Goal: Task Accomplishment & Management: Use online tool/utility

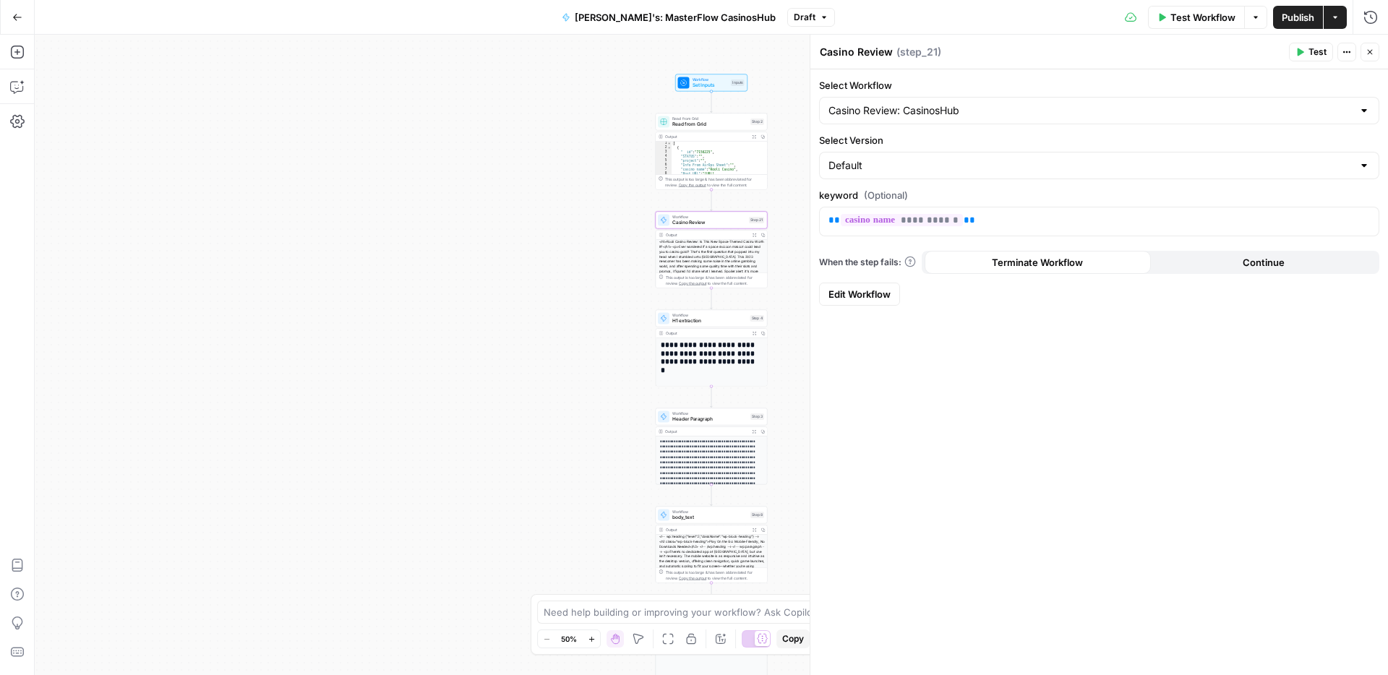
scroll to position [90, 0]
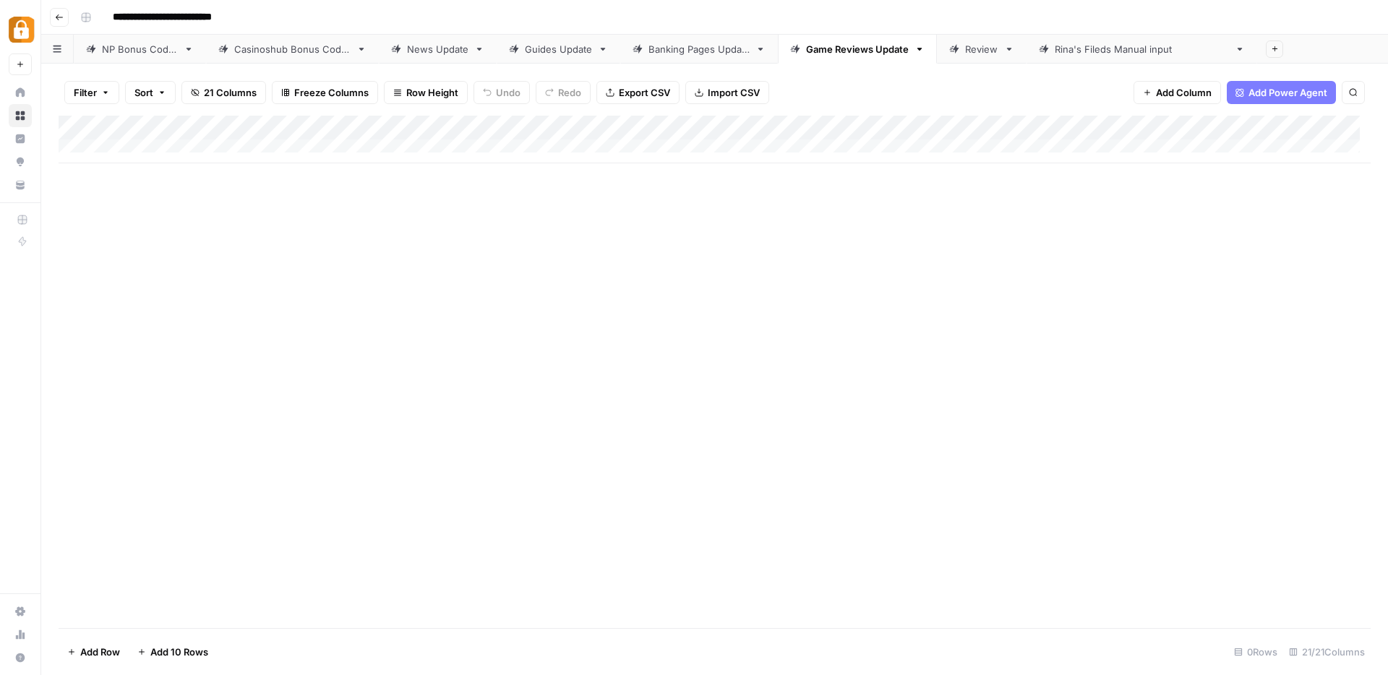
click at [318, 53] on div "Casinoshub Bonus Codes" at bounding box center [292, 49] width 116 height 14
click at [563, 129] on div "Add Column" at bounding box center [715, 372] width 1312 height 512
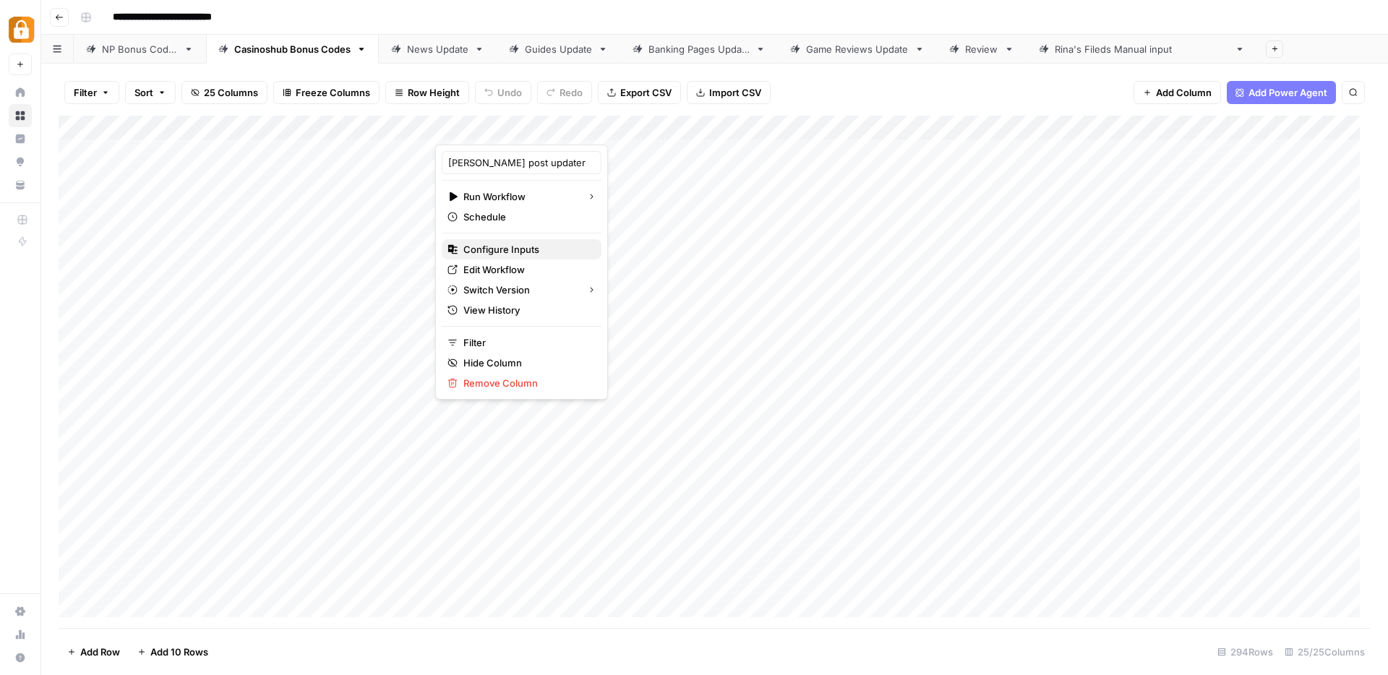
click at [468, 248] on span "Configure Inputs" at bounding box center [526, 249] width 126 height 14
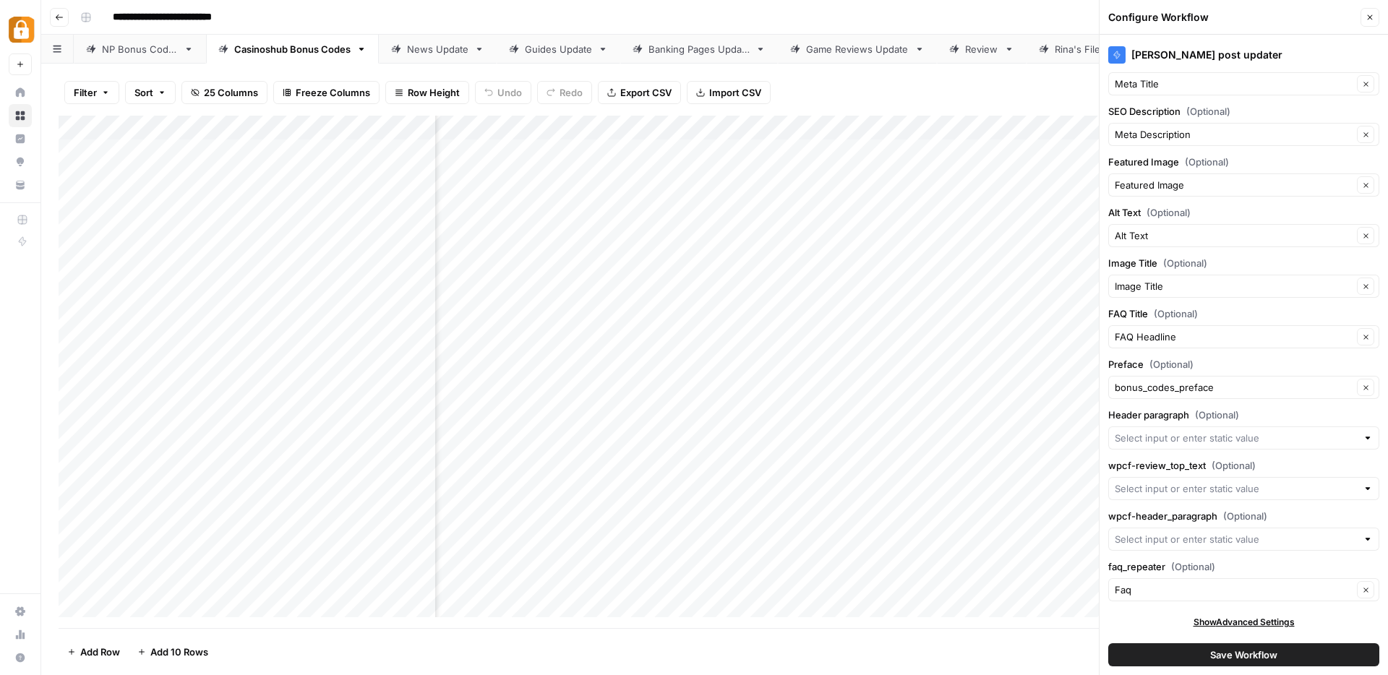
scroll to position [0, 1657]
click at [1014, 129] on div "Add Column" at bounding box center [715, 372] width 1312 height 512
click at [940, 271] on span "Remove Column" at bounding box center [985, 269] width 126 height 14
click at [648, 156] on span "Delete" at bounding box center [642, 149] width 31 height 14
click at [1211, 594] on input "faq_repeater (Optional)" at bounding box center [1234, 590] width 238 height 14
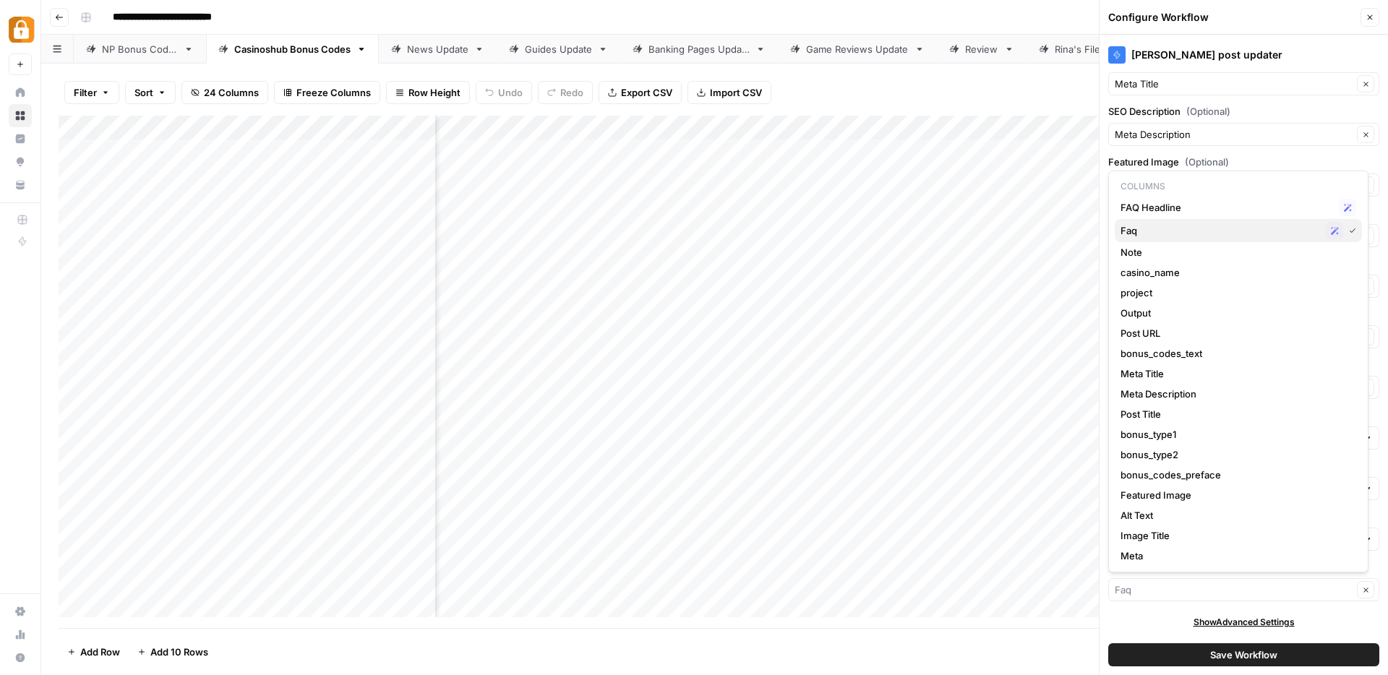
click at [1162, 235] on span "Faq" at bounding box center [1219, 230] width 199 height 14
type input "Faq"
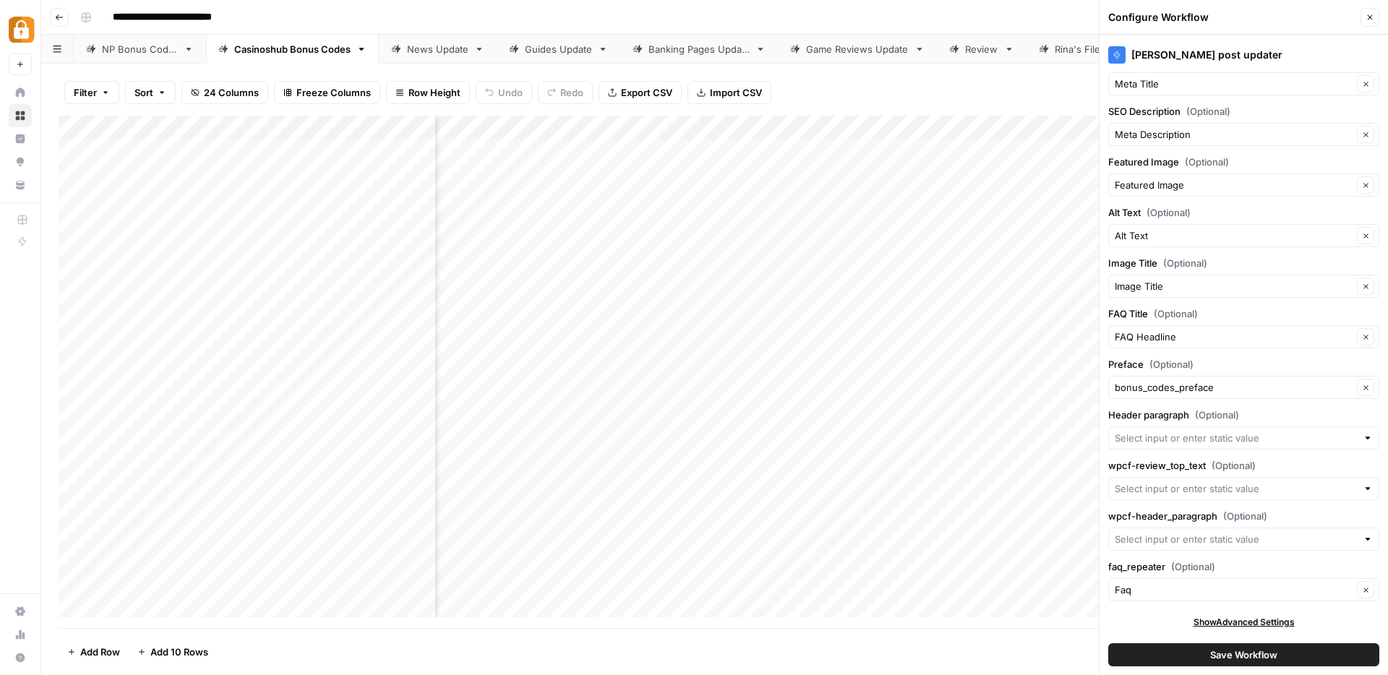
click at [1274, 656] on button "Save Workflow" at bounding box center [1243, 654] width 271 height 23
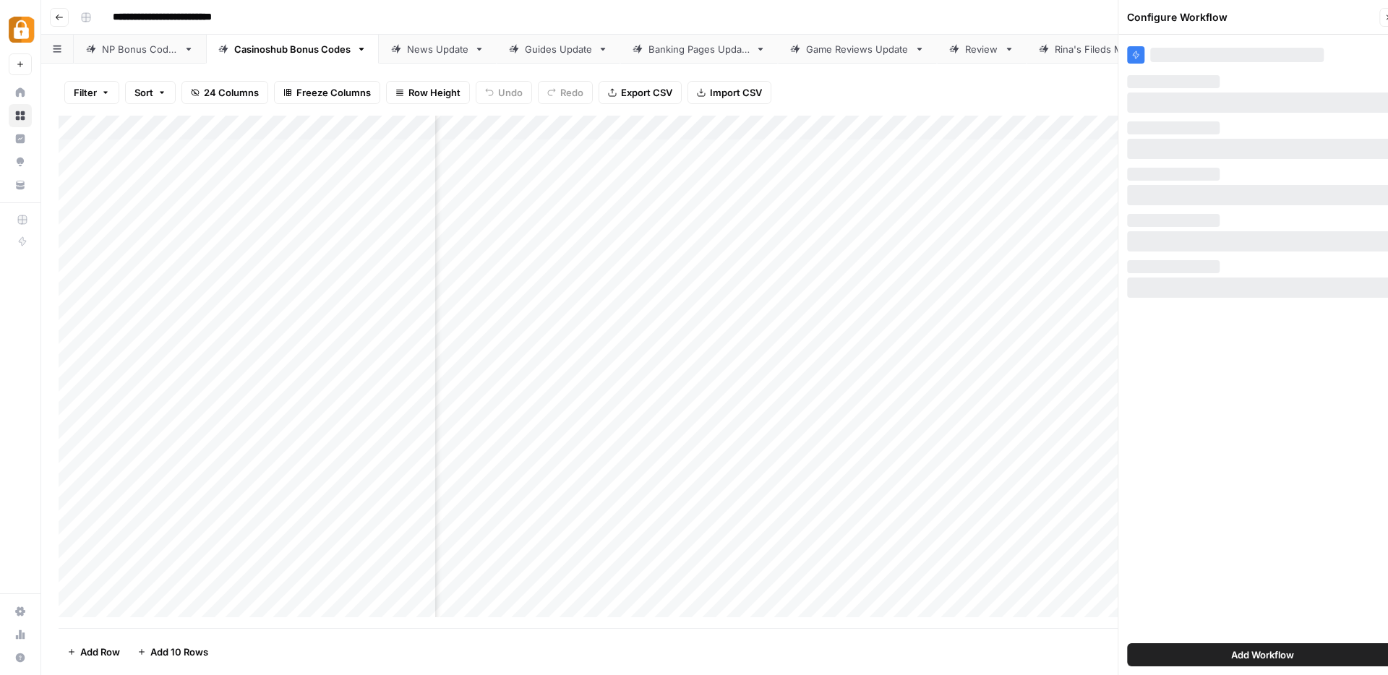
scroll to position [0, 0]
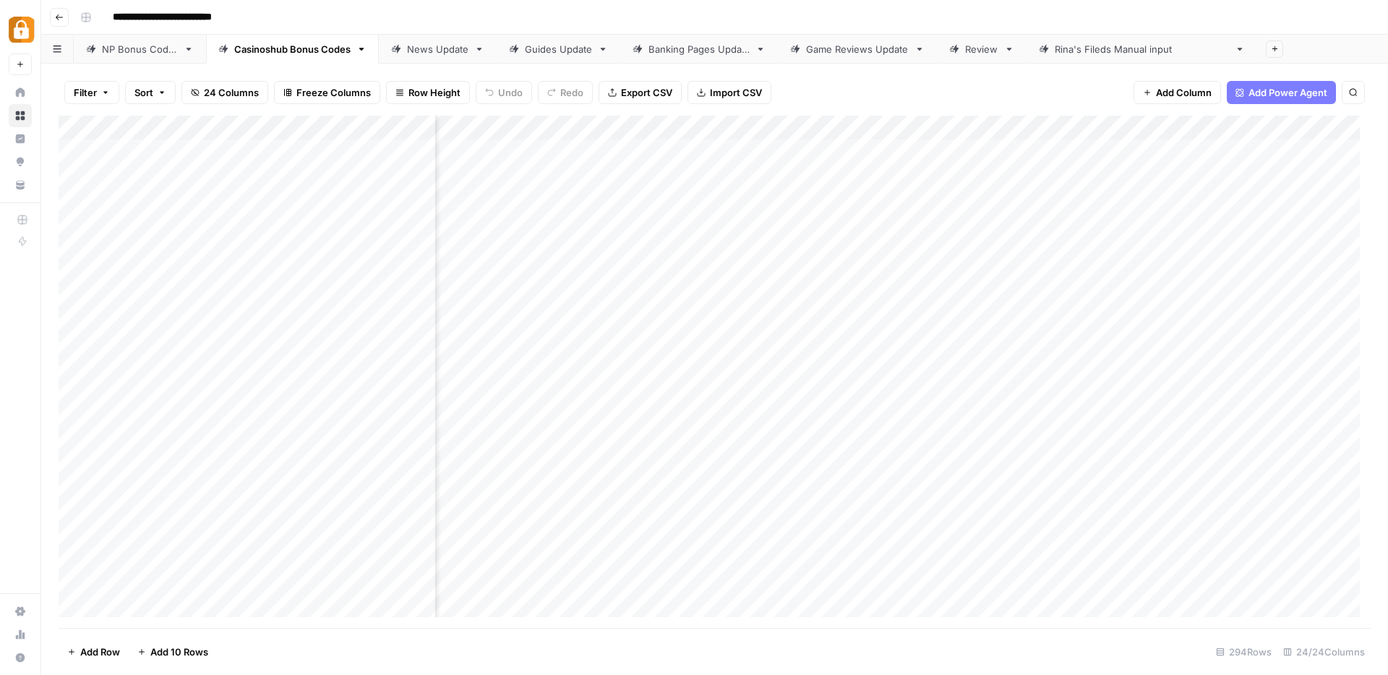
click at [116, 51] on div "NP Bonus Codes" at bounding box center [140, 49] width 76 height 14
click at [486, 135] on div "Add Column" at bounding box center [715, 372] width 1312 height 511
click at [486, 132] on div "Add Column" at bounding box center [715, 372] width 1312 height 511
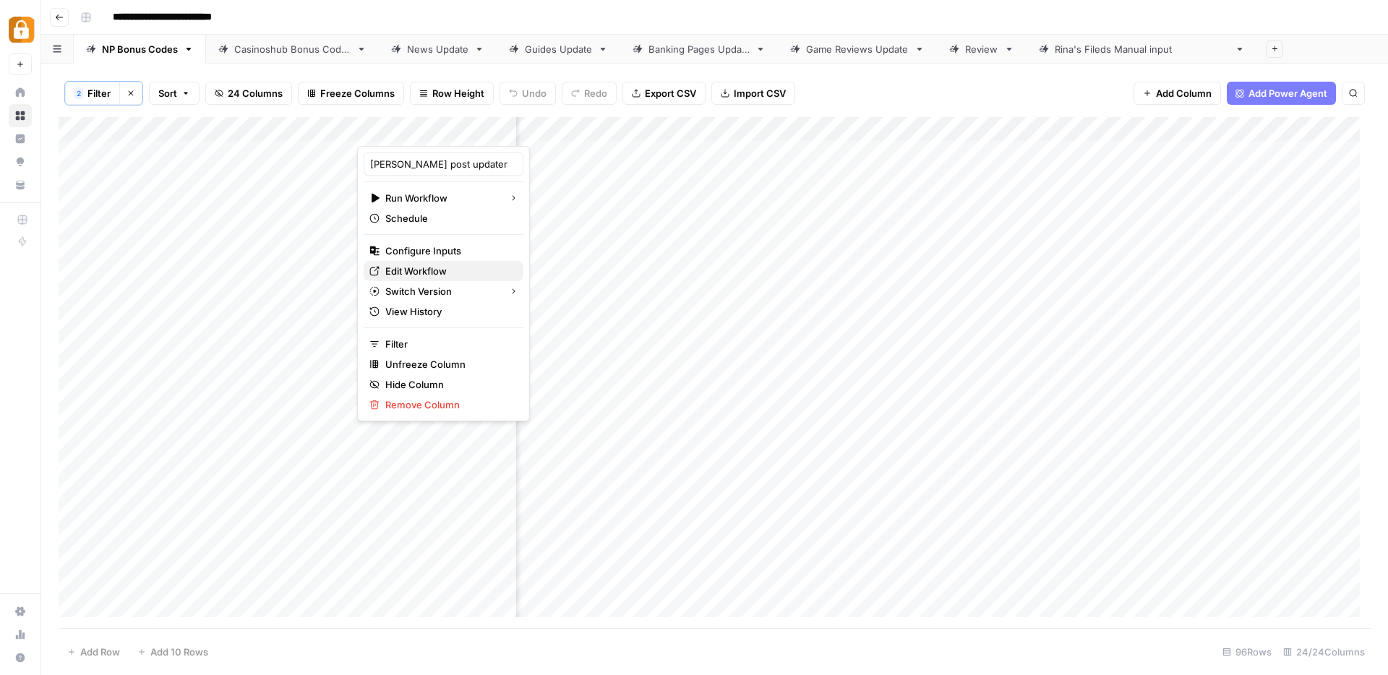
click at [400, 273] on span "Edit Workflow" at bounding box center [448, 271] width 126 height 14
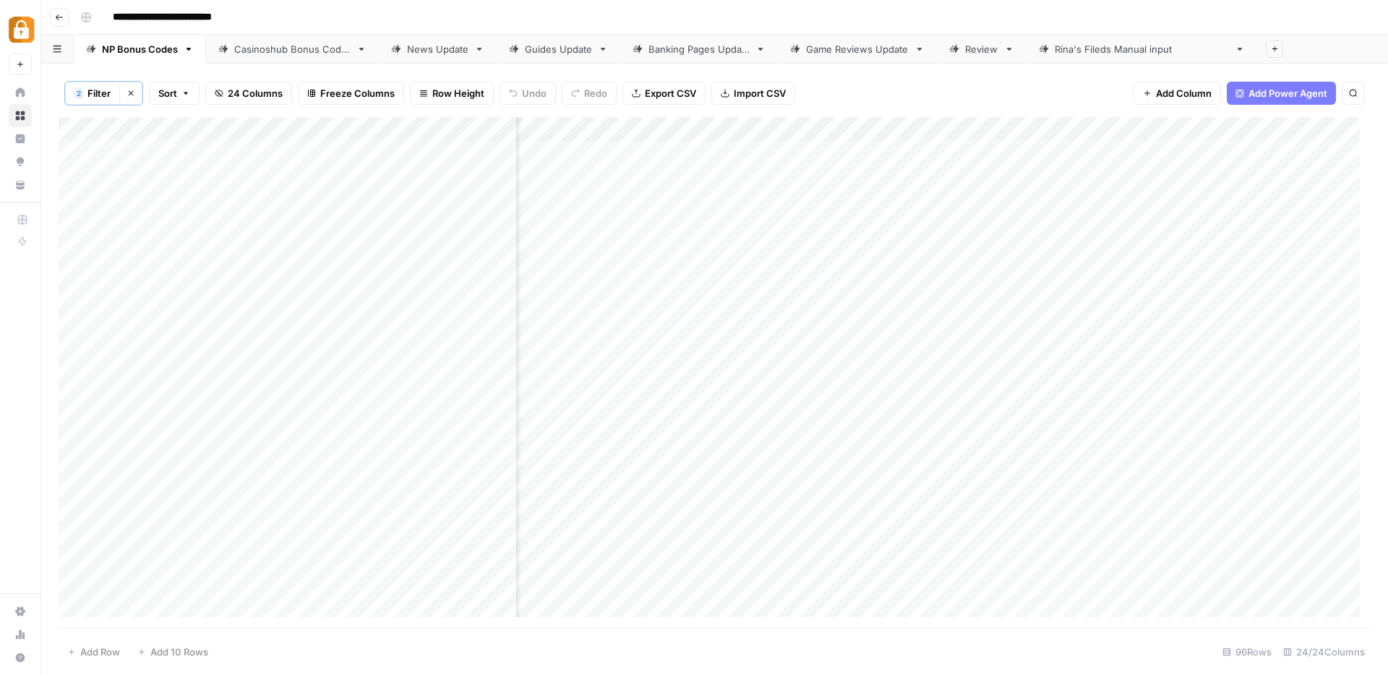
click at [486, 131] on div "Add Column" at bounding box center [715, 372] width 1312 height 511
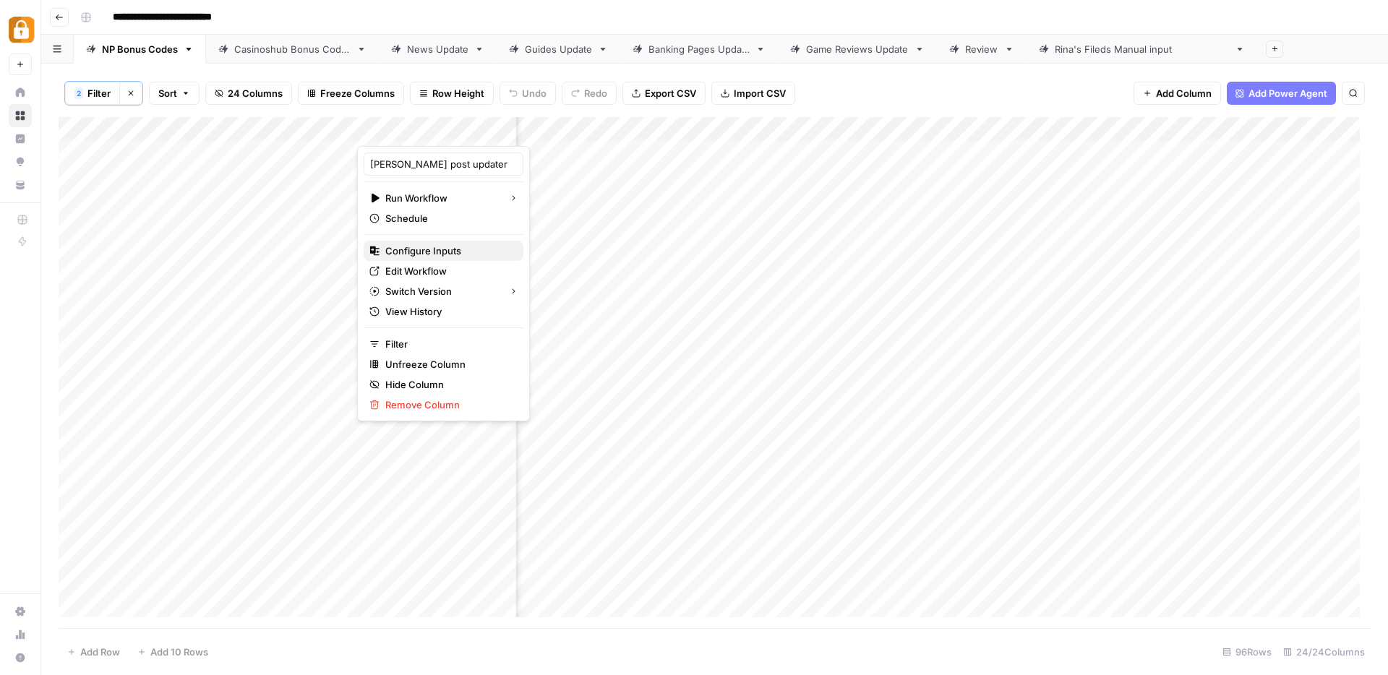
click at [397, 250] on span "Configure Inputs" at bounding box center [448, 251] width 126 height 14
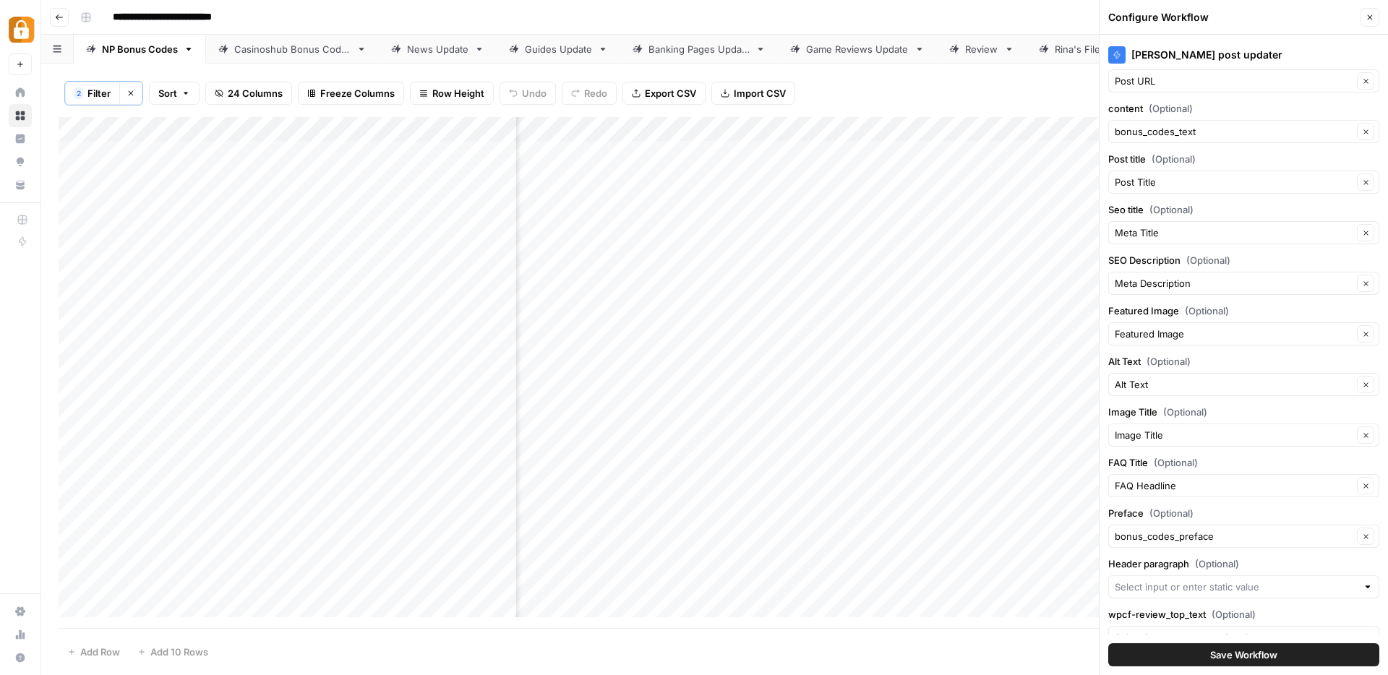
scroll to position [0, 0]
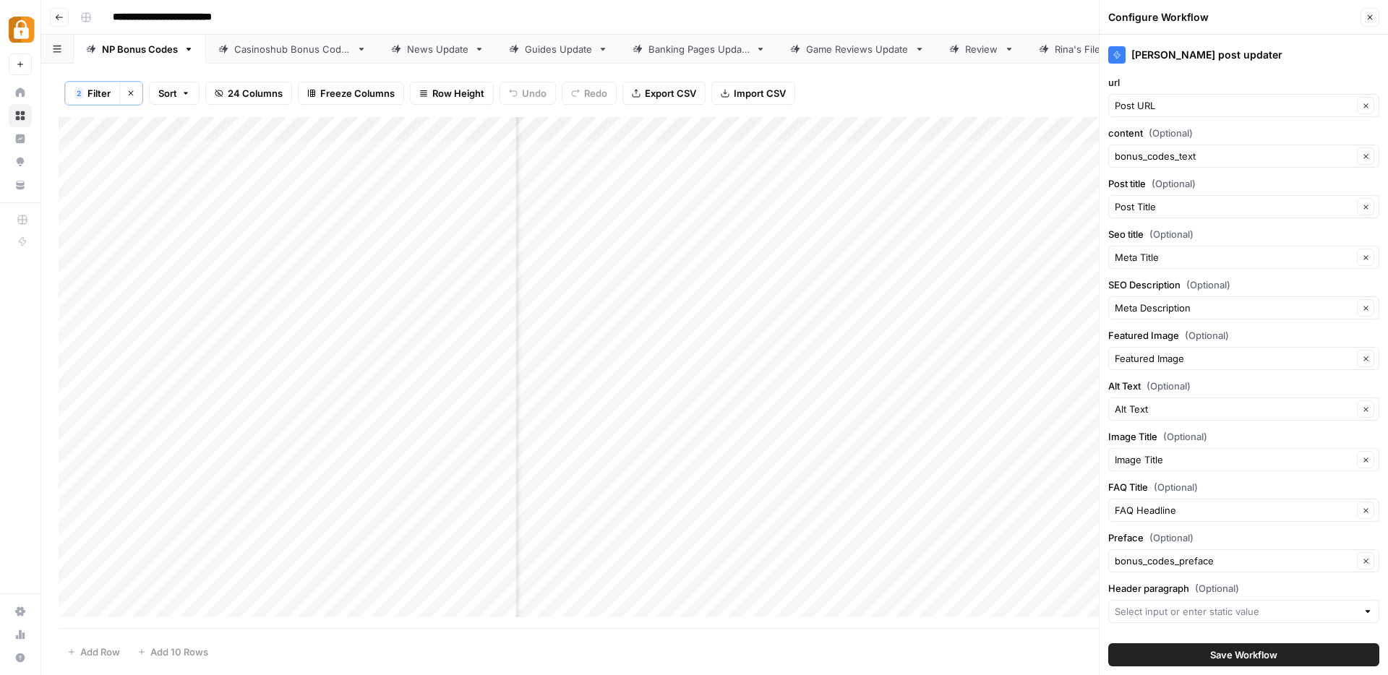
click at [1373, 12] on button "Close" at bounding box center [1369, 17] width 19 height 19
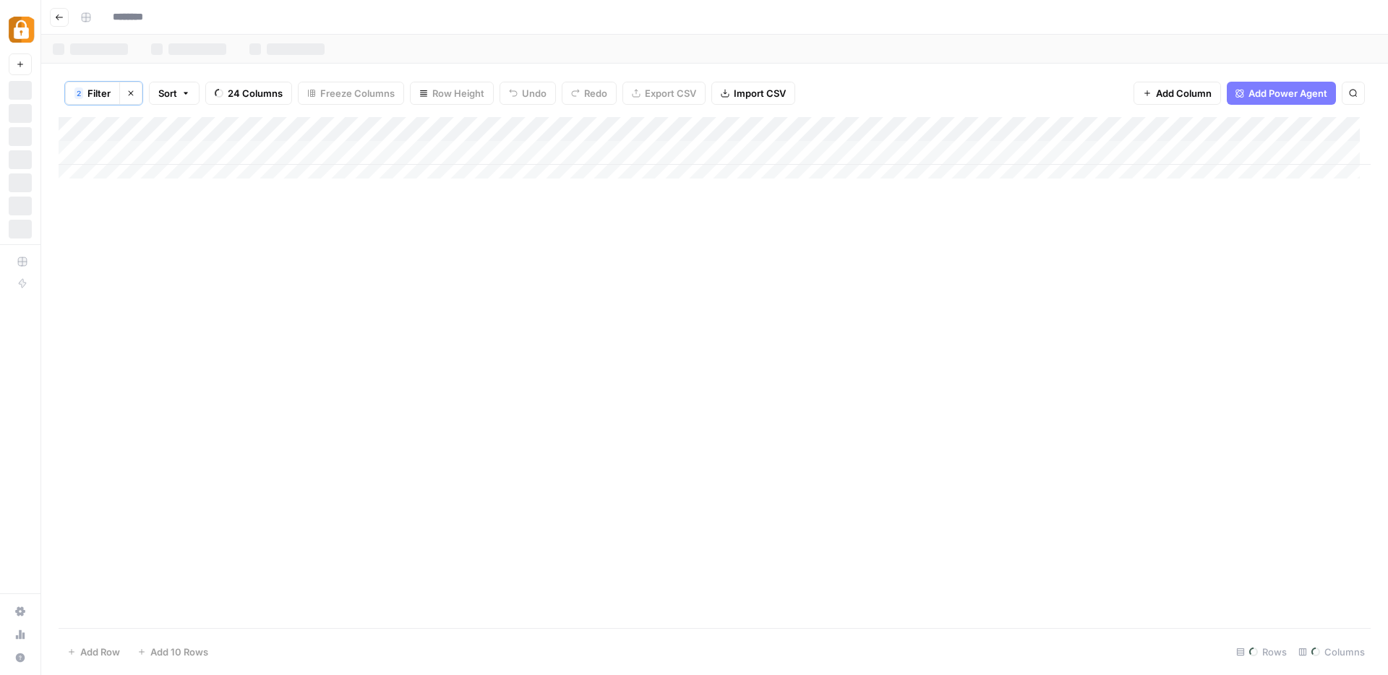
type input "**********"
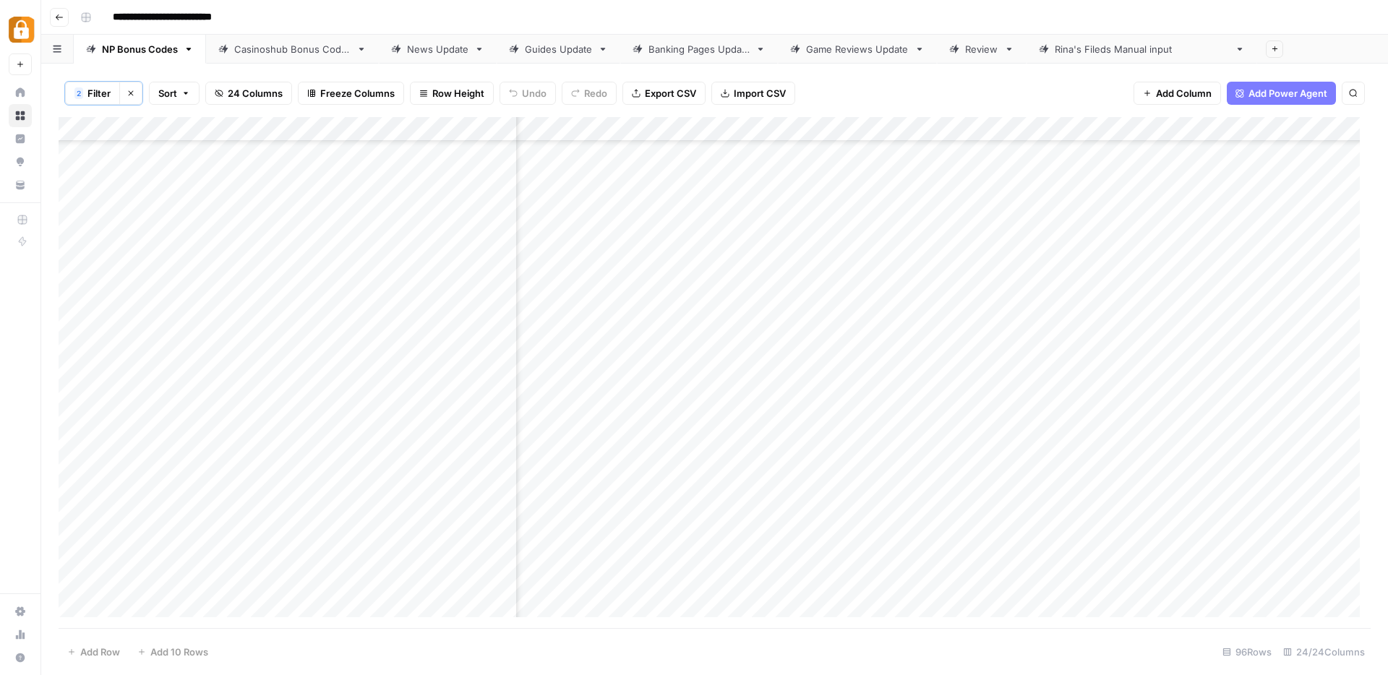
scroll to position [1858, 1308]
click at [283, 55] on div "Casinoshub Bonus Codes" at bounding box center [292, 49] width 116 height 14
click at [140, 48] on div "NP Bonus Codes" at bounding box center [140, 49] width 76 height 14
click at [134, 90] on icon "button" at bounding box center [130, 93] width 9 height 9
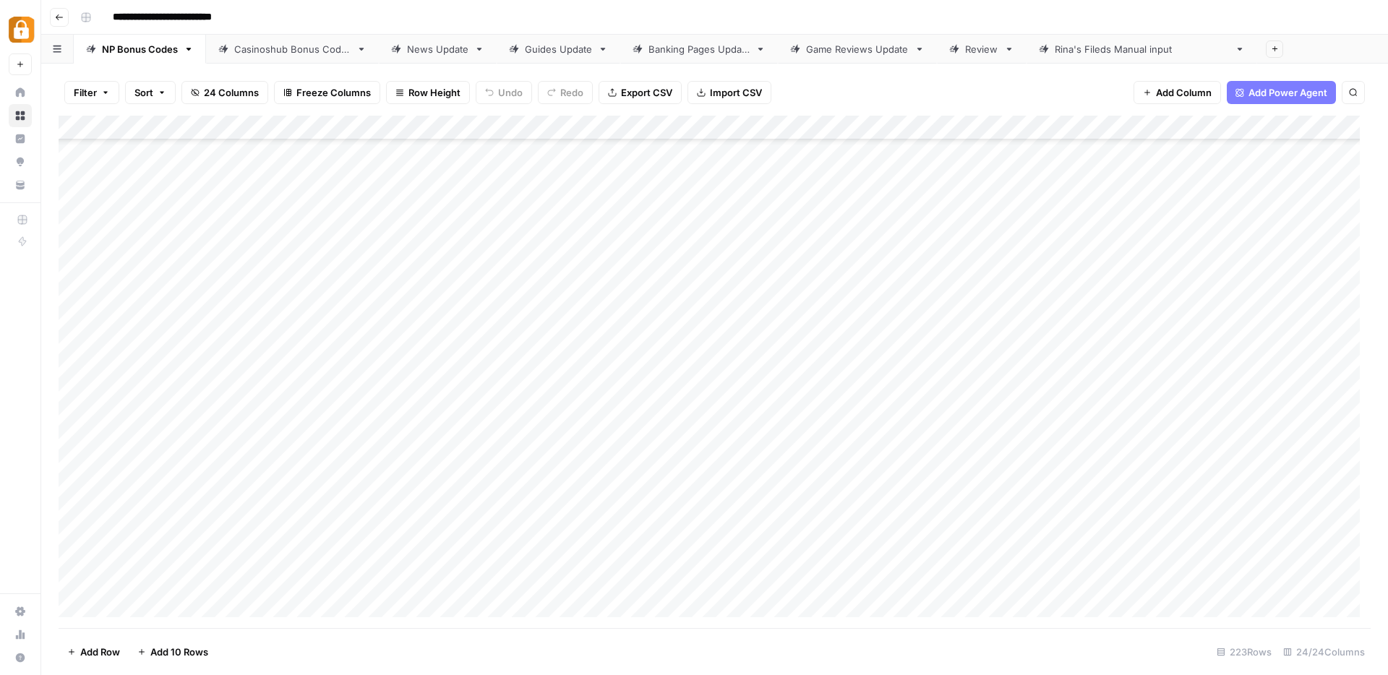
scroll to position [5026, 0]
click at [481, 505] on div "Add Column" at bounding box center [715, 372] width 1312 height 512
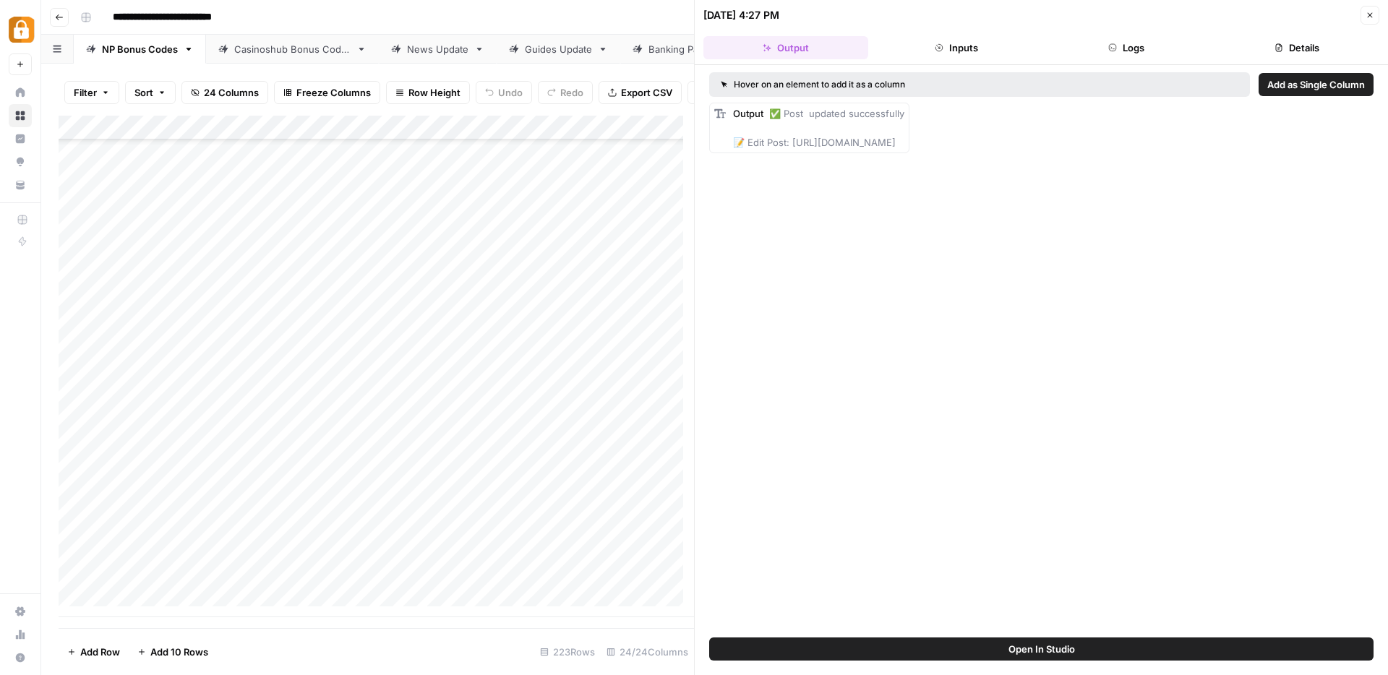
click at [1370, 13] on icon "button" at bounding box center [1369, 15] width 9 height 9
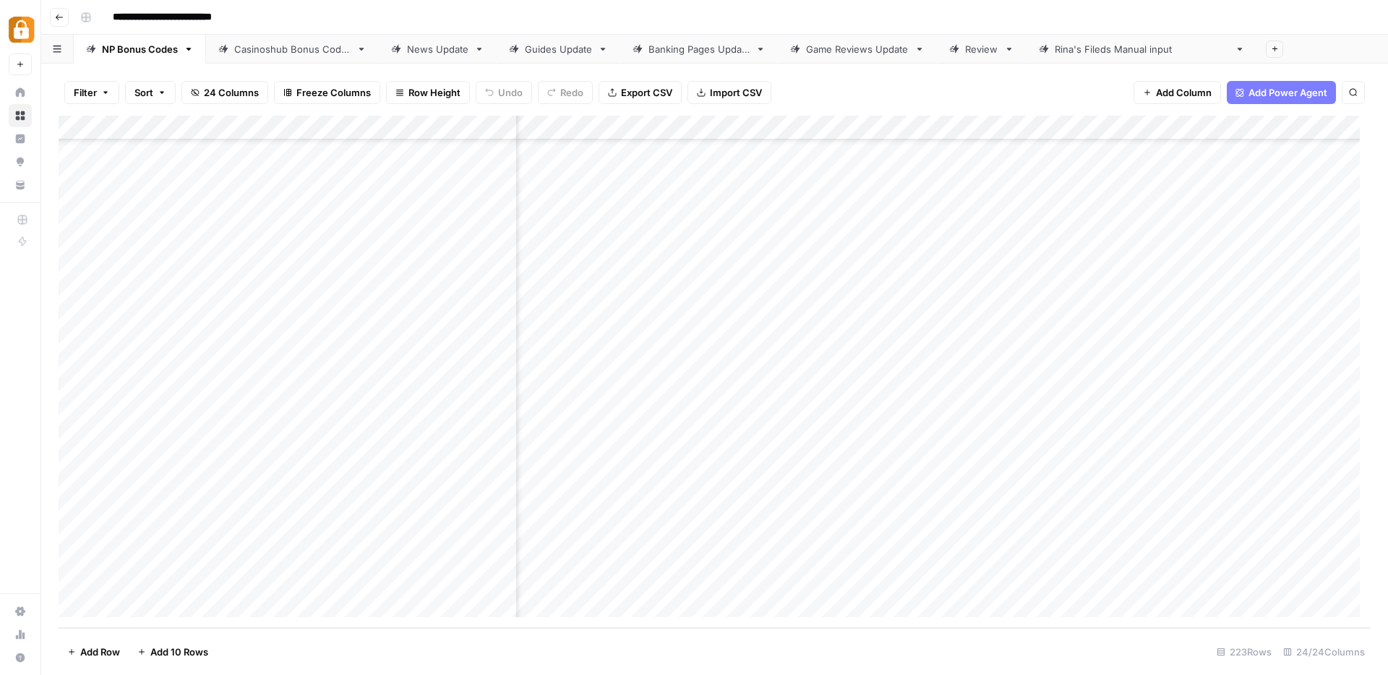
scroll to position [5026, 2612]
click at [1249, 129] on div "Add Column" at bounding box center [715, 372] width 1312 height 512
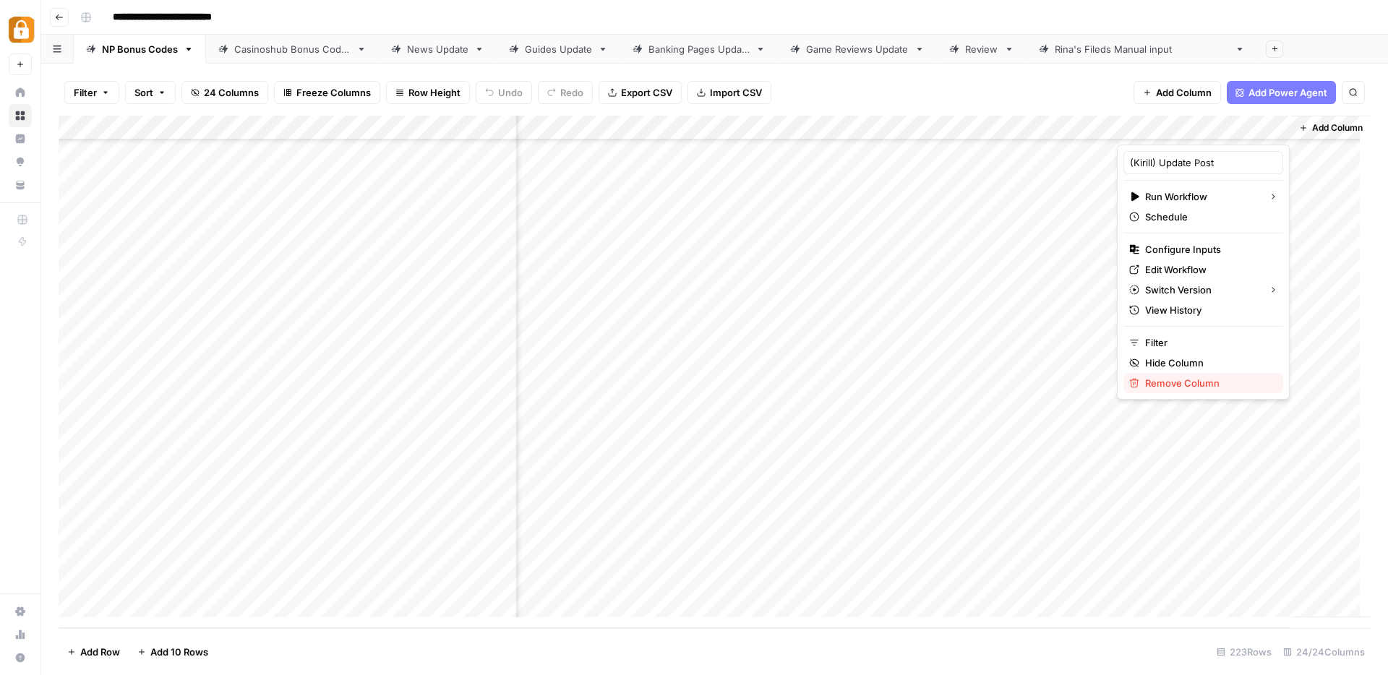
click at [1177, 387] on span "Remove Column" at bounding box center [1208, 383] width 126 height 14
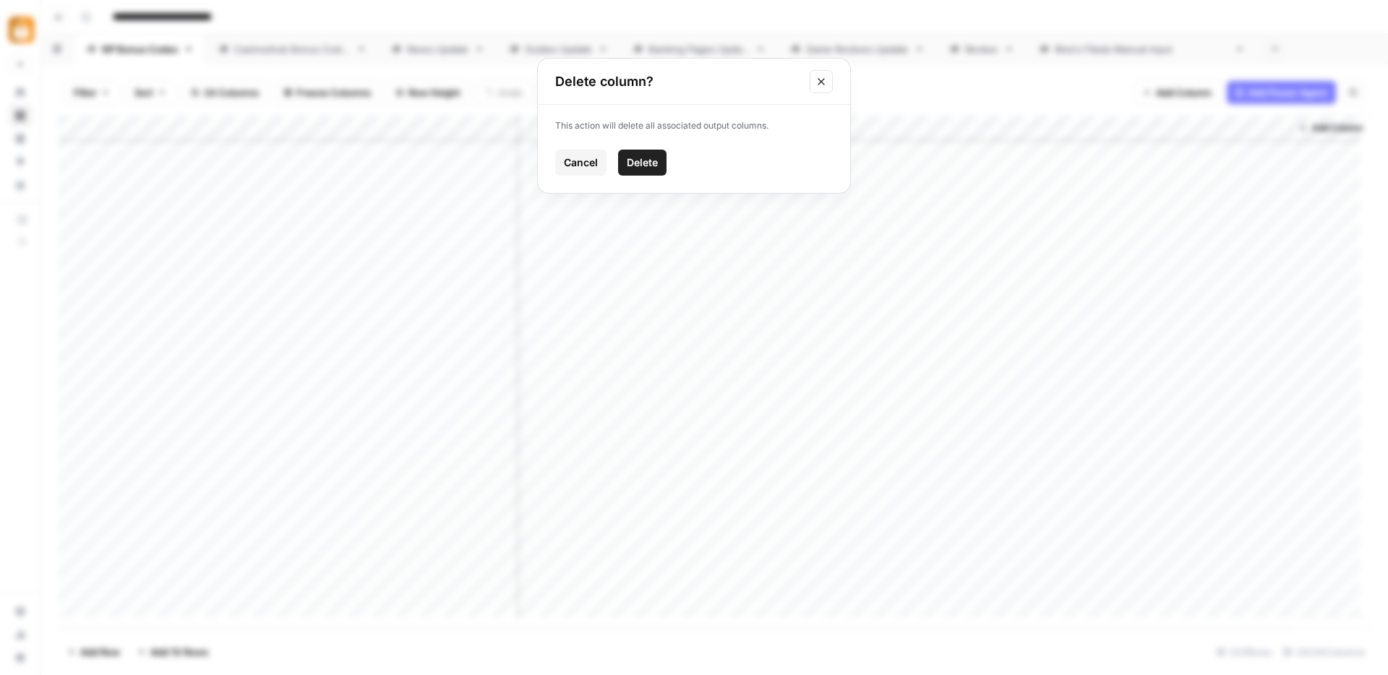
click at [658, 166] on button "Delete" at bounding box center [642, 163] width 48 height 26
click at [278, 47] on div "Casinoshub Bonus Codes" at bounding box center [292, 49] width 116 height 14
click at [561, 53] on div "Guides Update" at bounding box center [558, 49] width 67 height 14
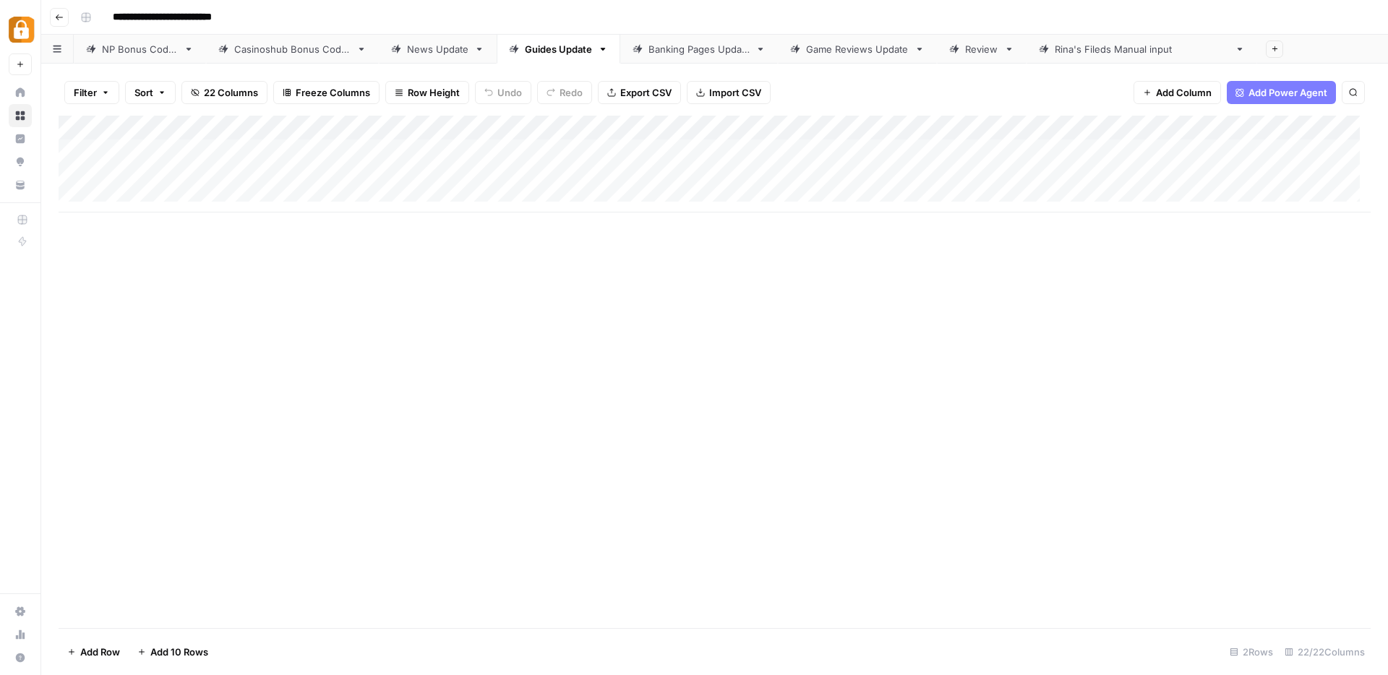
click at [296, 53] on div "Casinoshub Bonus Codes" at bounding box center [292, 49] width 116 height 14
click at [129, 48] on div "NP Bonus Codes" at bounding box center [140, 49] width 76 height 14
click at [250, 55] on div "Casinoshub Bonus Codes" at bounding box center [292, 49] width 116 height 14
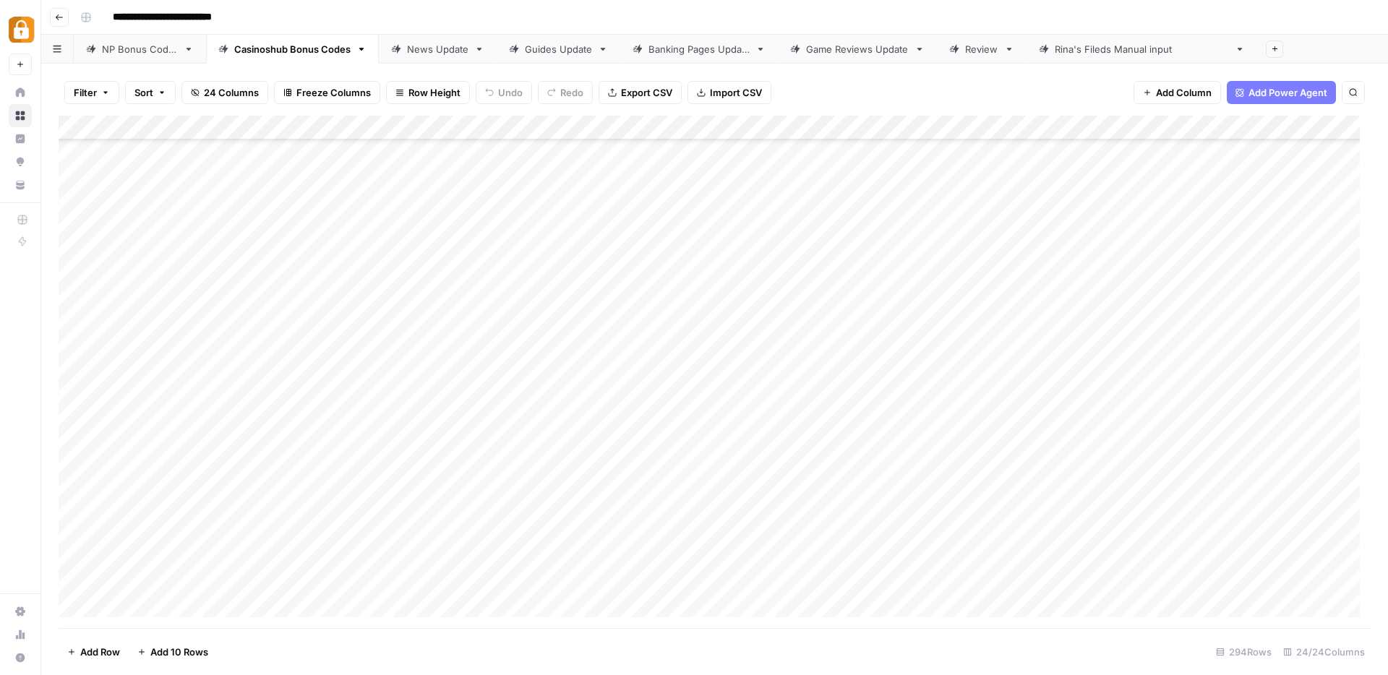
scroll to position [309, 0]
click at [75, 435] on div "Add Column" at bounding box center [715, 372] width 1312 height 512
click at [1040, 431] on div "Add Column" at bounding box center [715, 372] width 1312 height 512
click at [1037, 385] on div "Add Column" at bounding box center [715, 372] width 1312 height 512
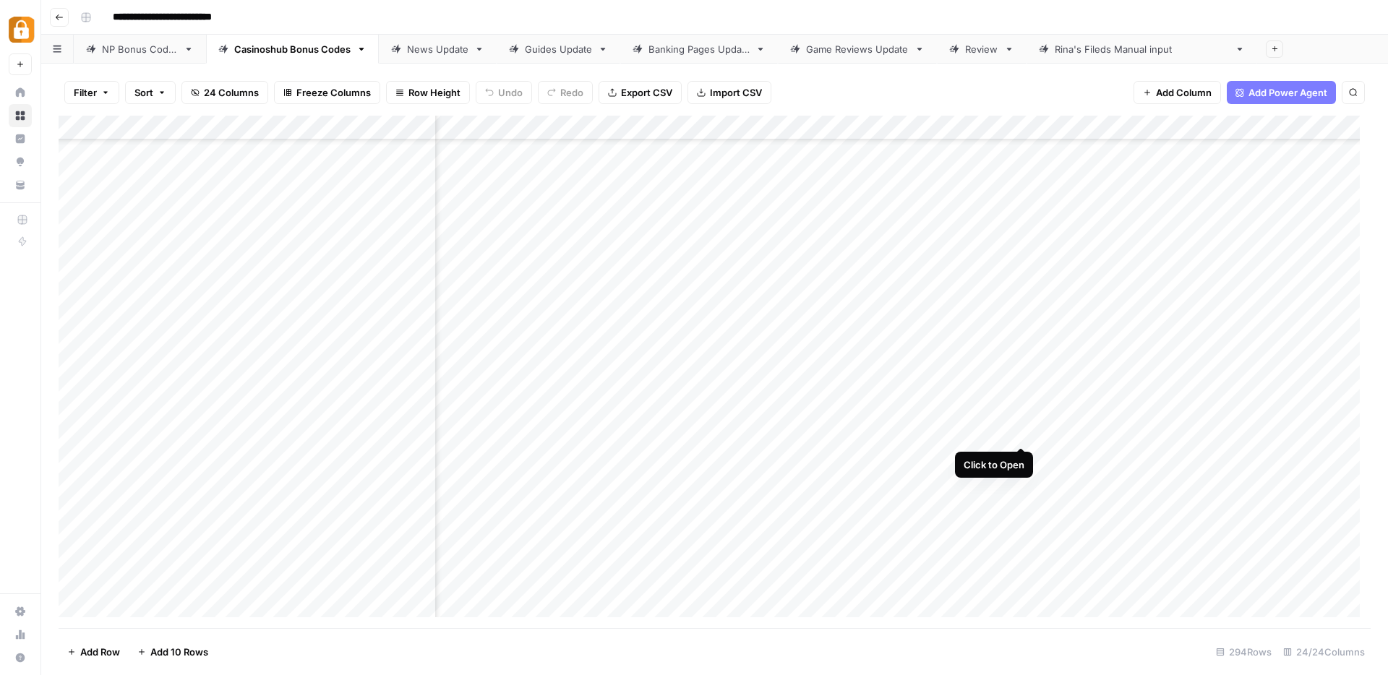
click at [1023, 432] on div "Add Column" at bounding box center [715, 372] width 1312 height 512
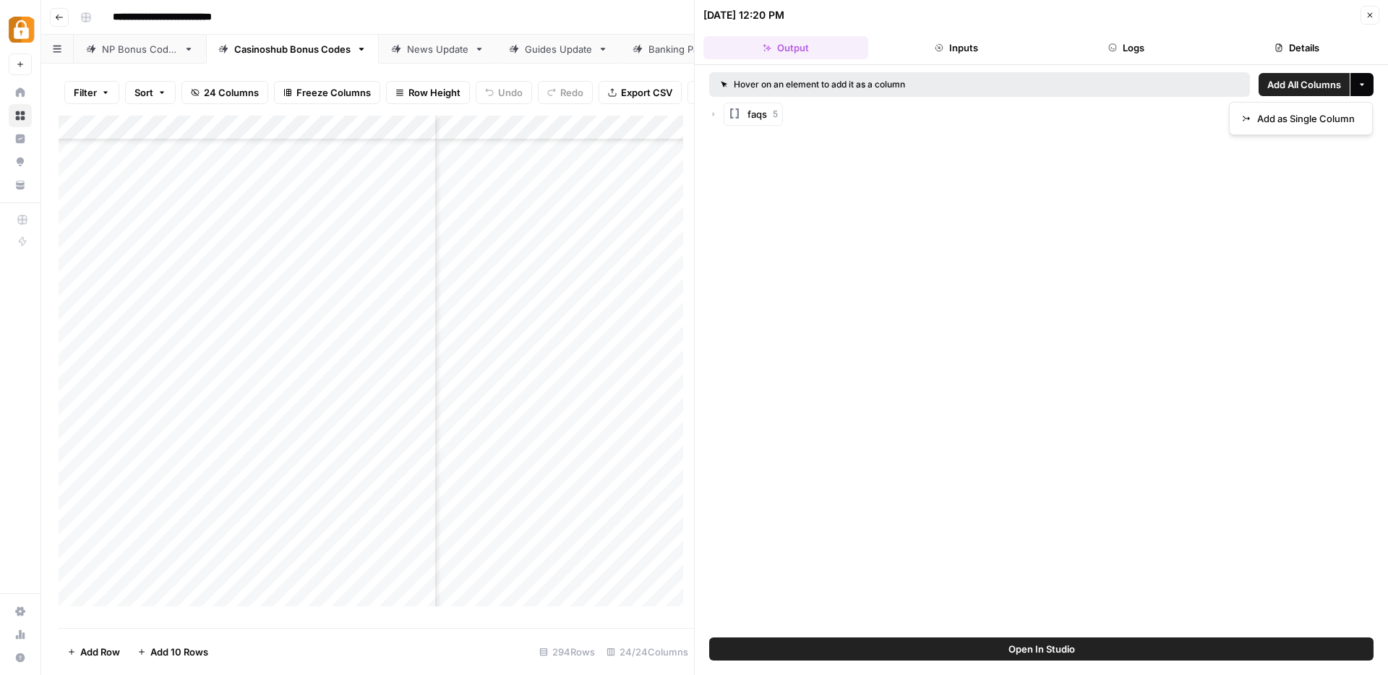
click at [1364, 89] on button "More options" at bounding box center [1361, 84] width 23 height 23
click at [1322, 121] on span "Add as Single Column" at bounding box center [1306, 118] width 98 height 14
click at [1375, 19] on button "Close" at bounding box center [1369, 15] width 19 height 19
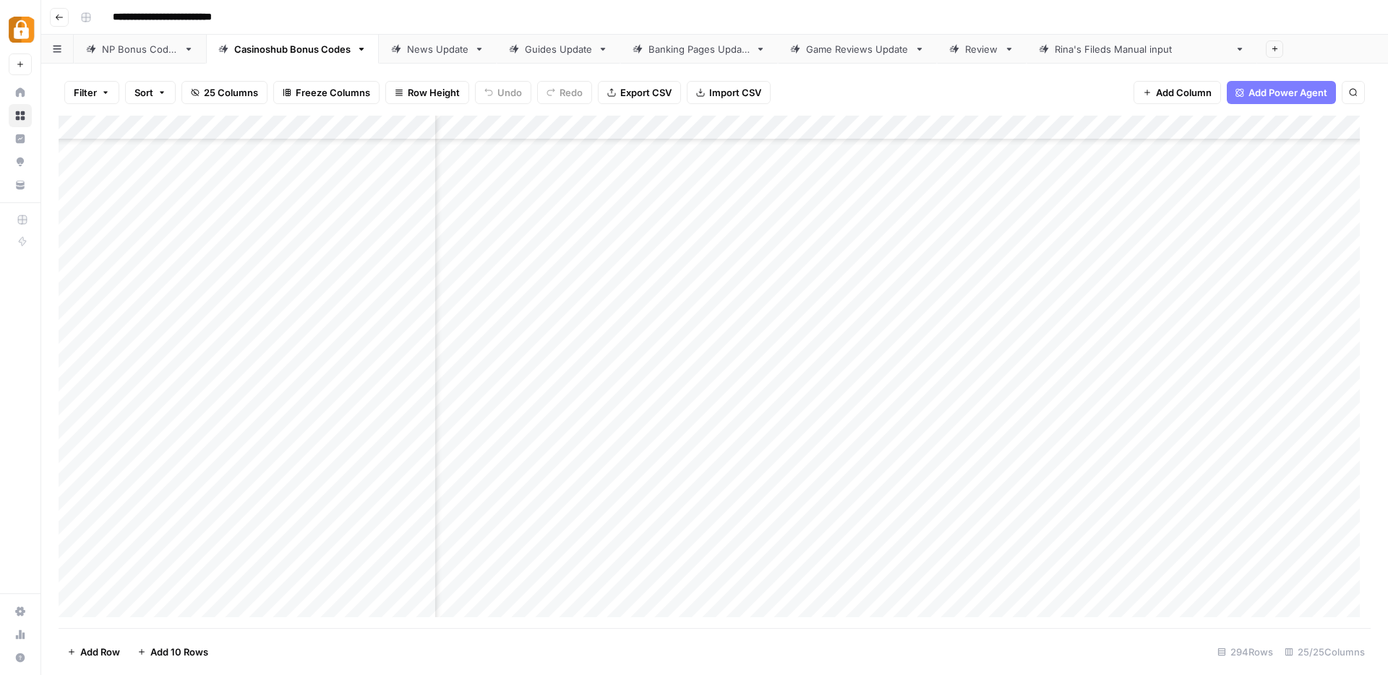
scroll to position [309, 1754]
click at [739, 132] on div "Add Column" at bounding box center [715, 372] width 1312 height 512
drag, startPoint x: 730, startPoint y: 164, endPoint x: 671, endPoint y: 160, distance: 58.7
click at [671, 160] on div "Output JSON Filter Hide Column Remove Column" at bounding box center [753, 216] width 173 height 142
type input "faqs"
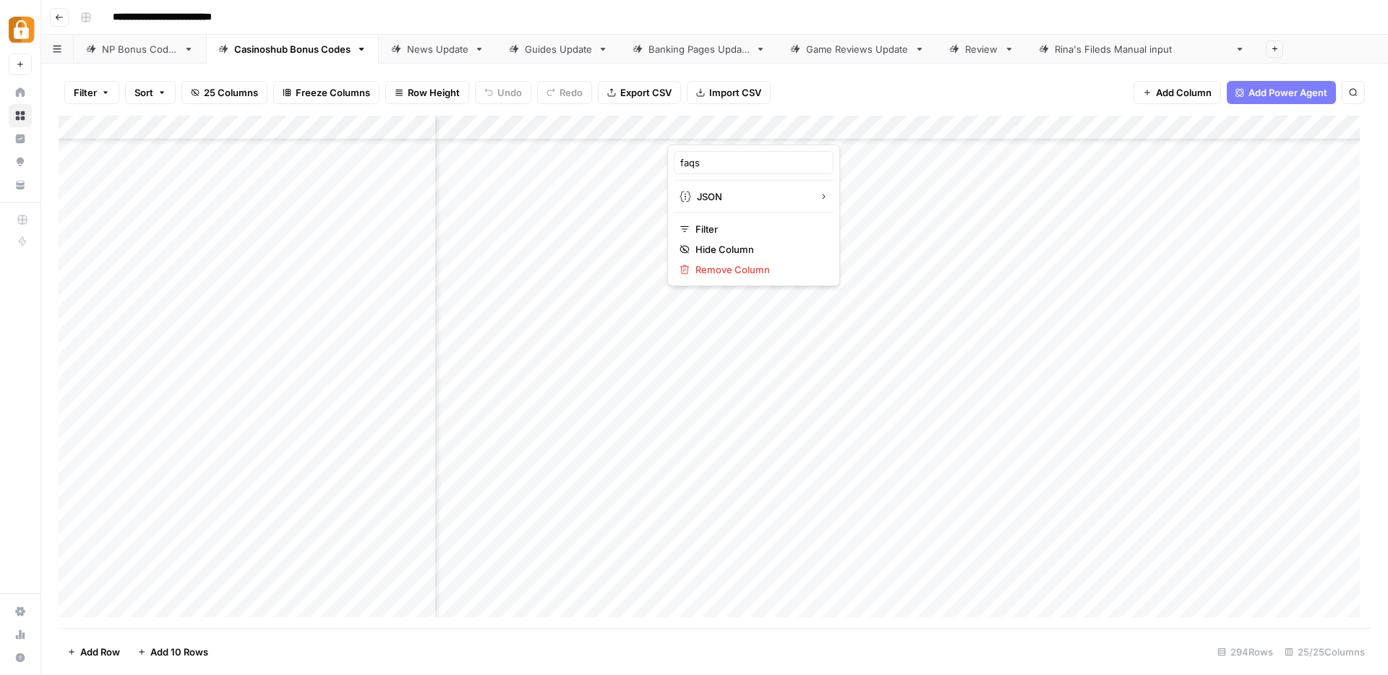
click at [893, 281] on div "Add Column" at bounding box center [715, 372] width 1312 height 512
click at [918, 126] on div "Add Column" at bounding box center [715, 372] width 1312 height 512
click at [846, 262] on span "Remove Column" at bounding box center [888, 269] width 126 height 14
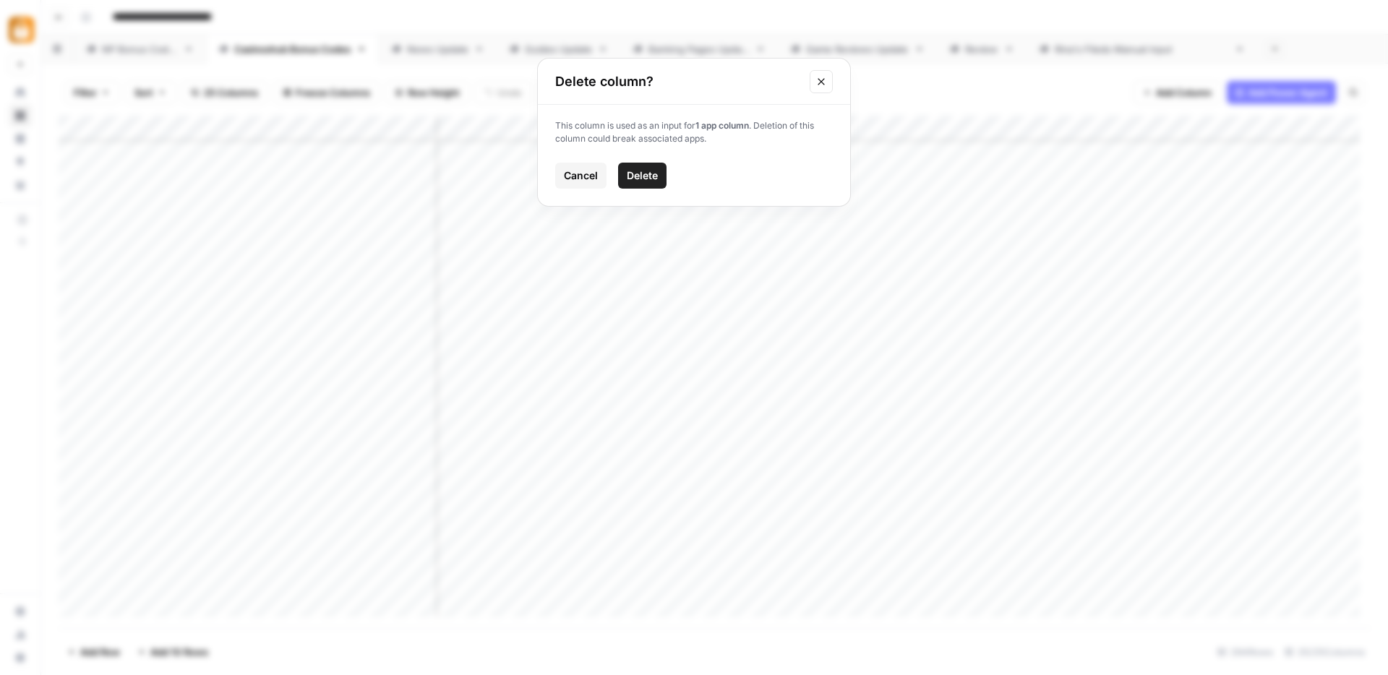
click at [651, 174] on span "Delete" at bounding box center [642, 175] width 31 height 14
click at [785, 126] on div "Add Column" at bounding box center [715, 372] width 1312 height 512
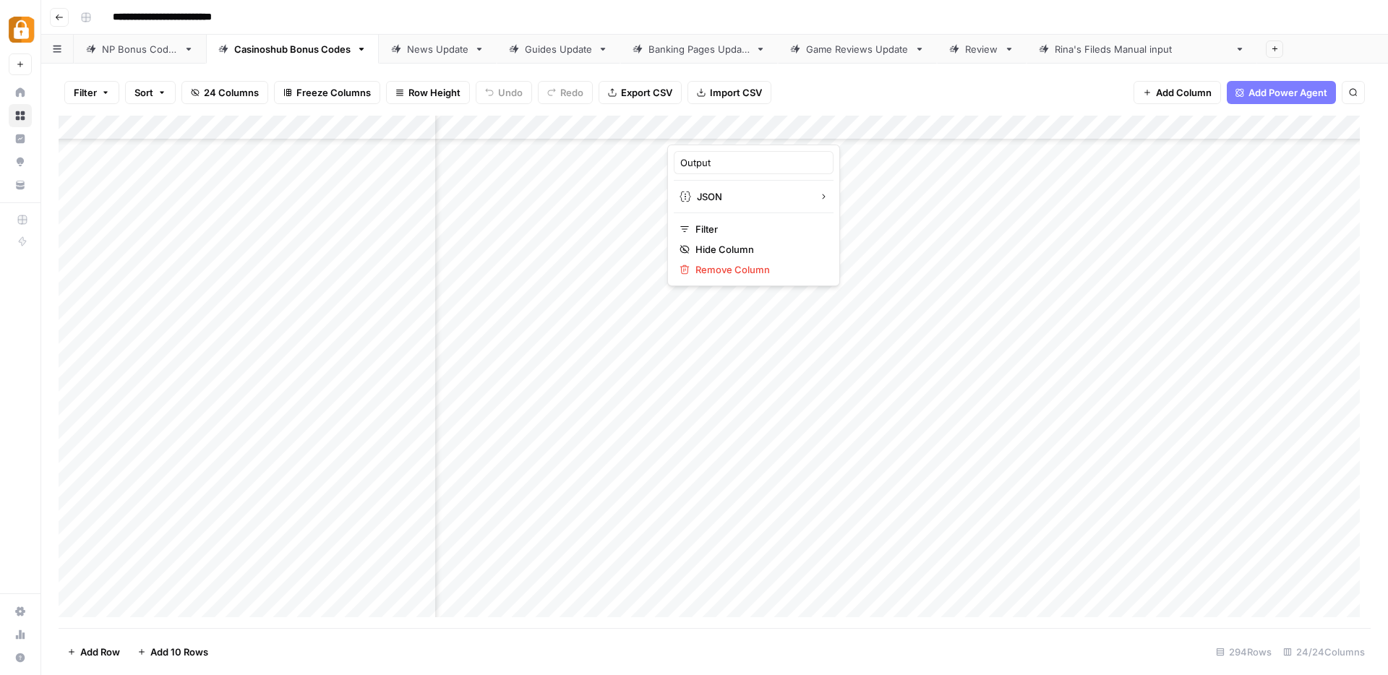
click at [714, 171] on div "Output" at bounding box center [754, 162] width 160 height 23
click at [714, 168] on input "Output" at bounding box center [753, 162] width 147 height 14
drag, startPoint x: 724, startPoint y: 157, endPoint x: 682, endPoint y: 156, distance: 41.2
click at [682, 156] on input "Output" at bounding box center [753, 162] width 147 height 14
type input "faqs"
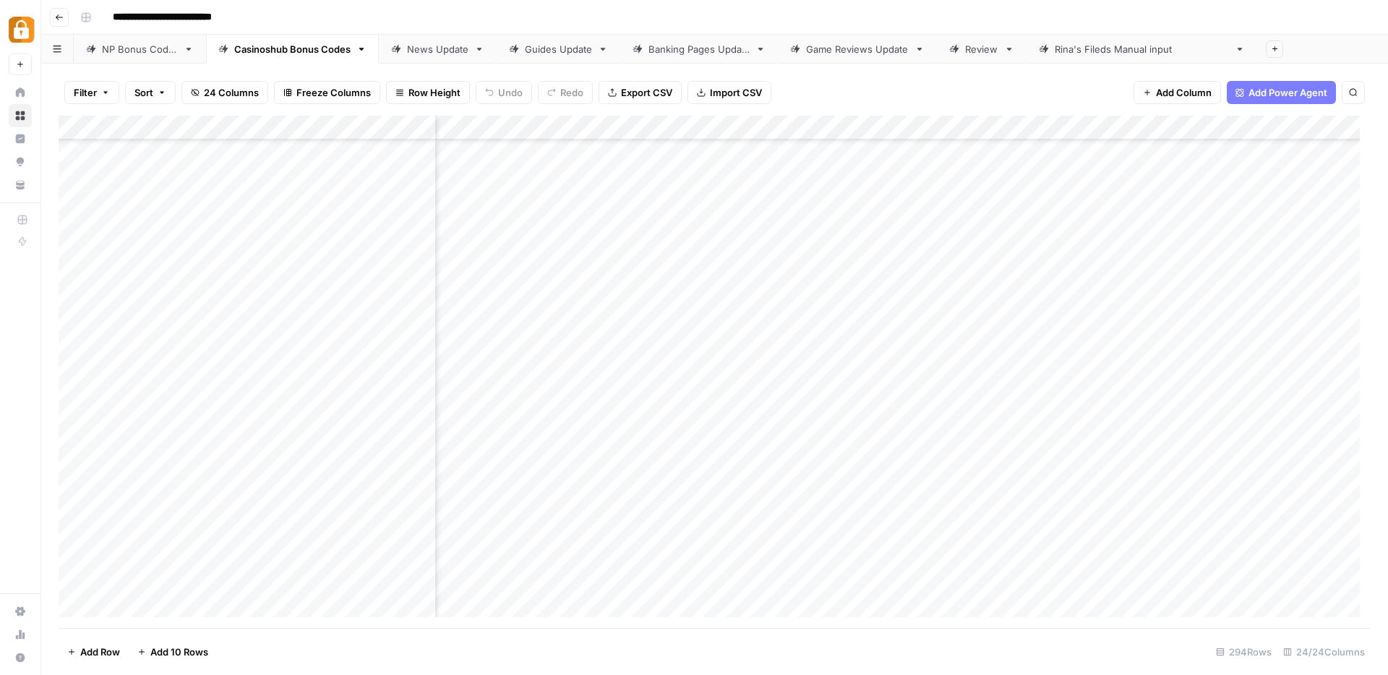
scroll to position [309, 0]
click at [564, 126] on div "Add Column" at bounding box center [715, 372] width 1312 height 512
click at [511, 249] on span "Configure Inputs" at bounding box center [526, 249] width 126 height 14
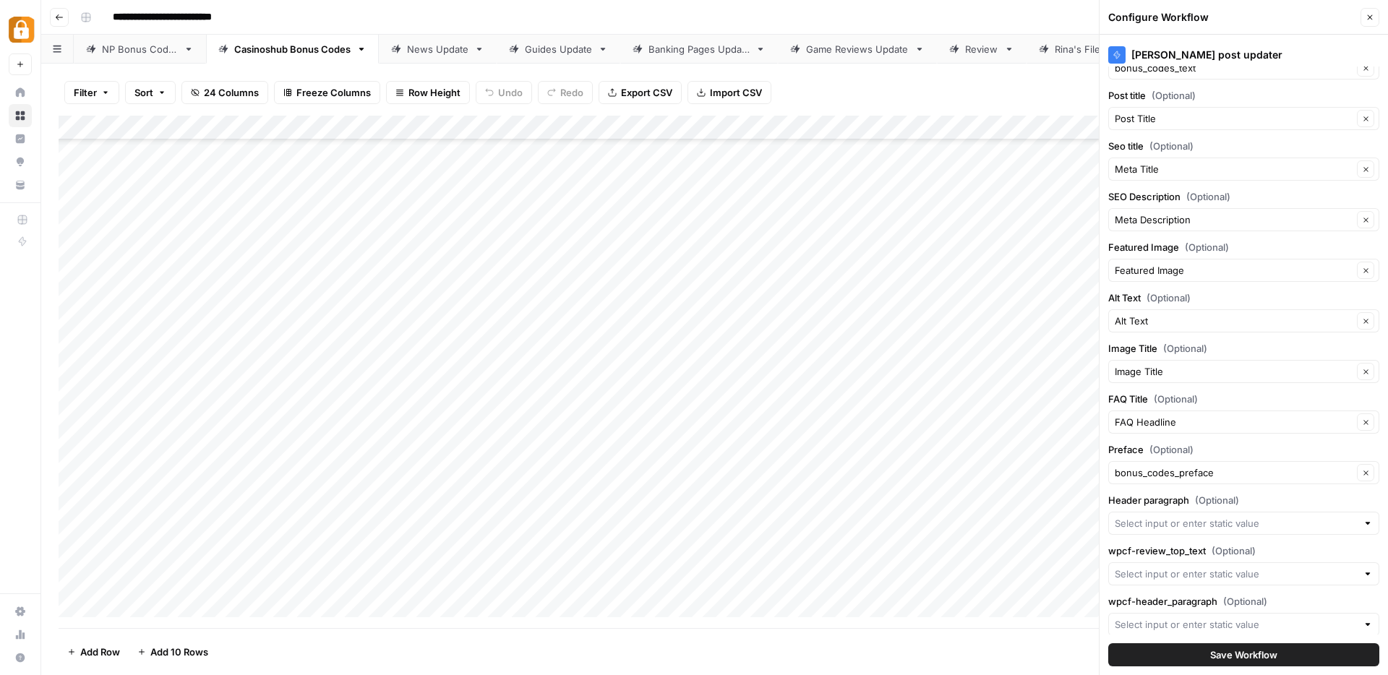
scroll to position [173, 0]
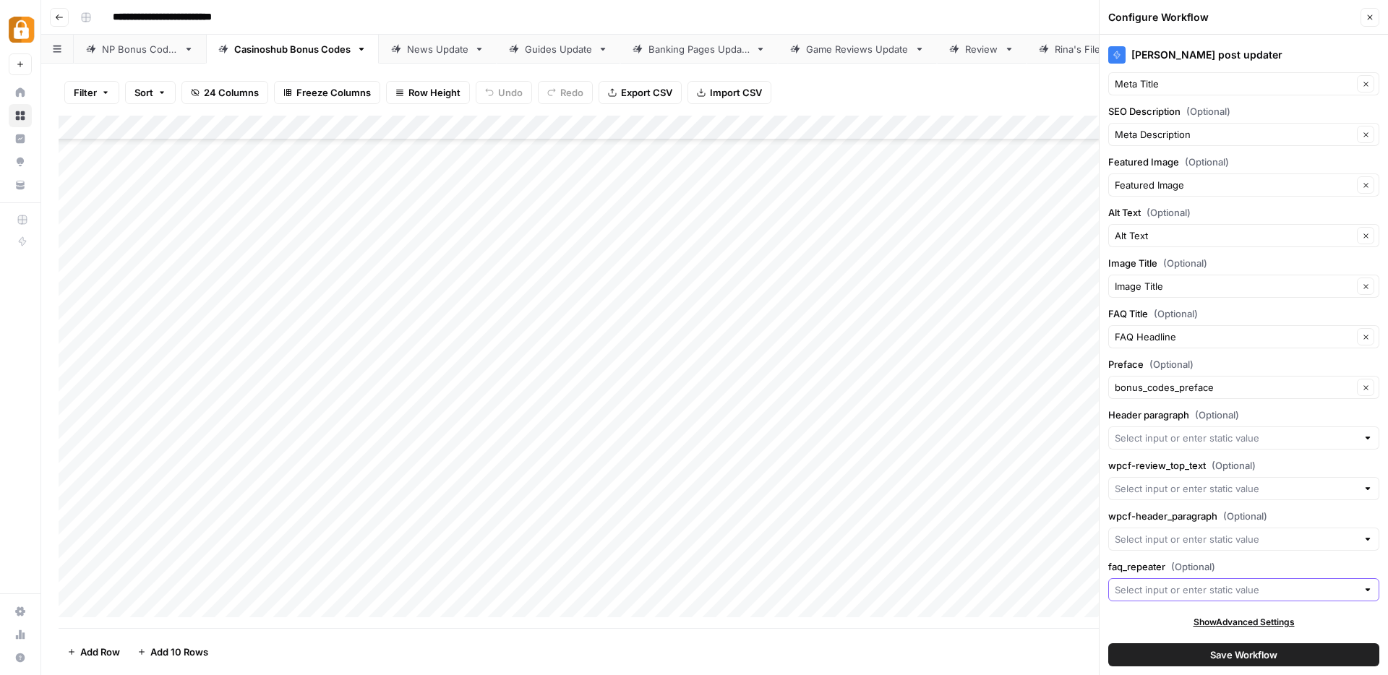
click at [1147, 589] on input "faq_repeater (Optional)" at bounding box center [1236, 590] width 242 height 14
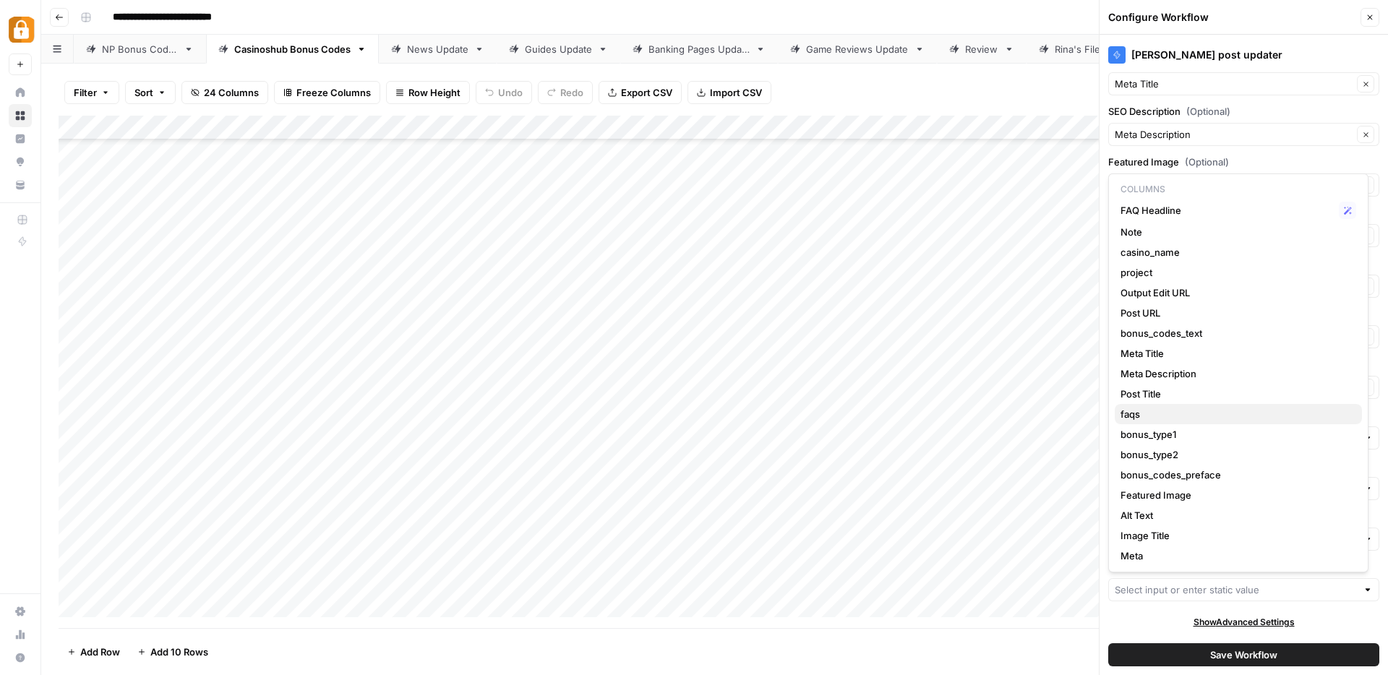
click at [1143, 416] on span "faqs" at bounding box center [1235, 414] width 230 height 14
type input "faqs"
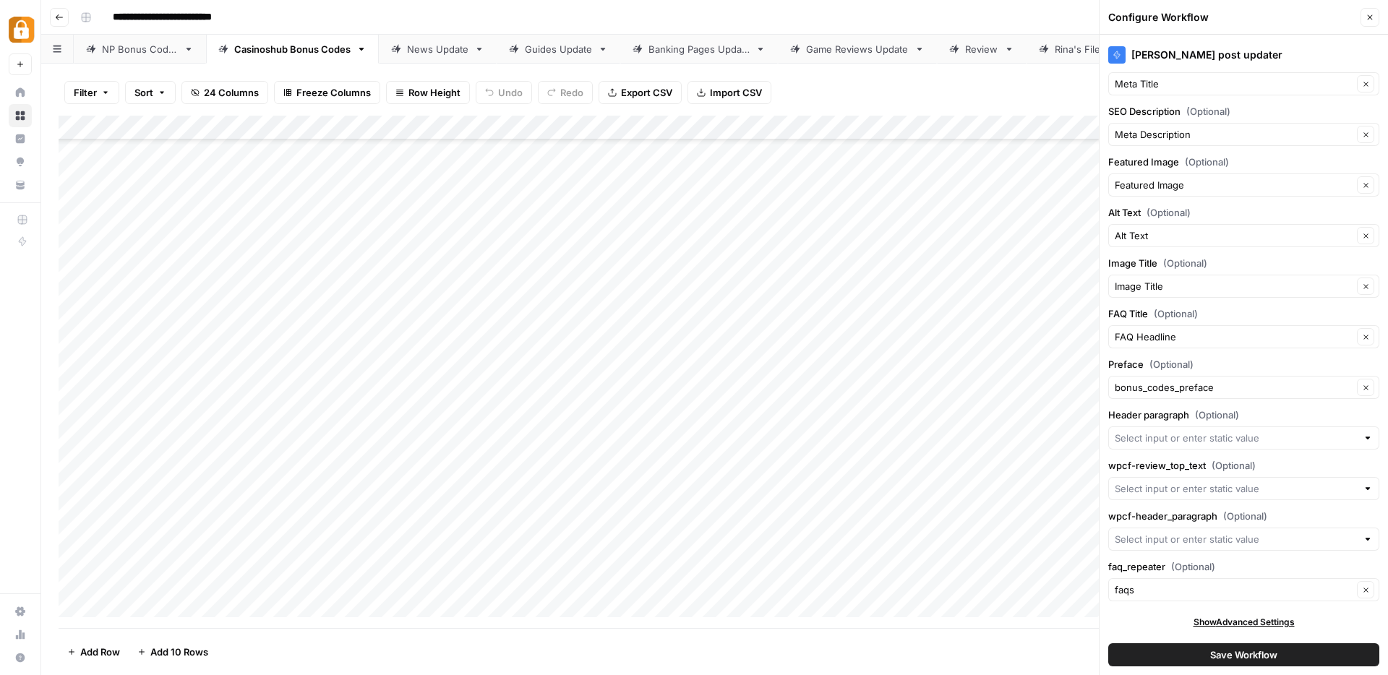
click at [1211, 649] on span "Save Workflow" at bounding box center [1243, 655] width 67 height 14
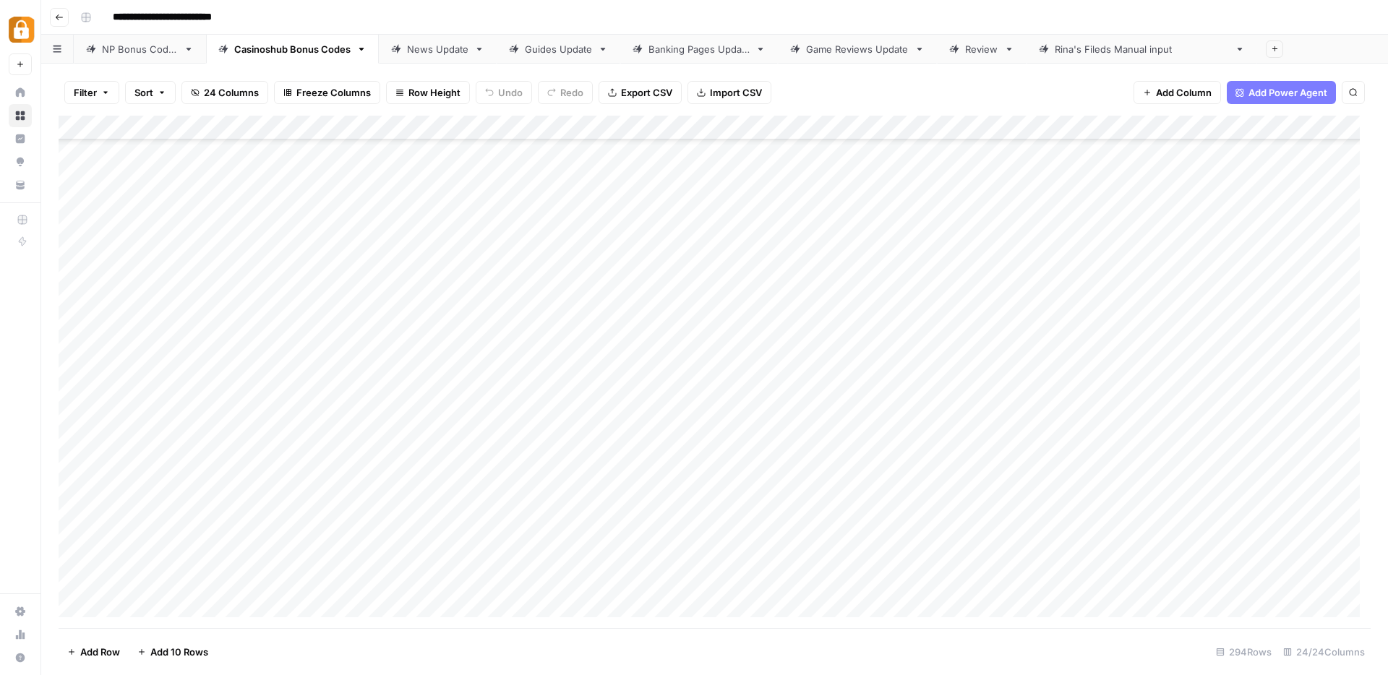
click at [309, 382] on div "Add Column" at bounding box center [715, 372] width 1312 height 512
click at [77, 382] on div "Add Column" at bounding box center [715, 372] width 1312 height 512
click at [70, 404] on div "Add Column" at bounding box center [715, 372] width 1312 height 512
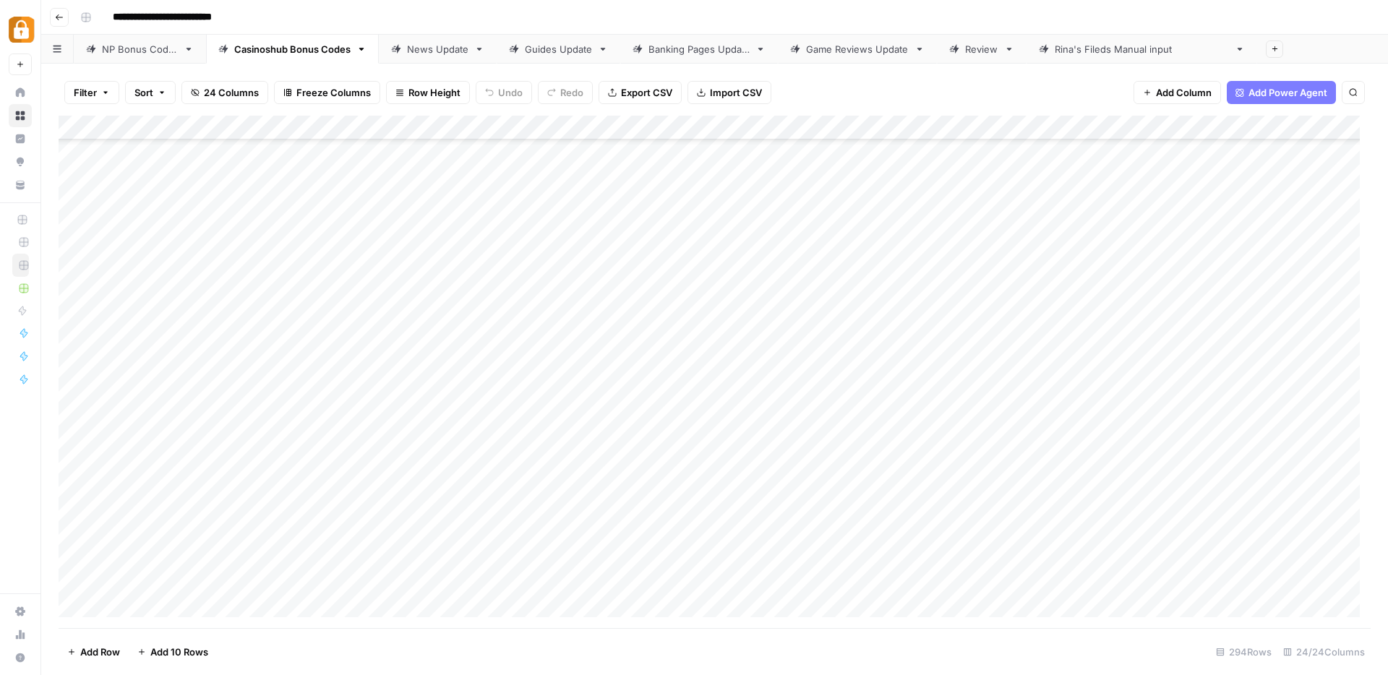
click at [514, 411] on div "Add Column" at bounding box center [715, 372] width 1312 height 512
click at [515, 432] on div "Add Column" at bounding box center [715, 372] width 1312 height 512
click at [564, 131] on div "Add Column" at bounding box center [715, 372] width 1312 height 512
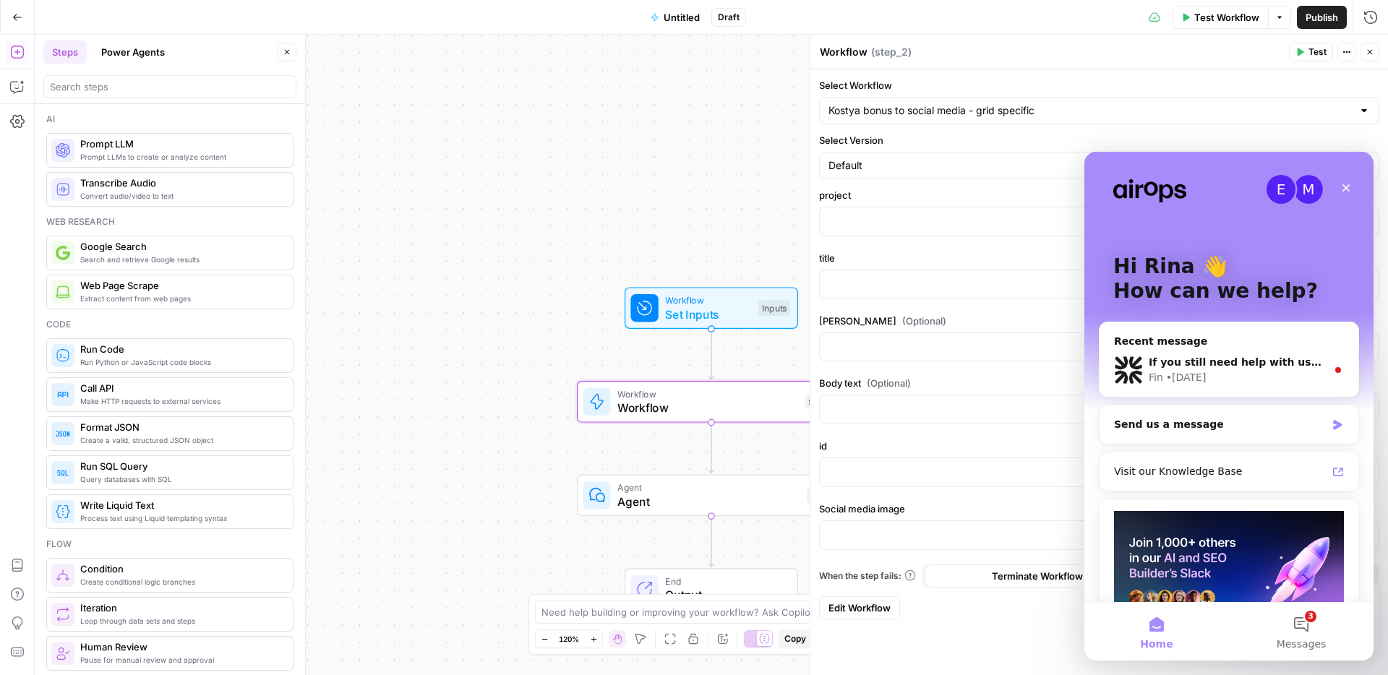
scroll to position [2579, 0]
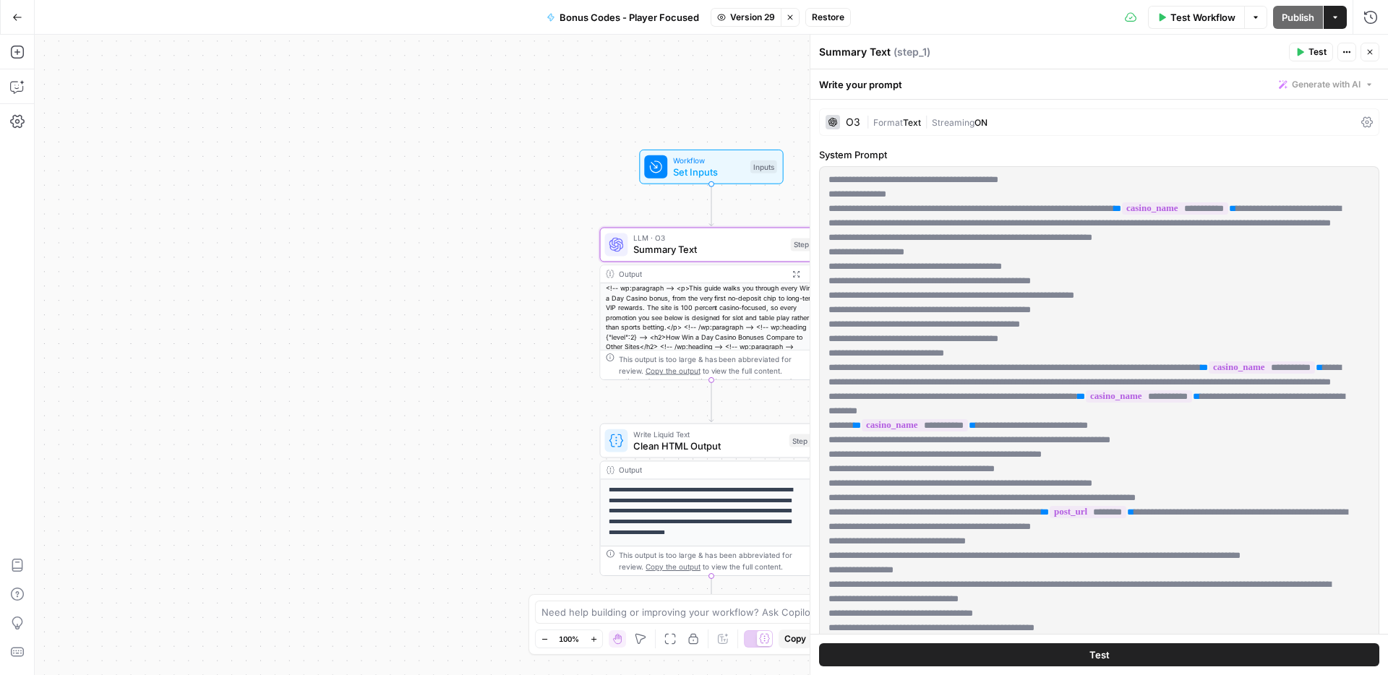
scroll to position [1562, 0]
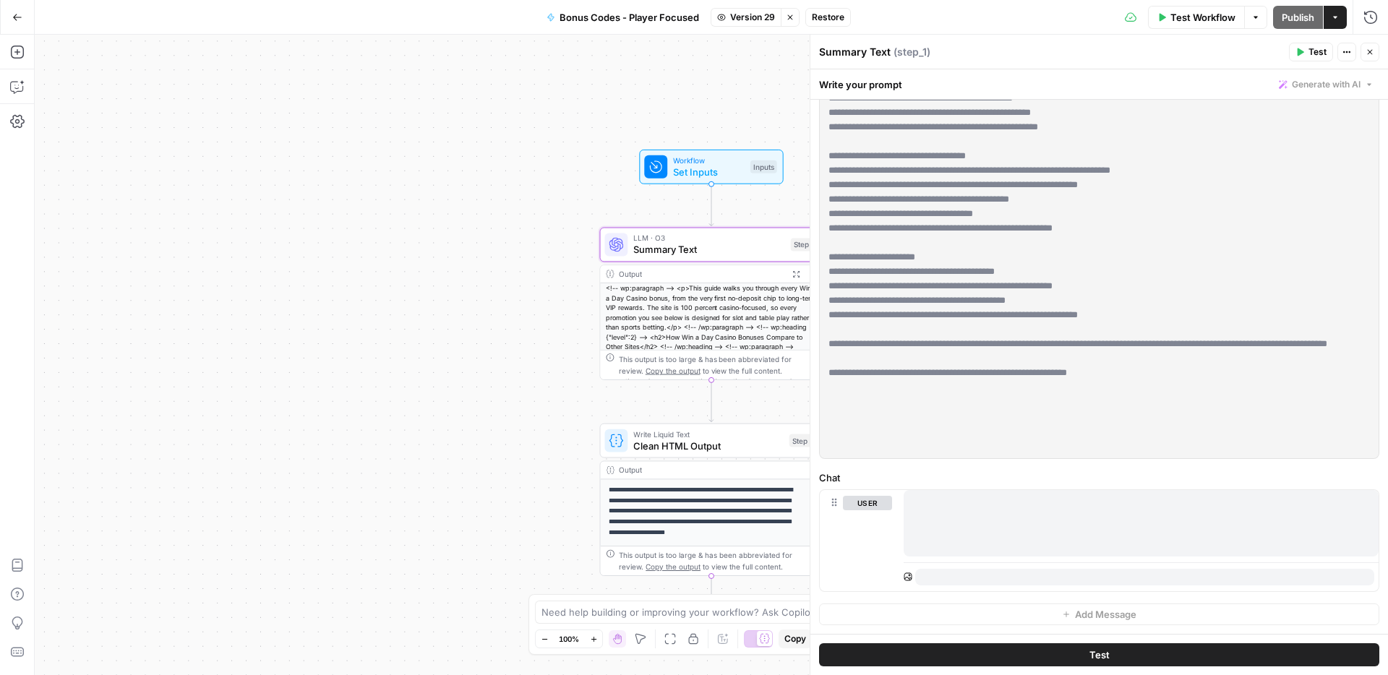
click at [22, 17] on span "Go Back" at bounding box center [22, 17] width 1 height 1
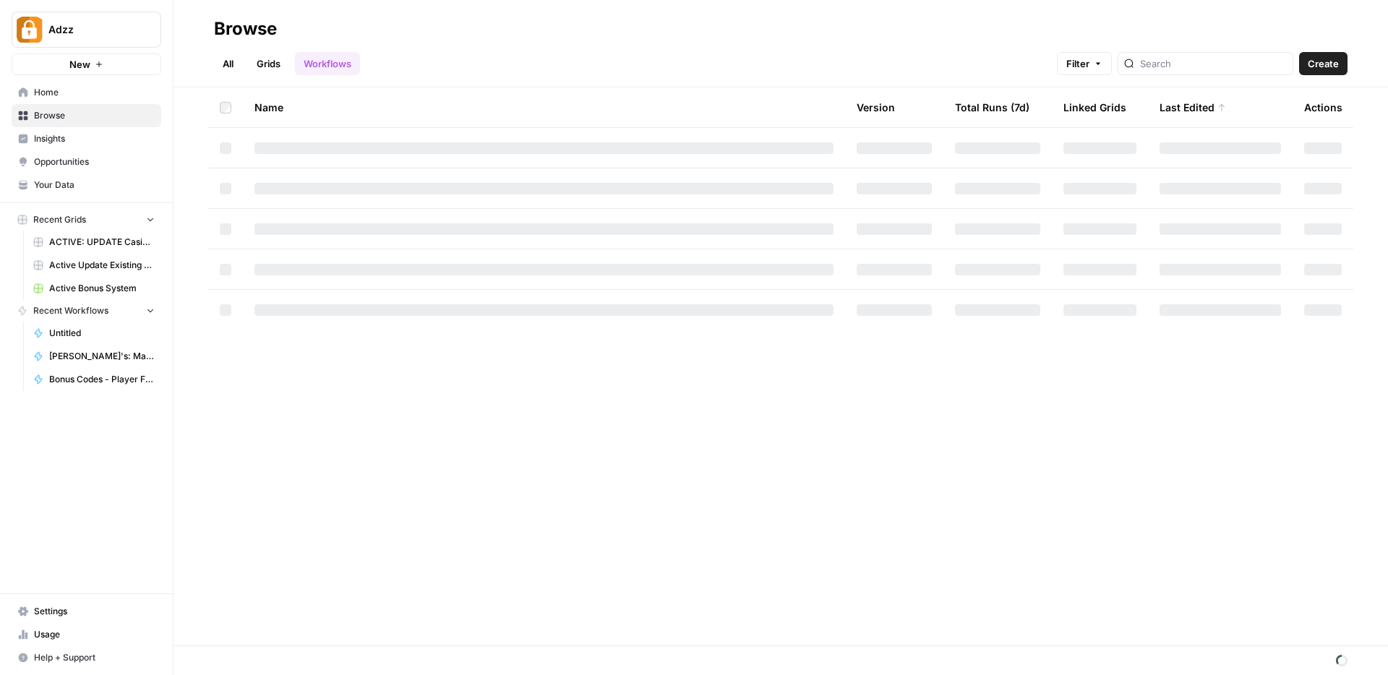
click at [272, 53] on link "Grids" at bounding box center [268, 63] width 41 height 23
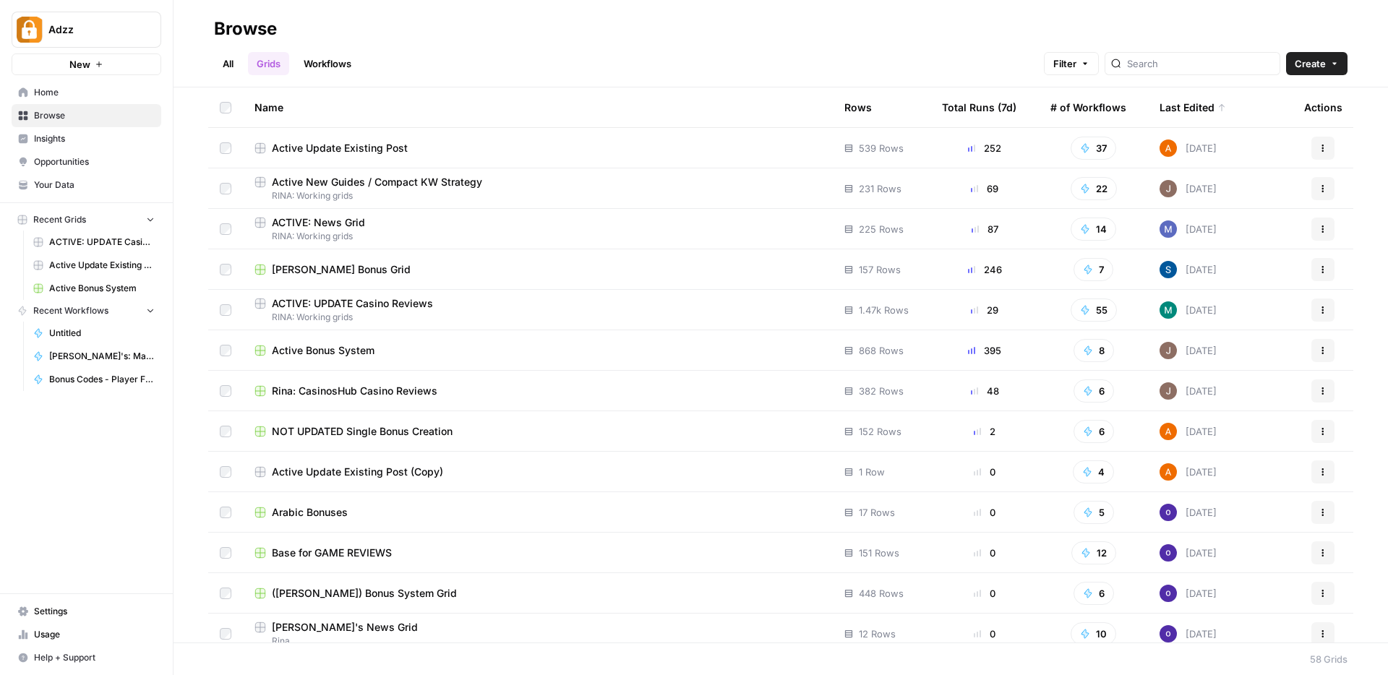
click at [563, 189] on span "RINA: Working grids" at bounding box center [537, 195] width 567 height 13
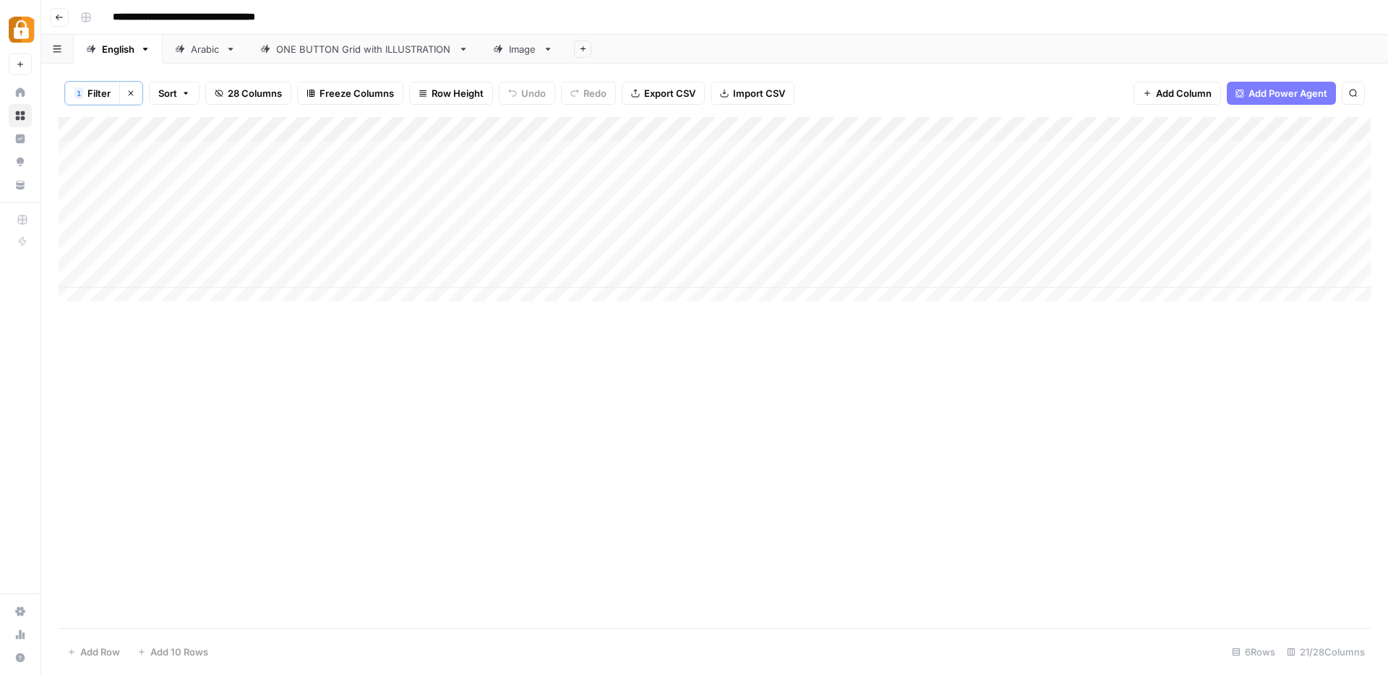
click at [883, 126] on div "Add Column" at bounding box center [715, 214] width 1312 height 195
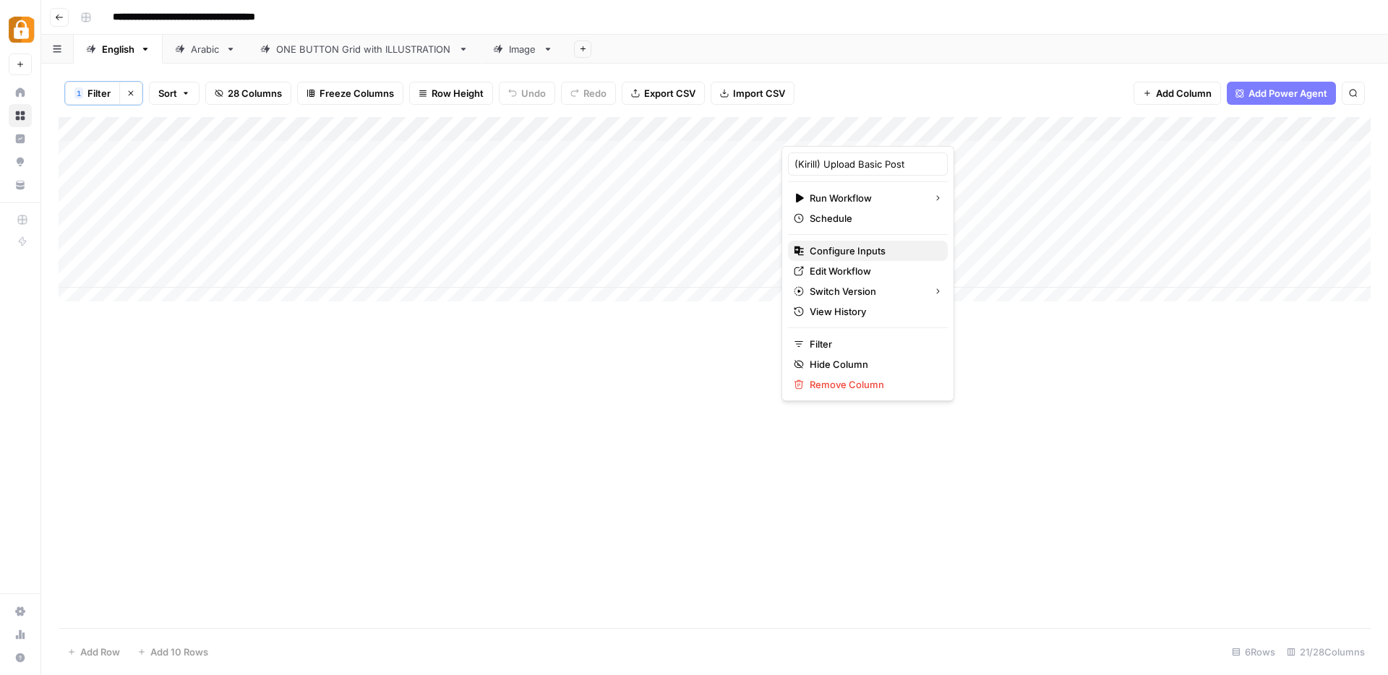
click at [841, 250] on span "Configure Inputs" at bounding box center [873, 251] width 126 height 14
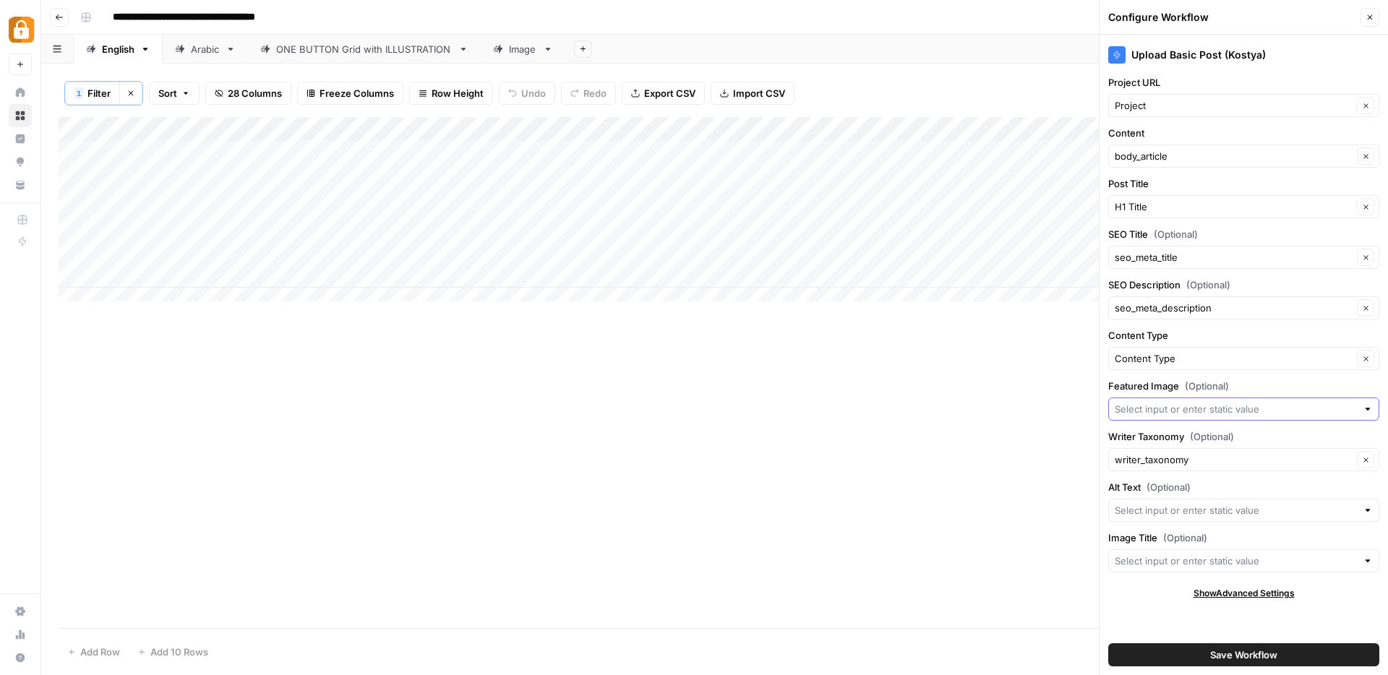
click at [1168, 410] on input "Featured Image (Optional)" at bounding box center [1236, 409] width 242 height 14
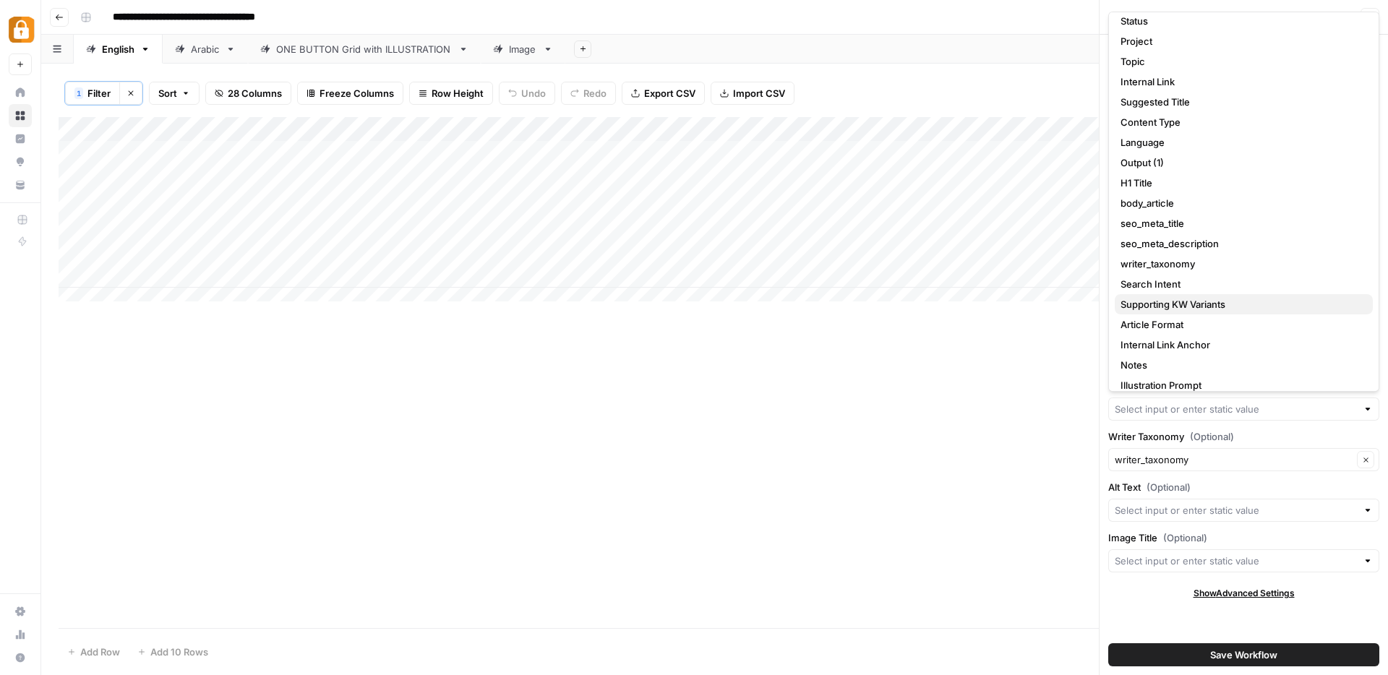
scroll to position [56, 0]
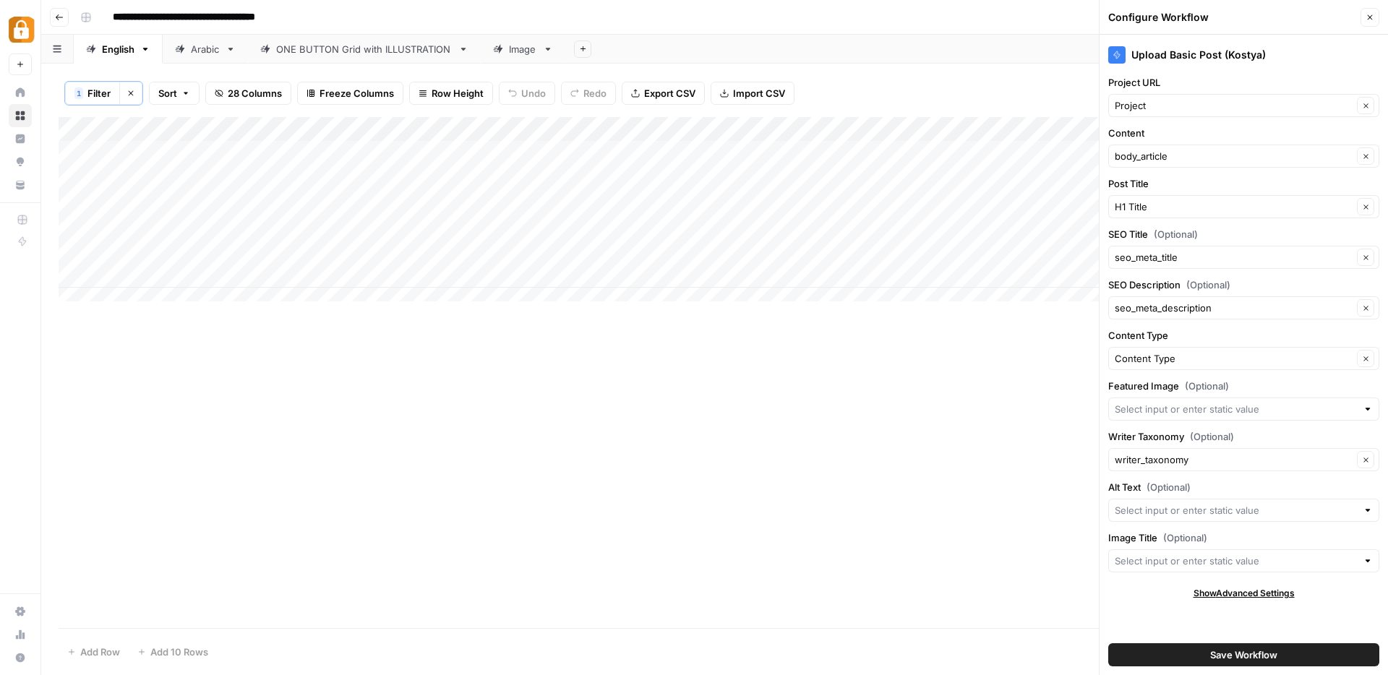
click at [982, 457] on div "Add Column" at bounding box center [715, 372] width 1312 height 511
click at [1378, 12] on button "Close" at bounding box center [1369, 17] width 19 height 19
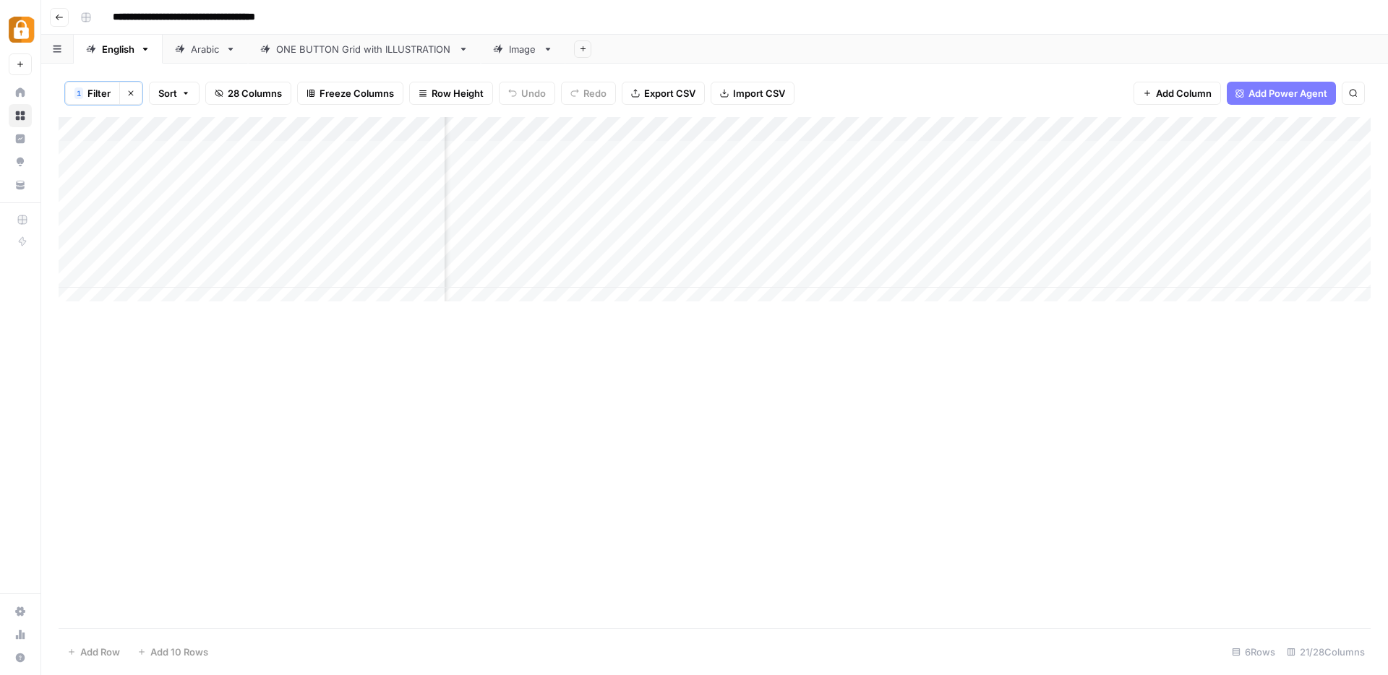
scroll to position [0, 0]
click at [880, 126] on div "Add Column" at bounding box center [715, 214] width 1312 height 195
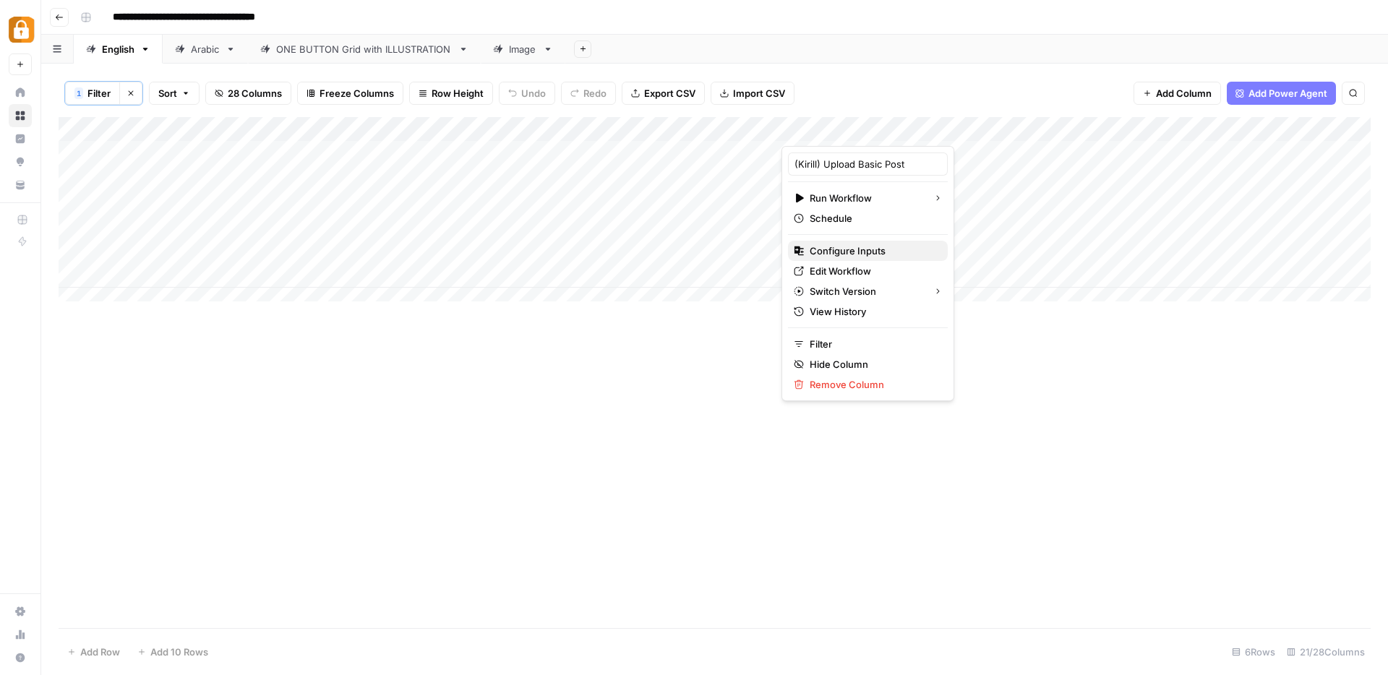
click at [838, 253] on span "Configure Inputs" at bounding box center [873, 251] width 126 height 14
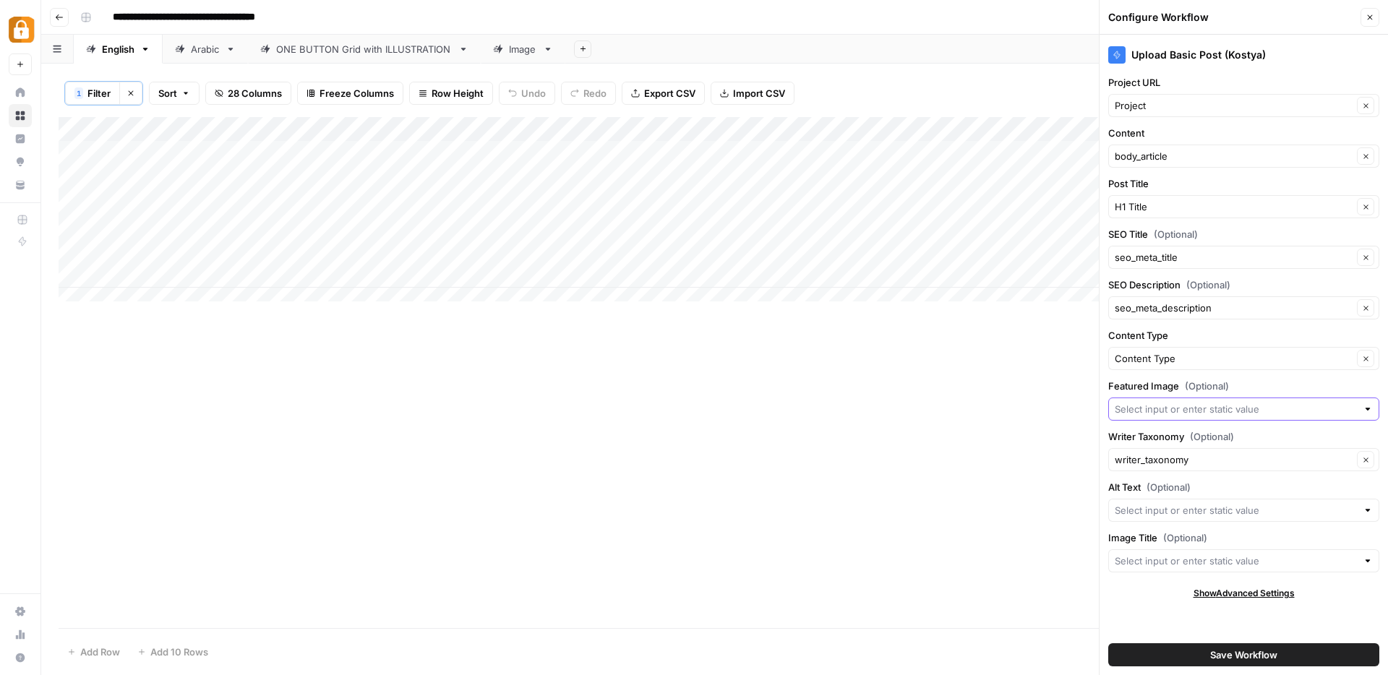
click at [1170, 410] on input "Featured Image (Optional)" at bounding box center [1236, 409] width 242 height 14
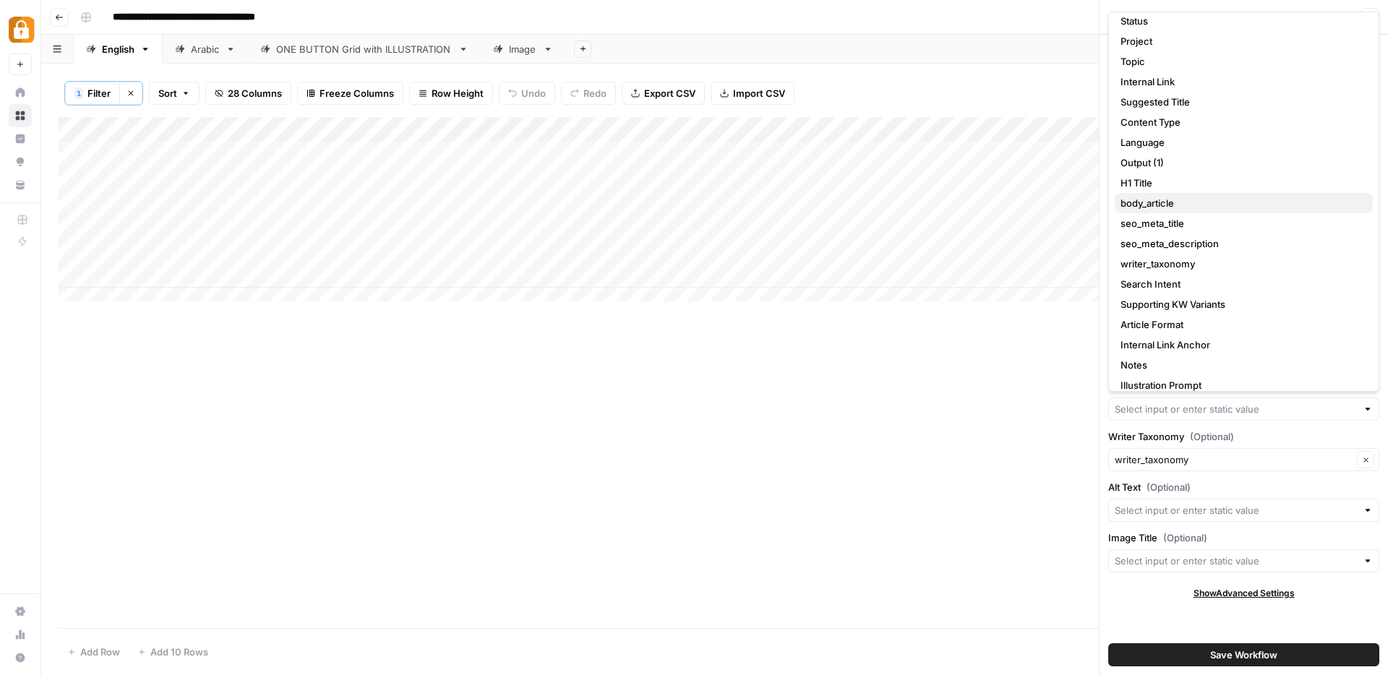
scroll to position [56, 0]
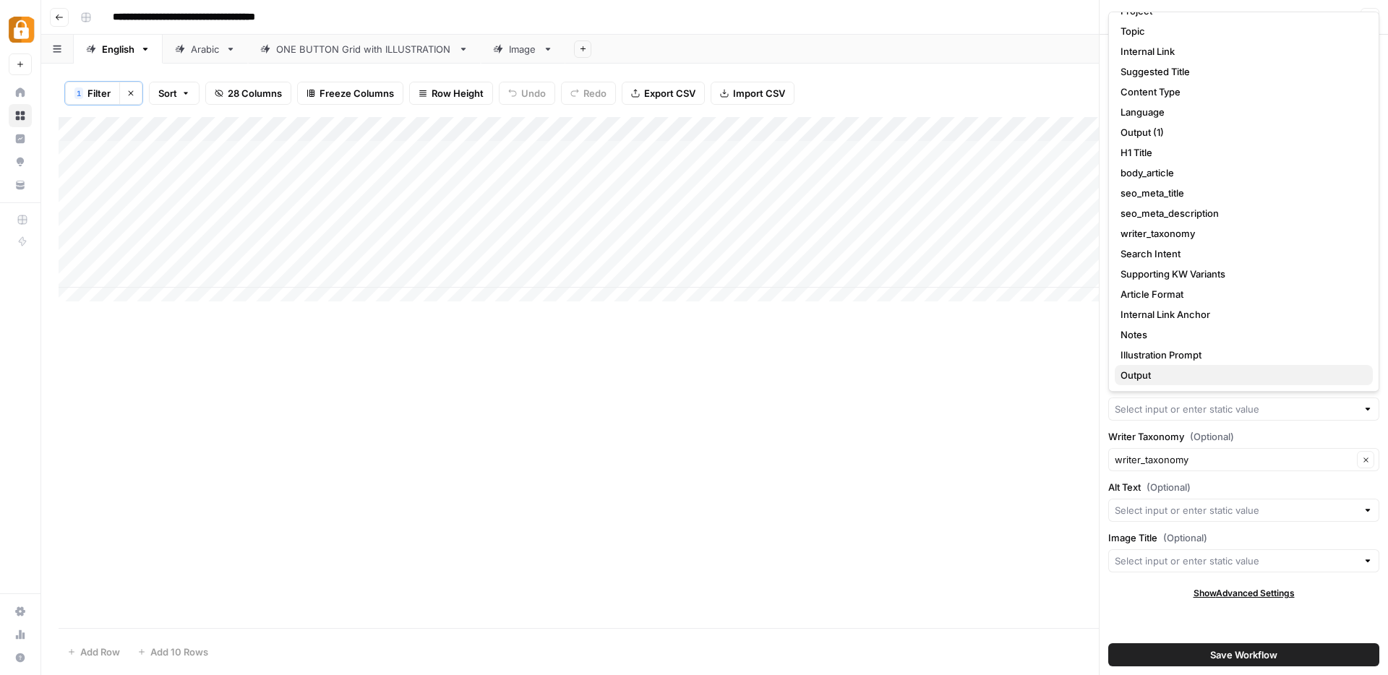
click at [1159, 380] on span "Output" at bounding box center [1240, 375] width 241 height 14
type input "Output"
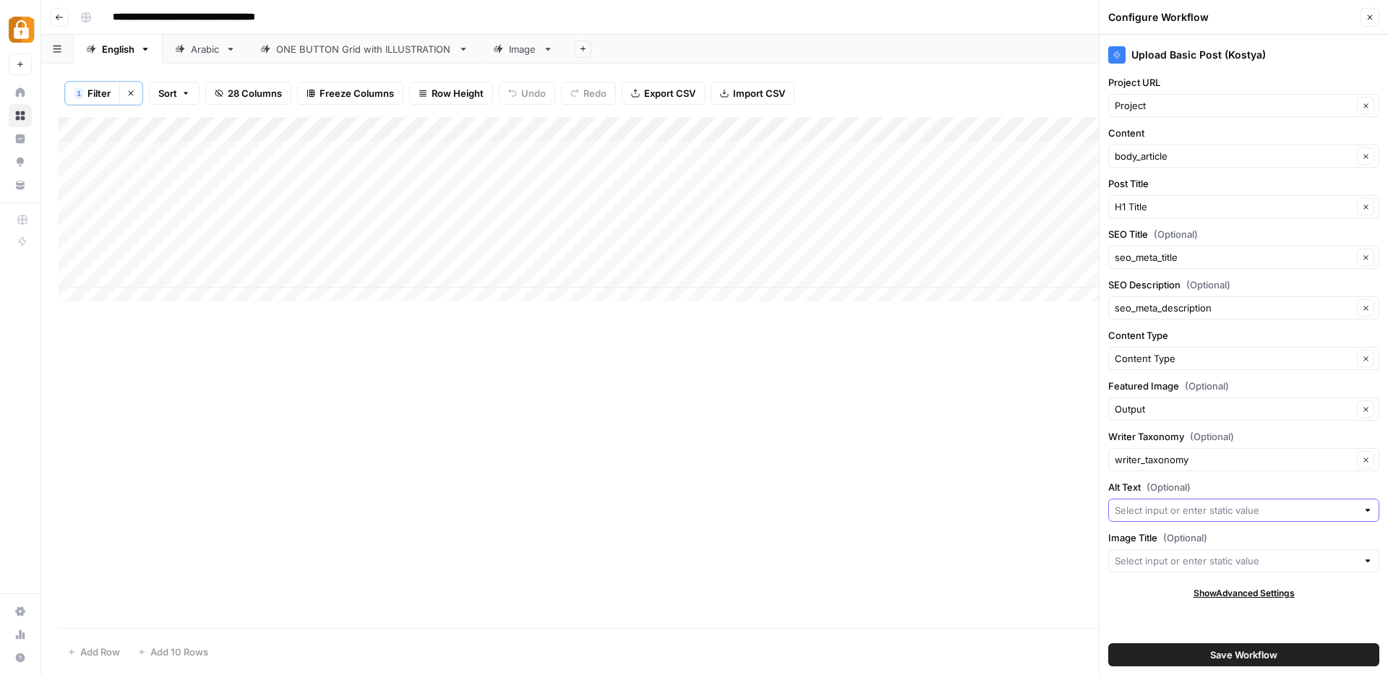
click at [1153, 514] on input "Alt Text (Optional)" at bounding box center [1236, 510] width 242 height 14
click at [990, 481] on div "Add Column" at bounding box center [715, 372] width 1312 height 511
click at [1159, 559] on input "Image Title (Optional)" at bounding box center [1236, 561] width 242 height 14
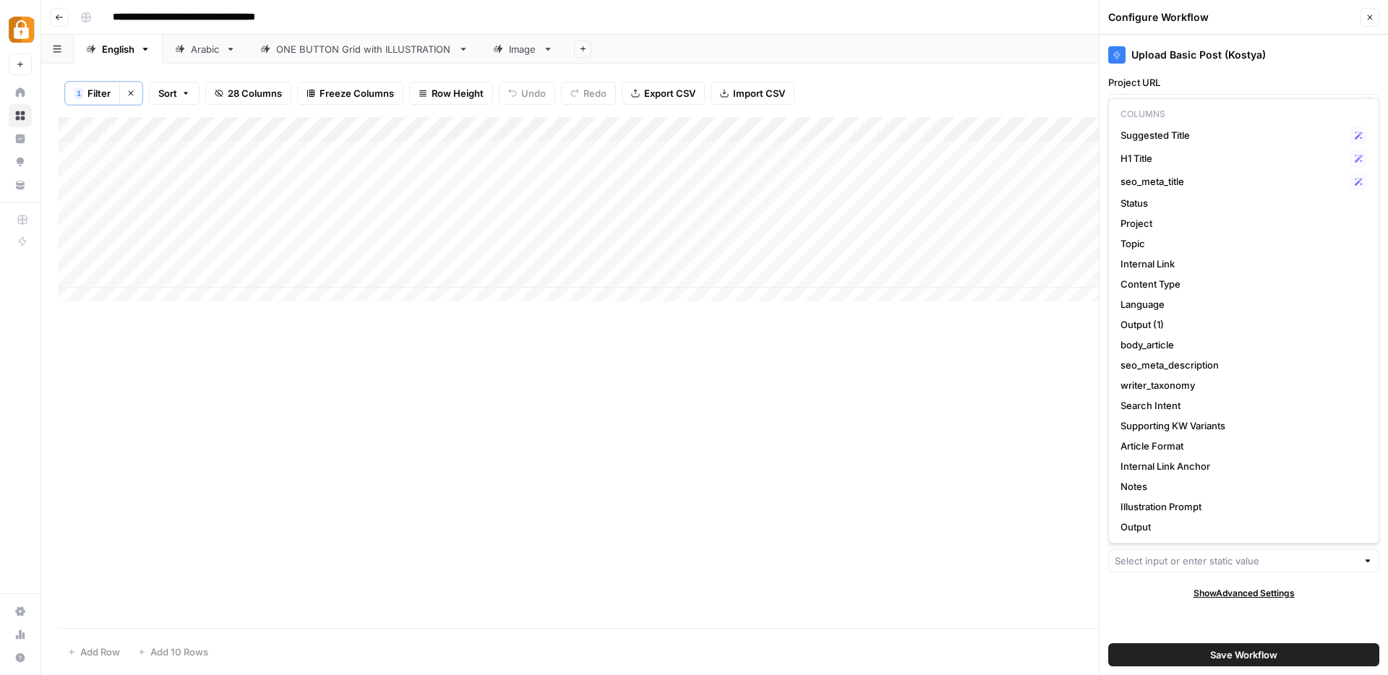
click at [951, 472] on div "Add Column" at bounding box center [715, 372] width 1312 height 511
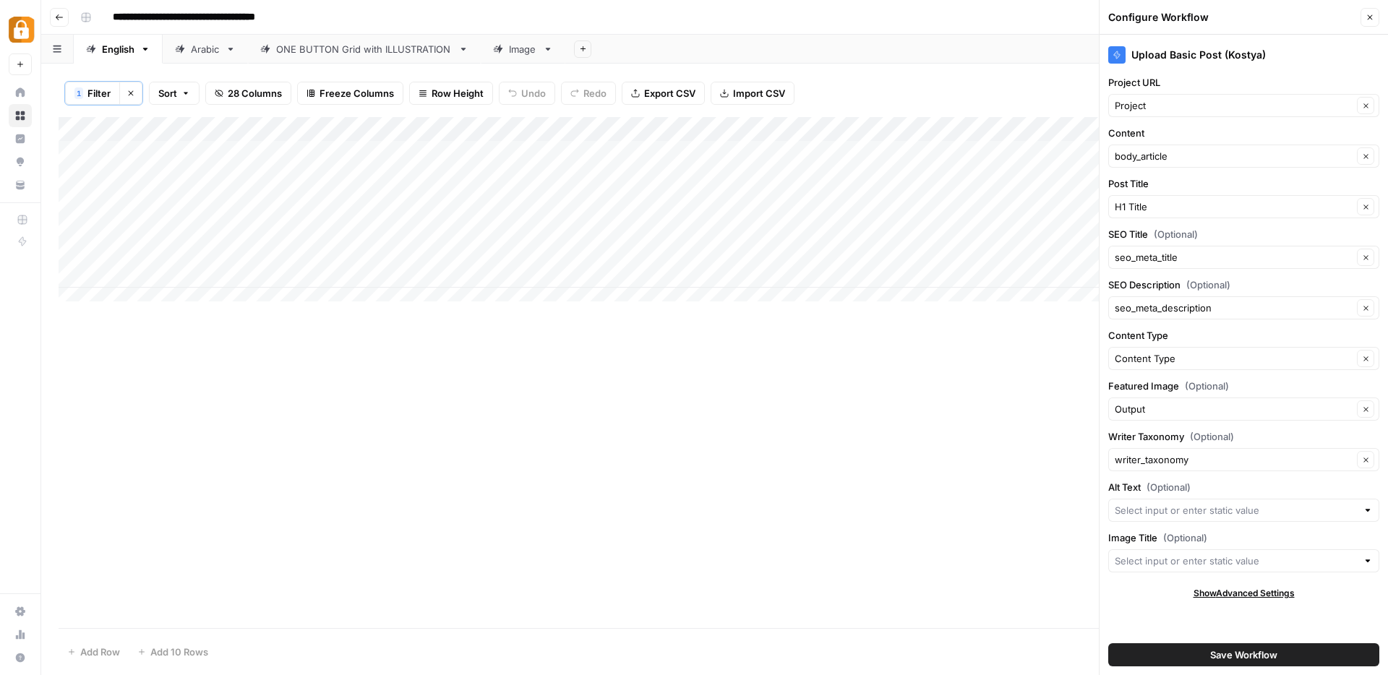
click at [1256, 658] on span "Save Workflow" at bounding box center [1243, 655] width 67 height 14
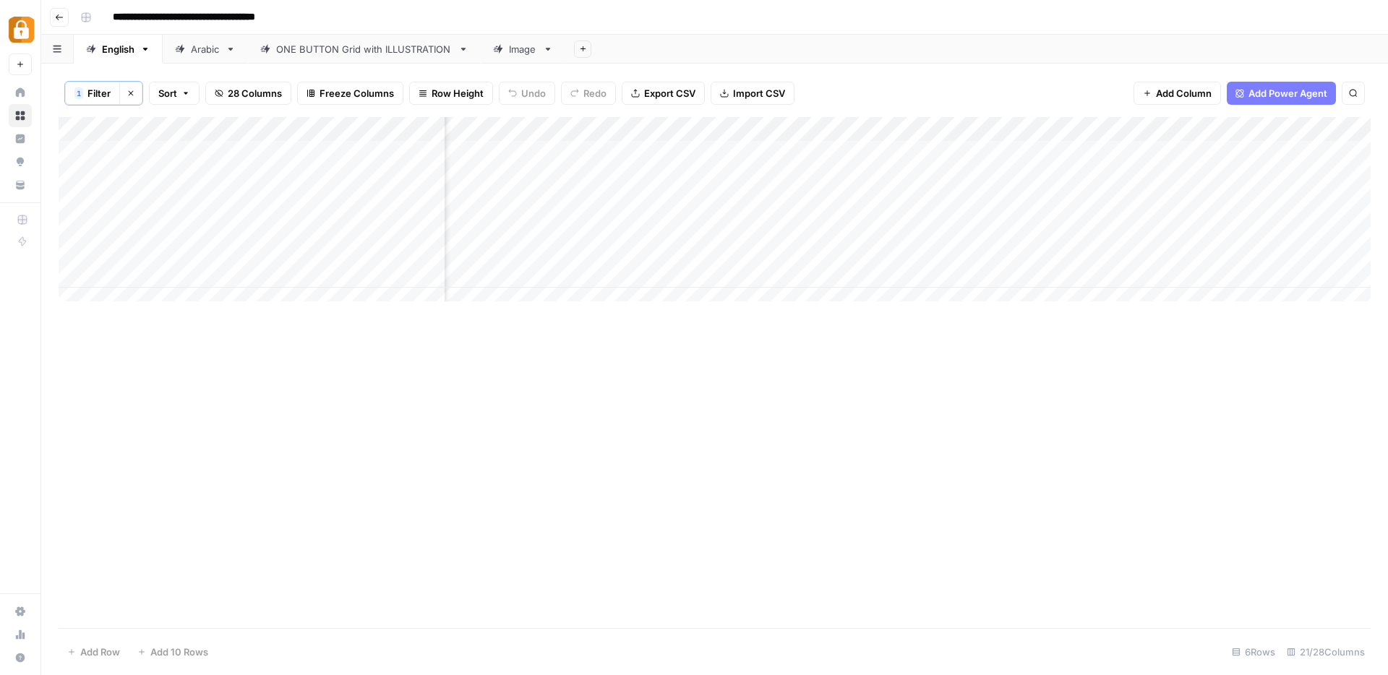
scroll to position [0, 0]
click at [382, 52] on div "ONE BUTTON Grid with ILLUSTRATION" at bounding box center [364, 49] width 176 height 14
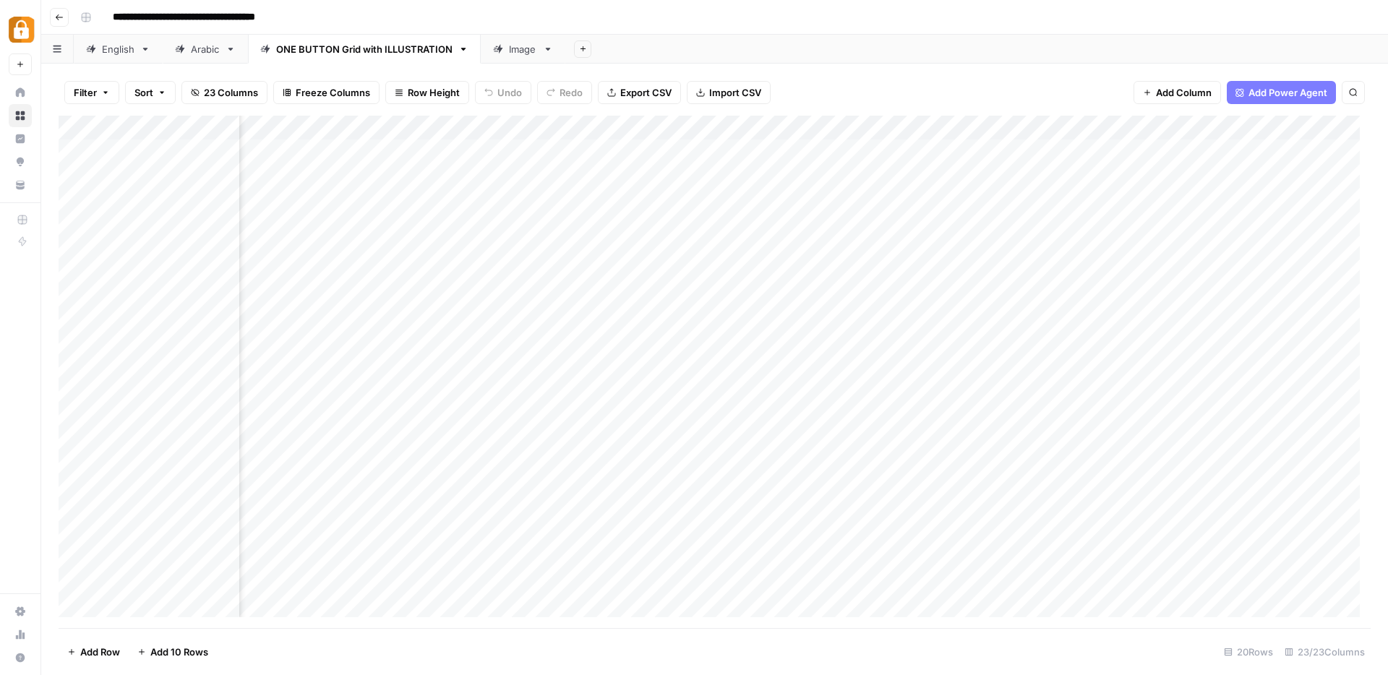
scroll to position [0, 2124]
click at [105, 59] on link "English" at bounding box center [118, 49] width 89 height 29
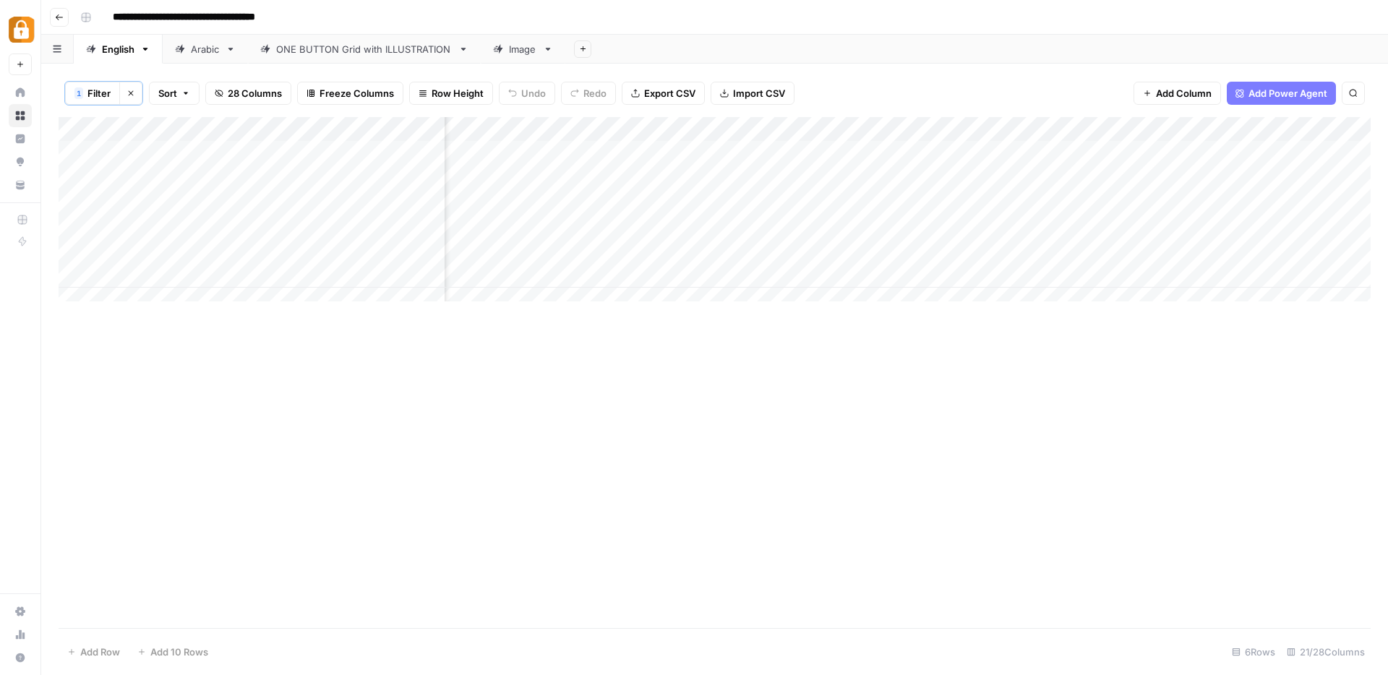
scroll to position [0, 1766]
click at [1333, 126] on span "Add Column" at bounding box center [1337, 129] width 51 height 13
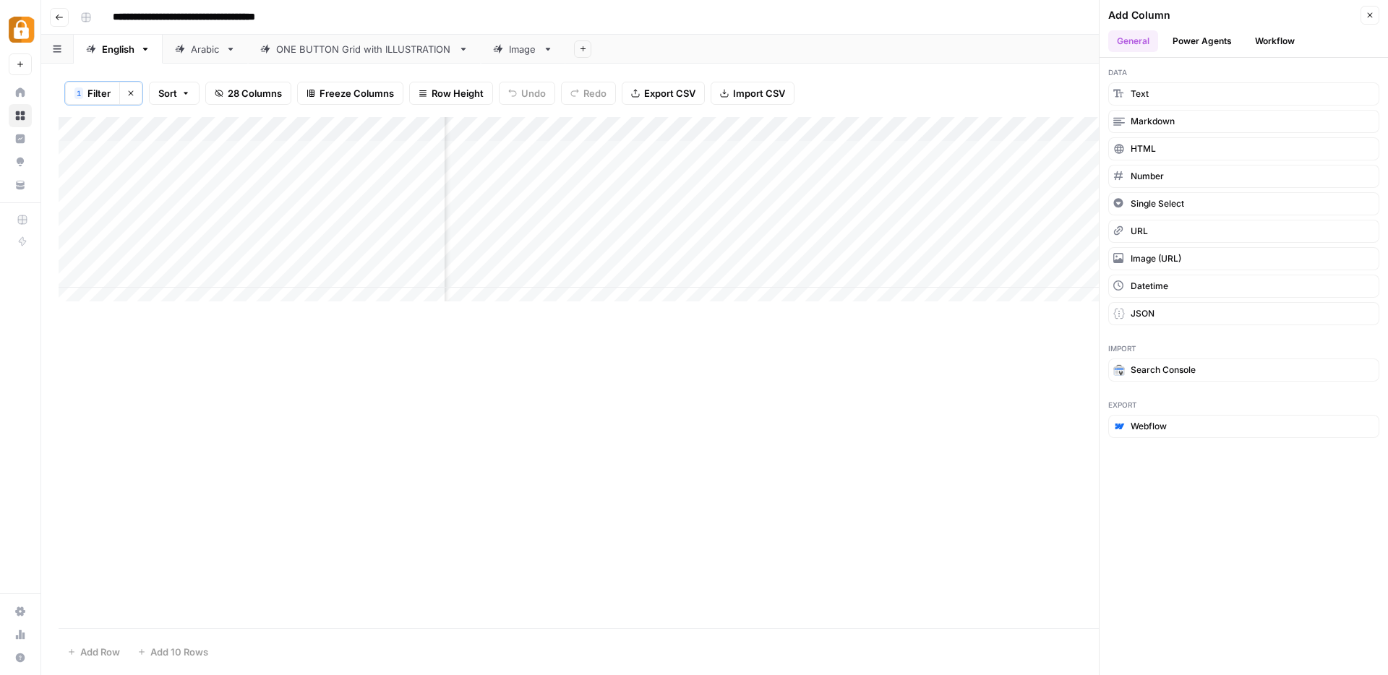
click at [1294, 37] on button "Workflow" at bounding box center [1274, 41] width 57 height 22
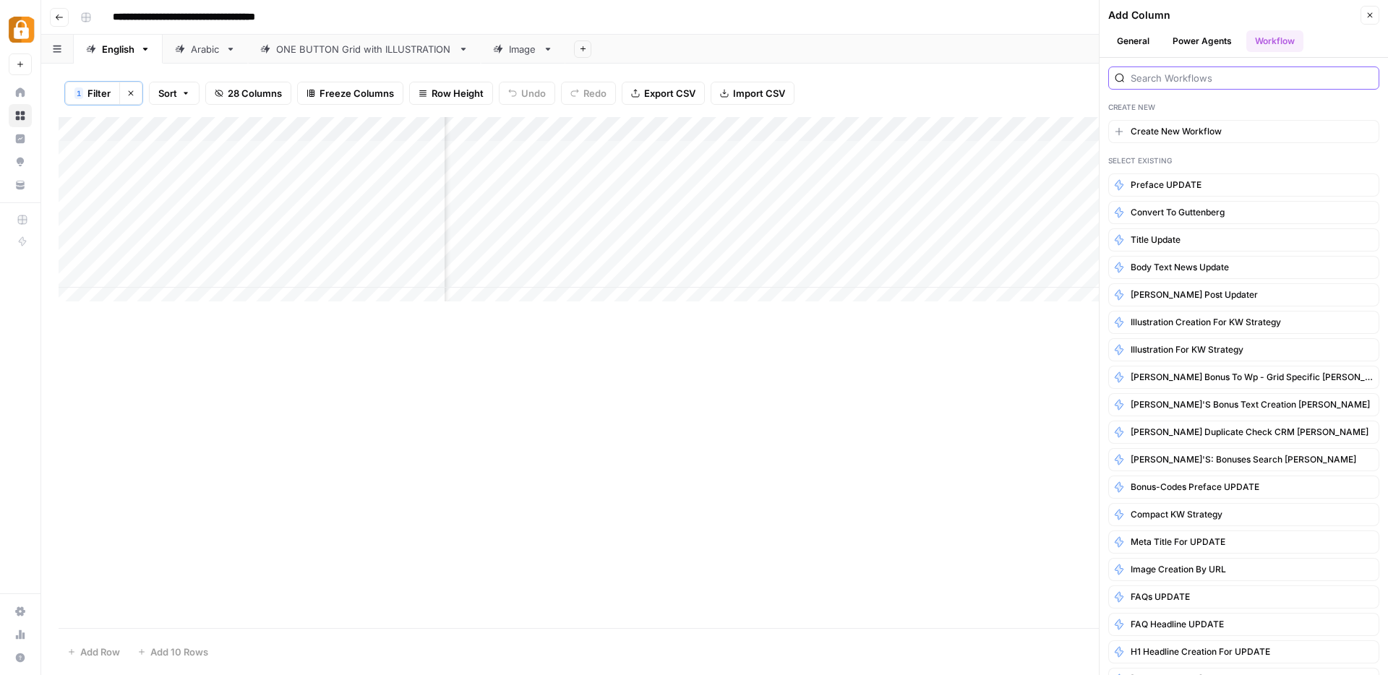
click at [1177, 75] on input "search" at bounding box center [1251, 78] width 242 height 14
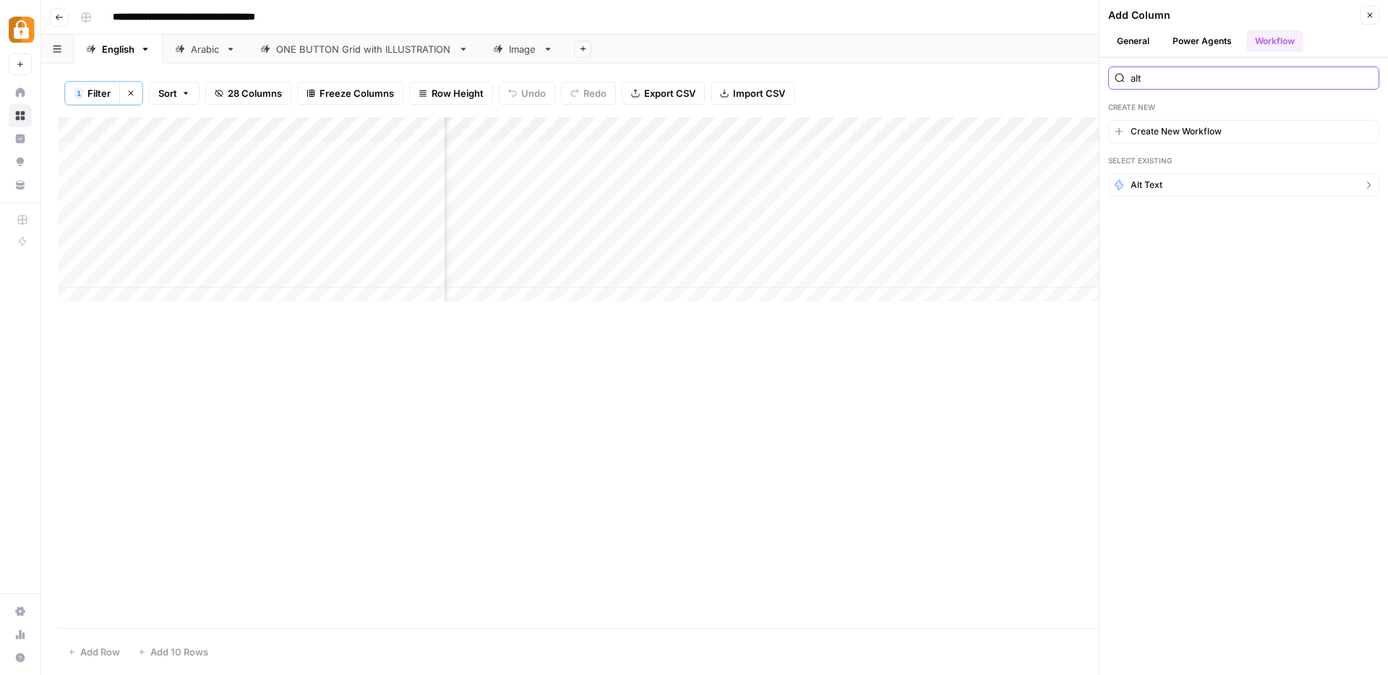
type input "alt"
click at [1140, 181] on span "Alt Text" at bounding box center [1146, 185] width 32 height 13
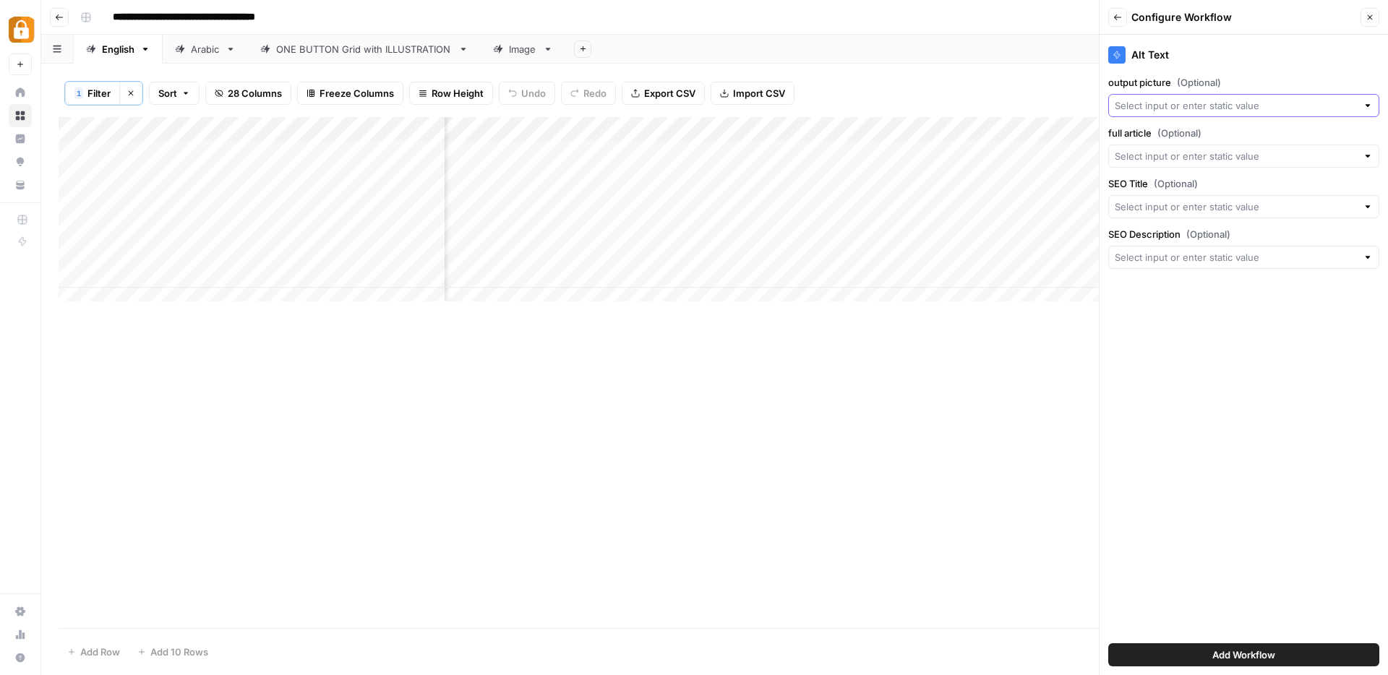
click at [1188, 108] on input "output picture (Optional)" at bounding box center [1236, 105] width 242 height 14
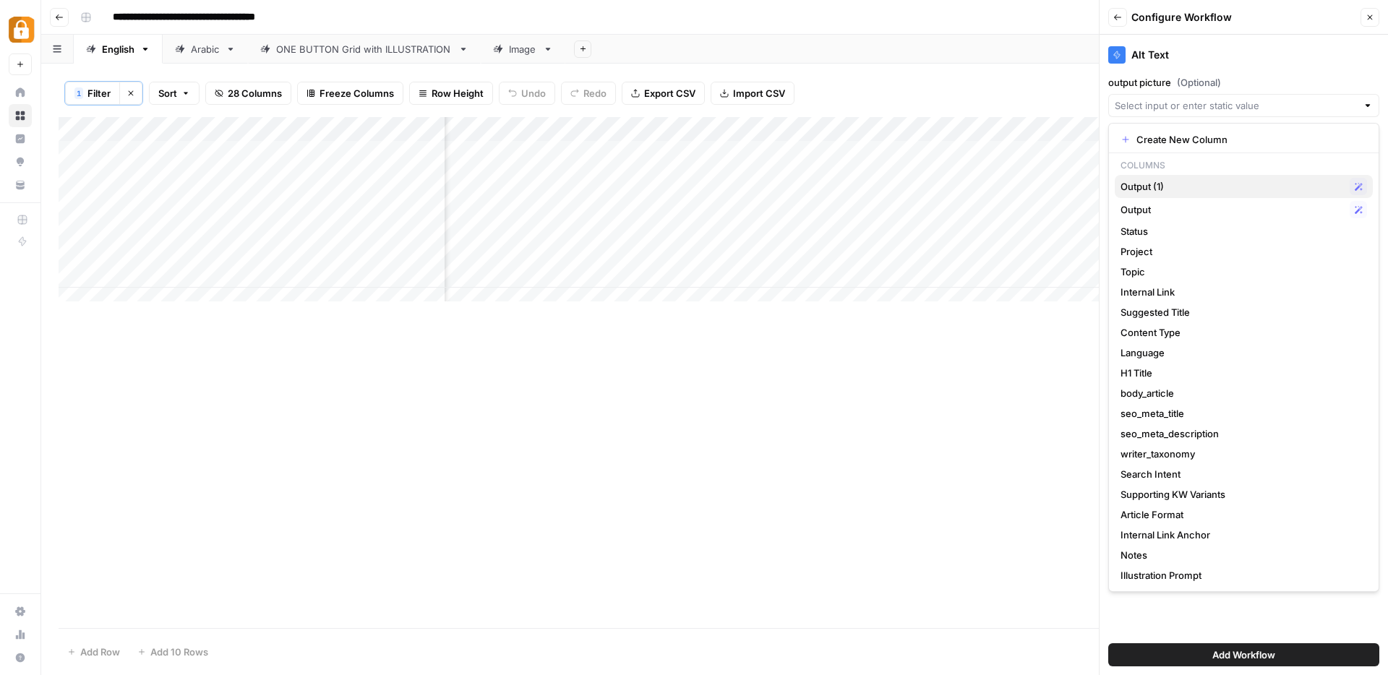
click at [1159, 184] on span "Output (1)" at bounding box center [1231, 186] width 223 height 14
type input "Output (1)"
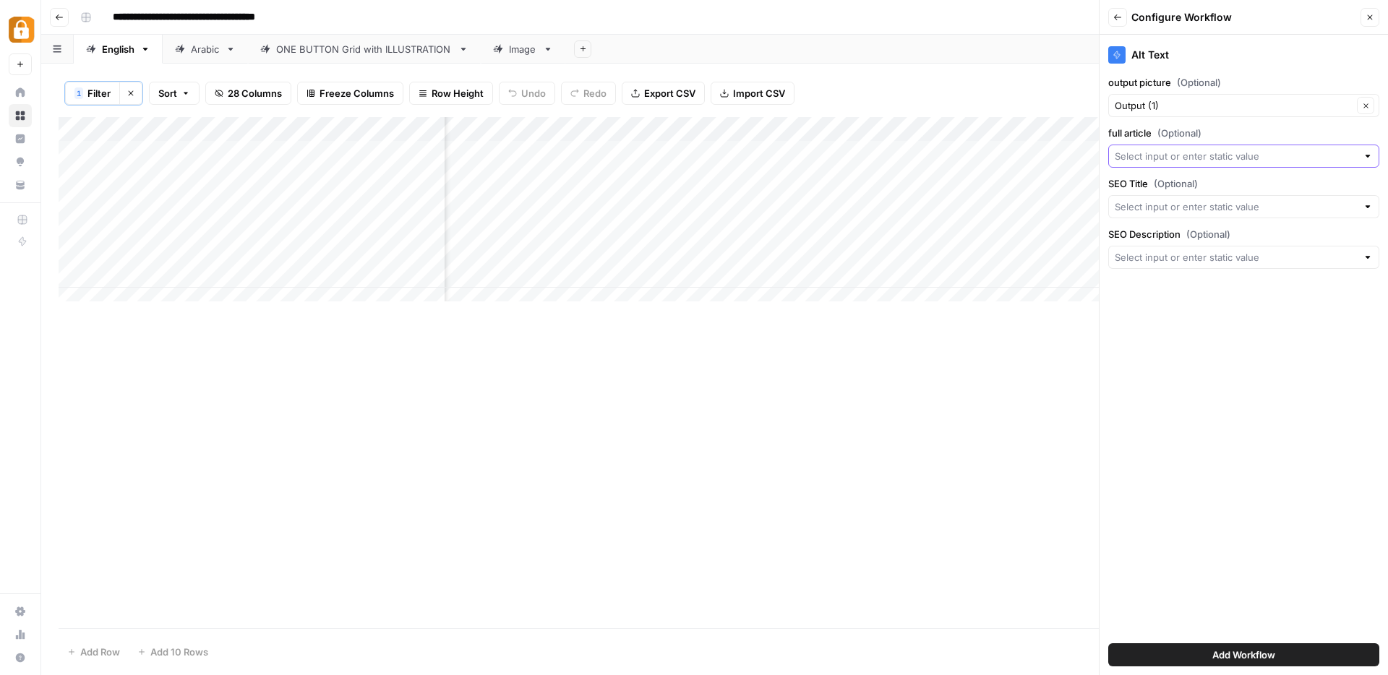
click at [1162, 154] on input "full article (Optional)" at bounding box center [1236, 156] width 242 height 14
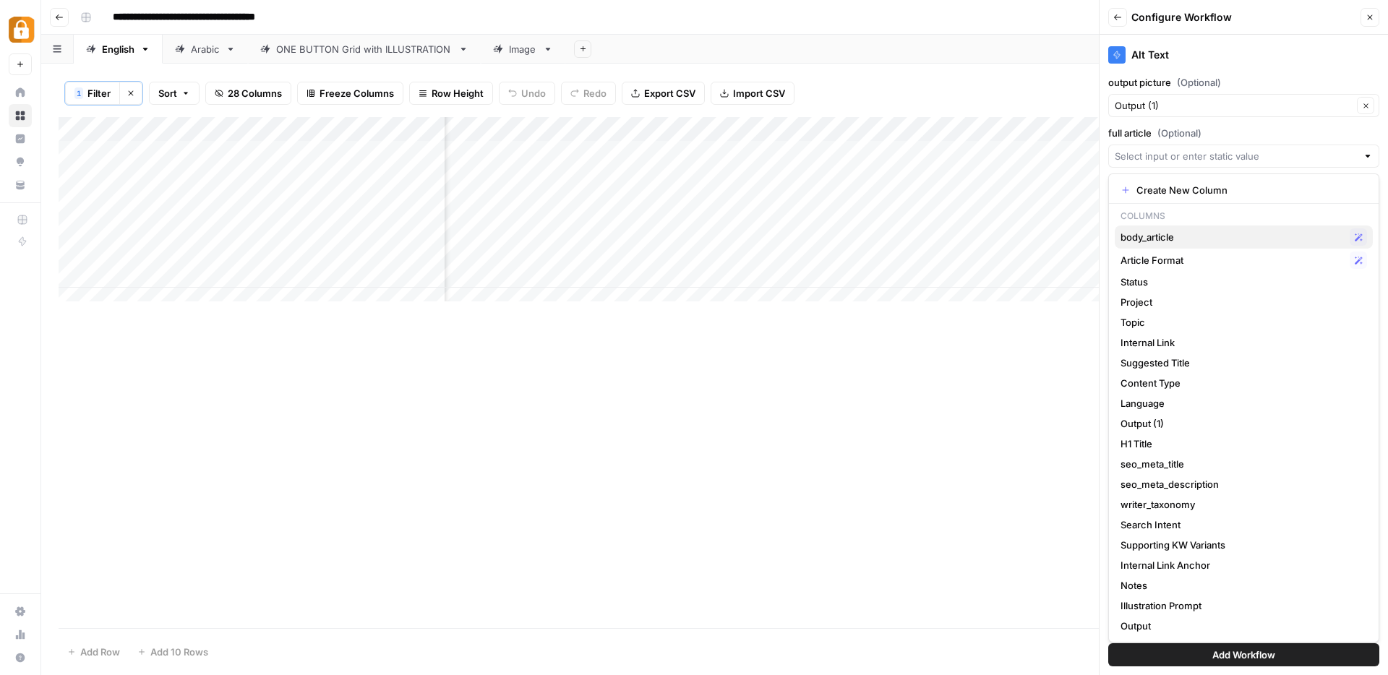
click at [1158, 237] on span "body_article" at bounding box center [1231, 237] width 223 height 14
type input "body_article"
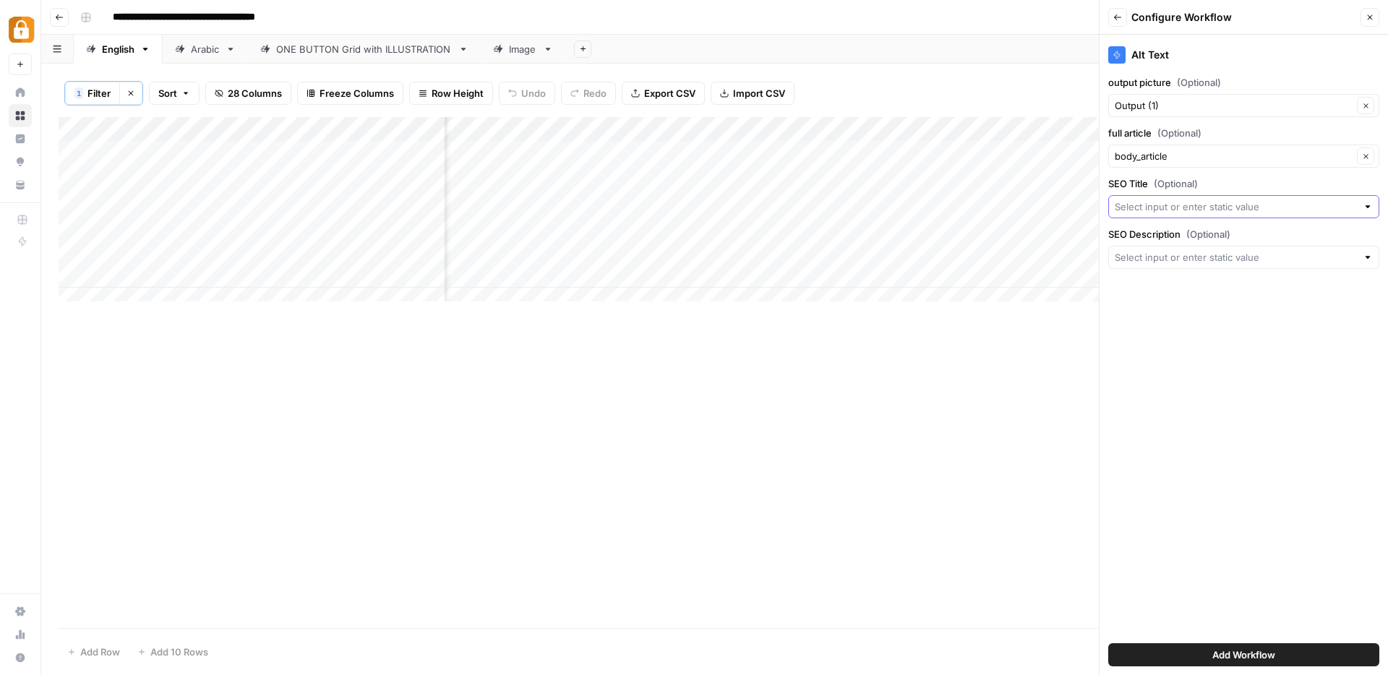
click at [1130, 207] on input "SEO Title (Optional)" at bounding box center [1236, 206] width 242 height 14
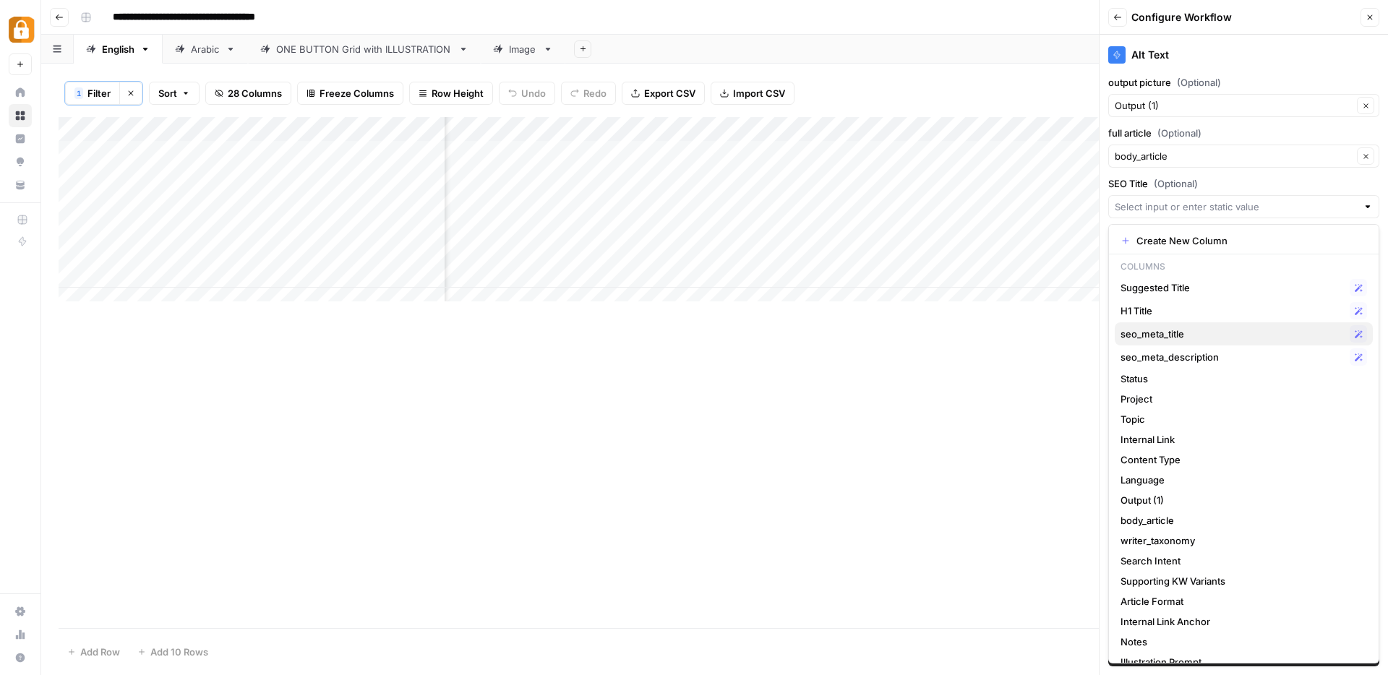
click at [1142, 334] on span "seo_meta_title" at bounding box center [1231, 334] width 223 height 14
type input "seo_meta_title"
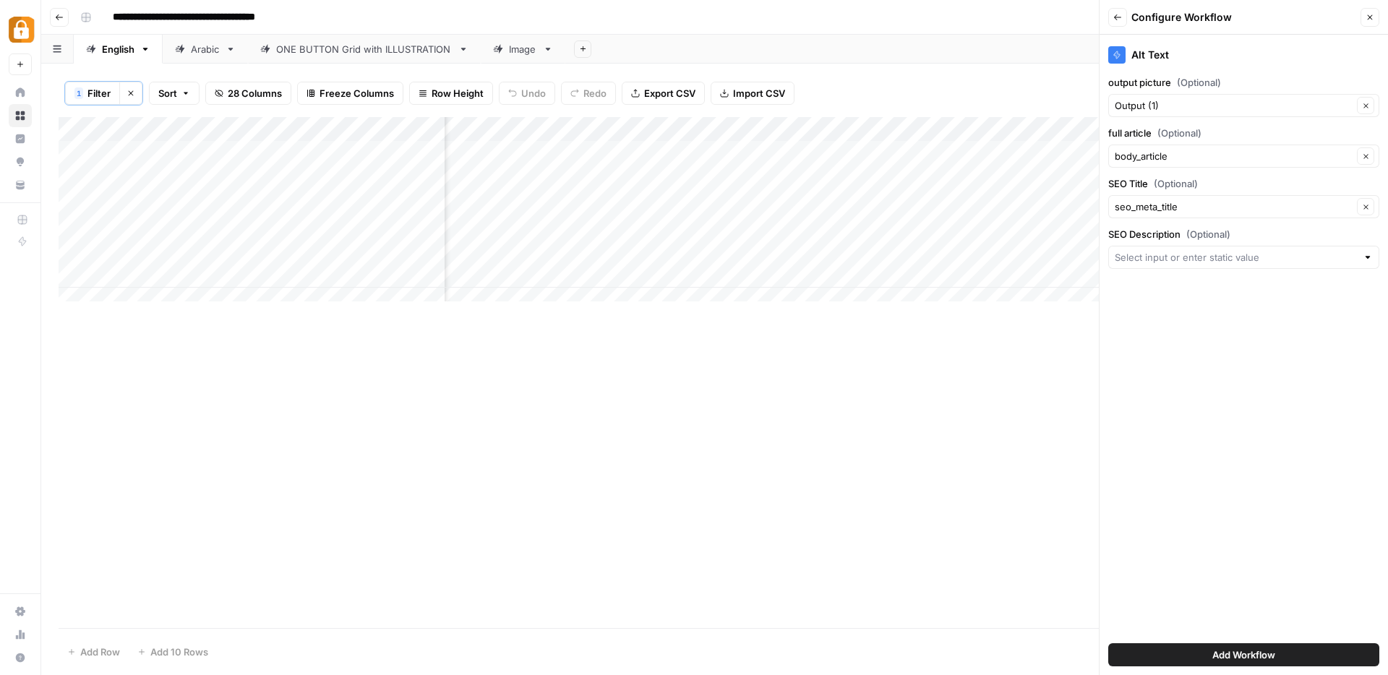
click at [1141, 247] on div at bounding box center [1243, 257] width 271 height 23
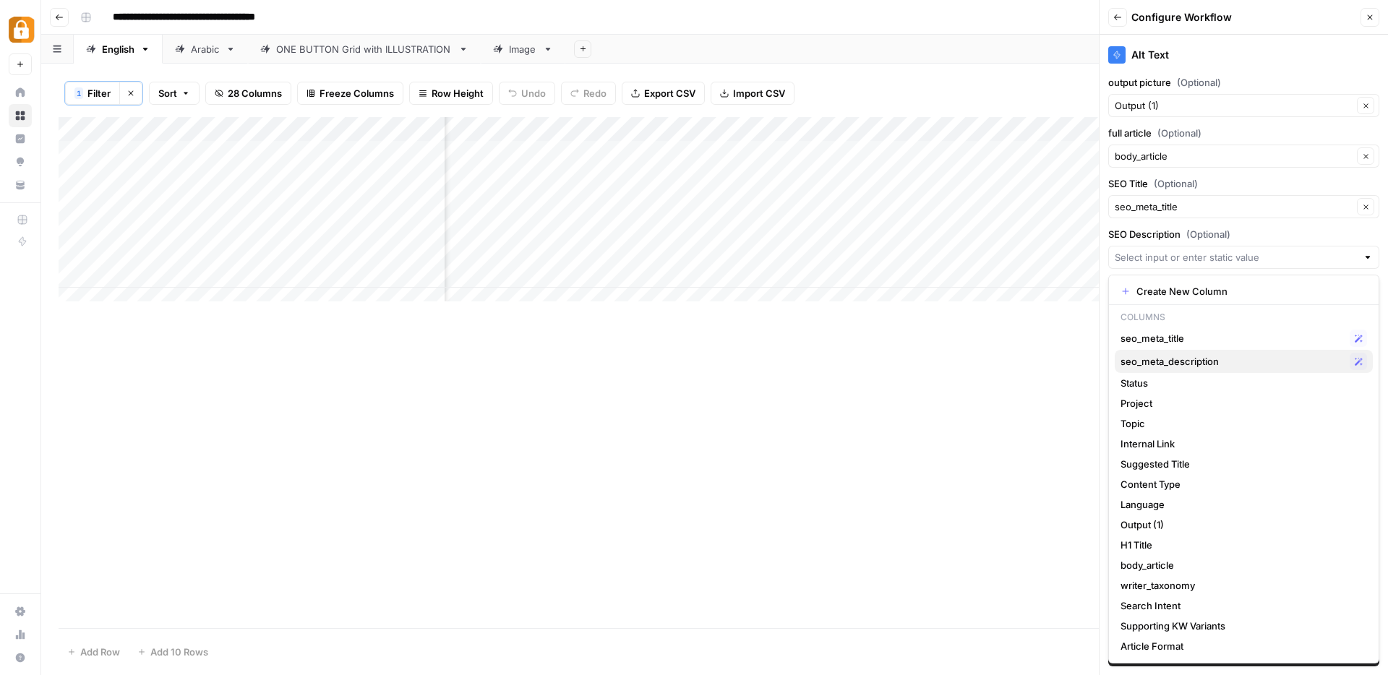
click at [1142, 355] on span "seo_meta_description" at bounding box center [1231, 361] width 223 height 14
type input "seo_meta_description"
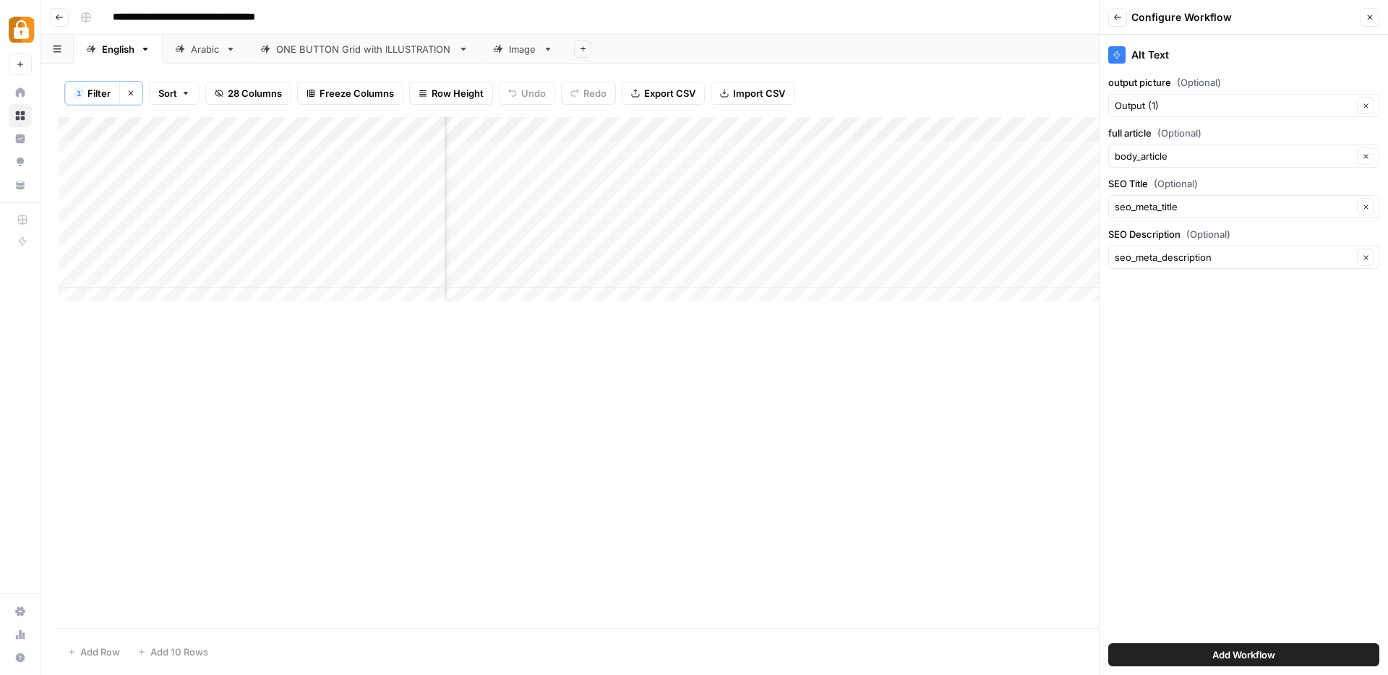
click at [1255, 653] on span "Add Workflow" at bounding box center [1243, 655] width 63 height 14
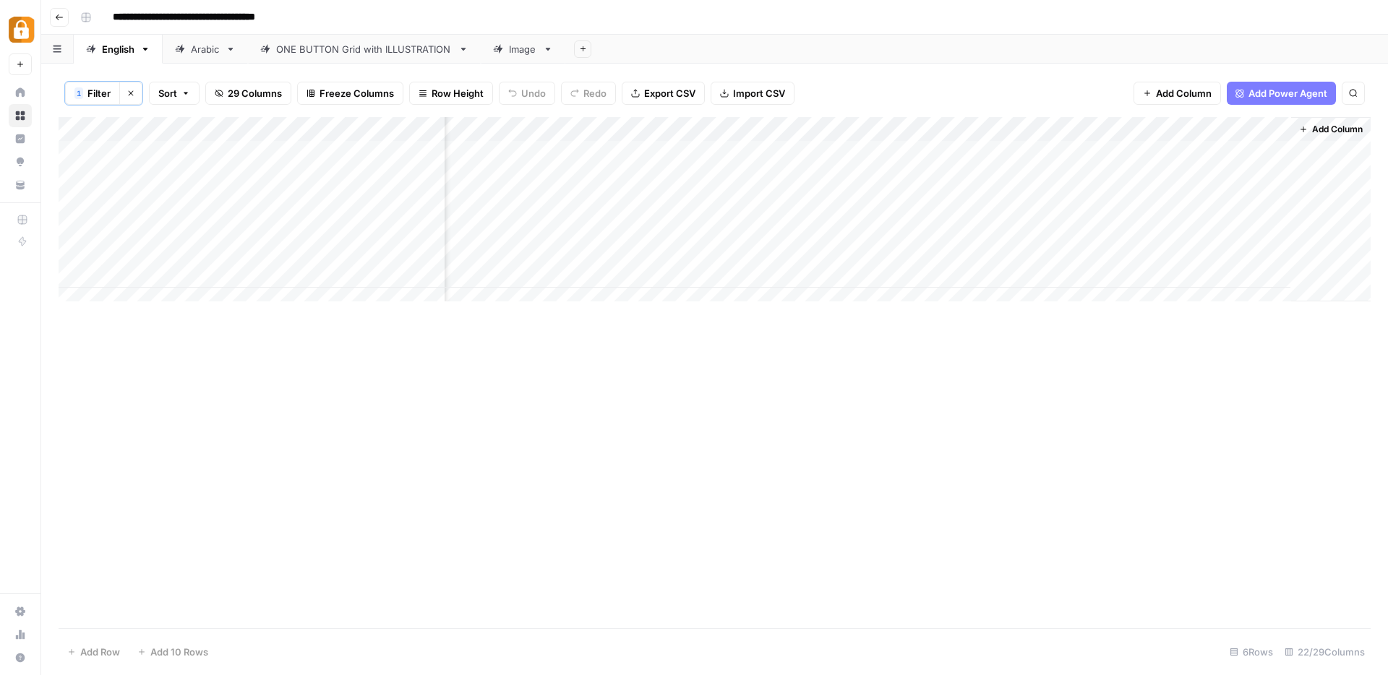
scroll to position [0, 1896]
click at [1225, 202] on div "Add Column" at bounding box center [715, 214] width 1312 height 195
click at [1355, 127] on span "Add Column" at bounding box center [1337, 129] width 51 height 13
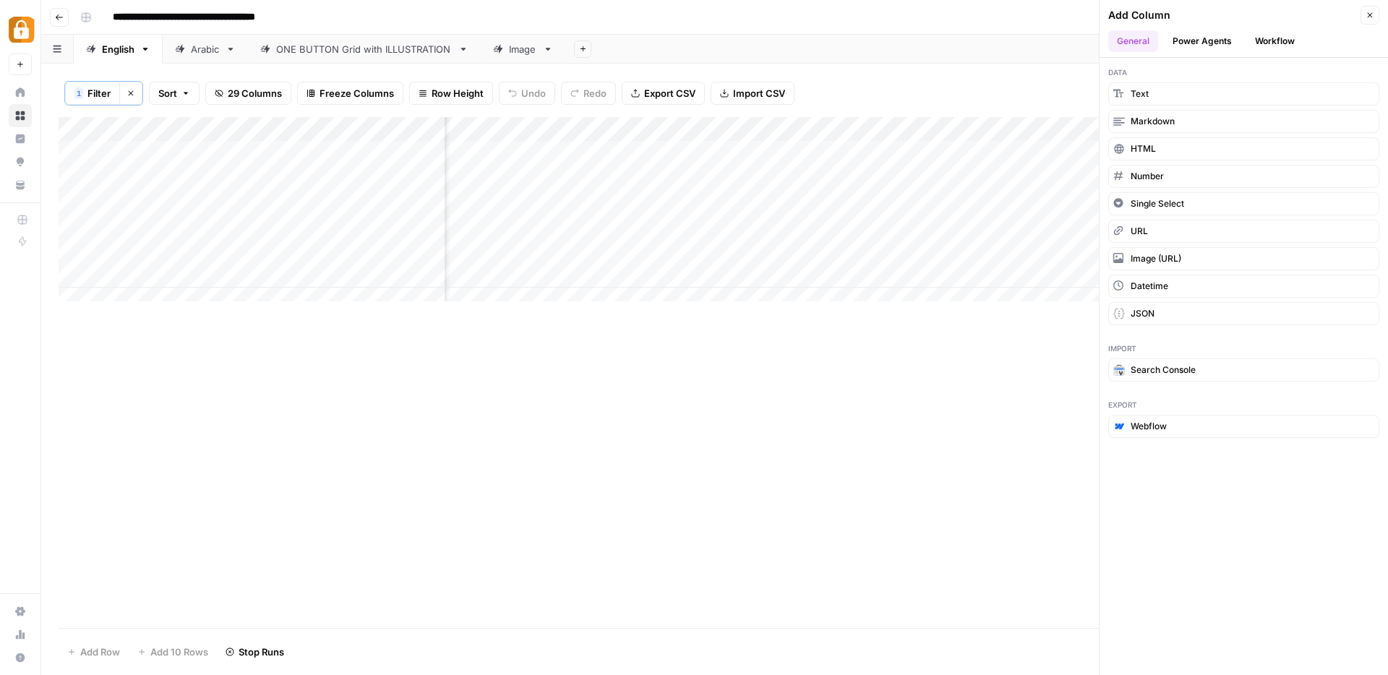
click at [1283, 43] on button "Workflow" at bounding box center [1274, 41] width 57 height 22
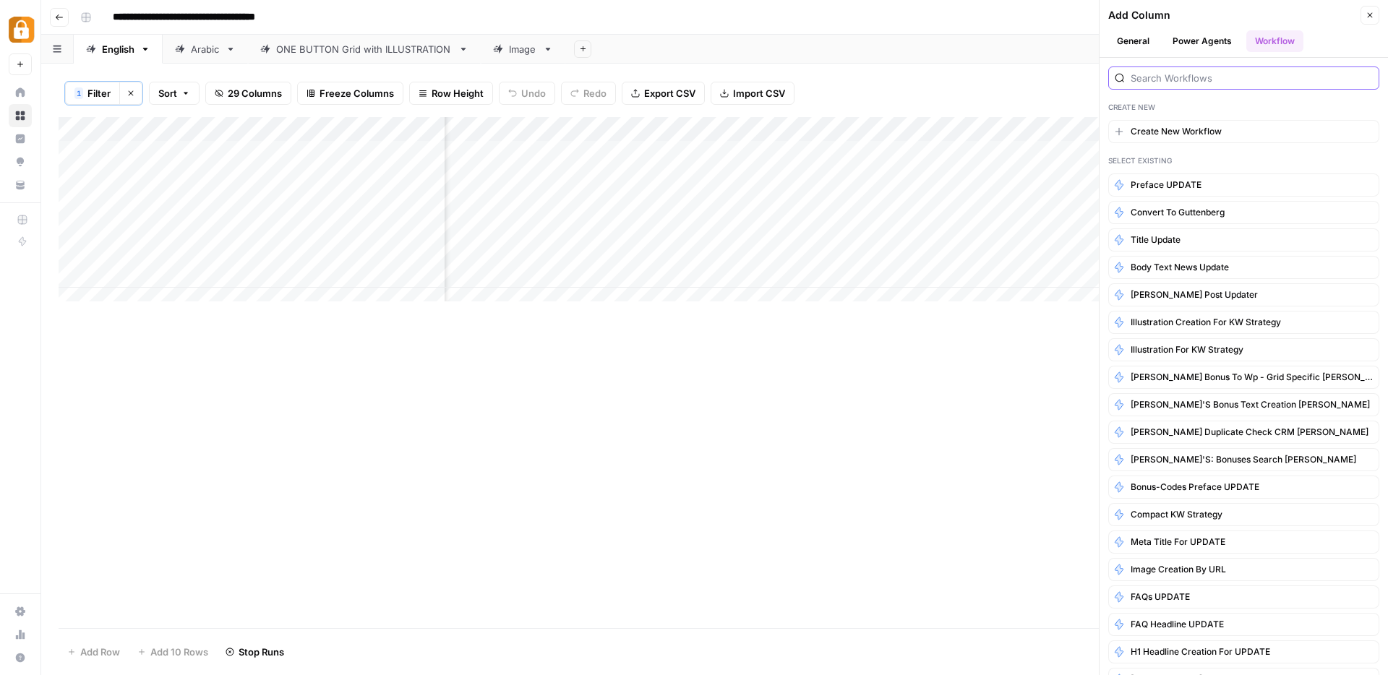
click at [1178, 80] on input "search" at bounding box center [1251, 78] width 242 height 14
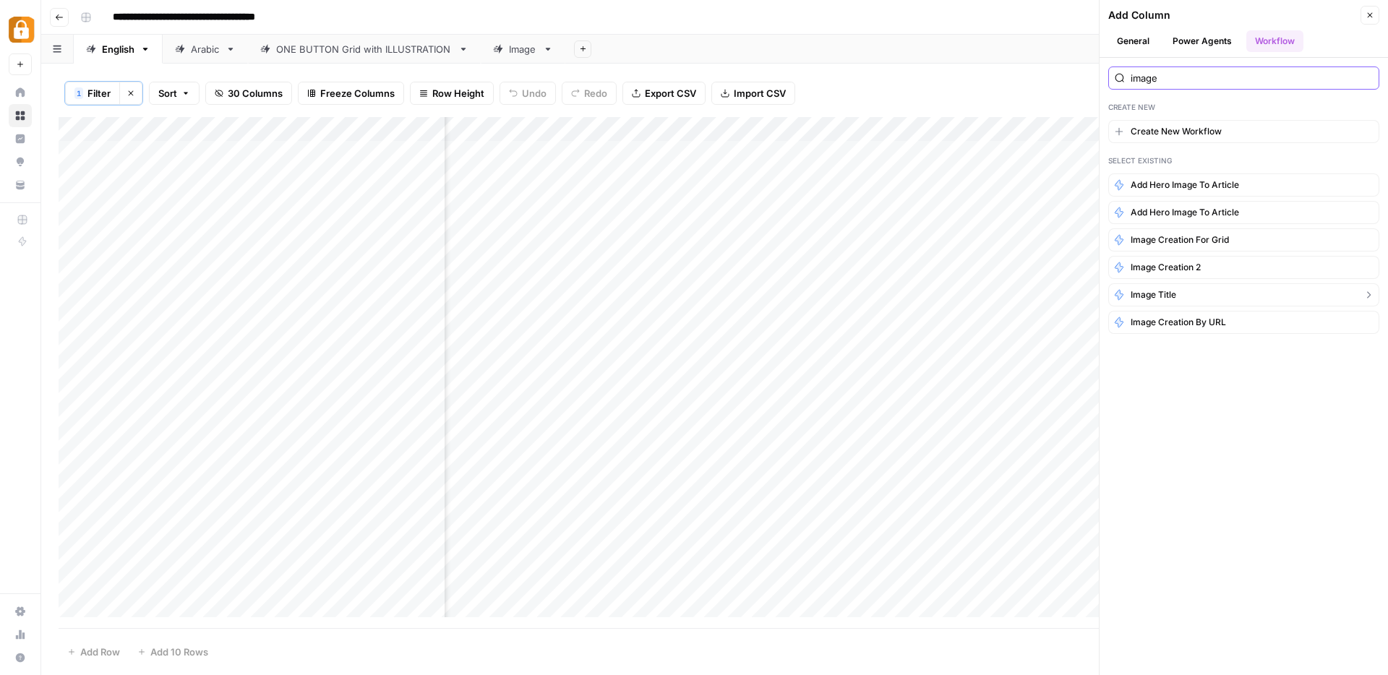
type input "image"
click at [1167, 291] on span "Image Title" at bounding box center [1153, 294] width 46 height 13
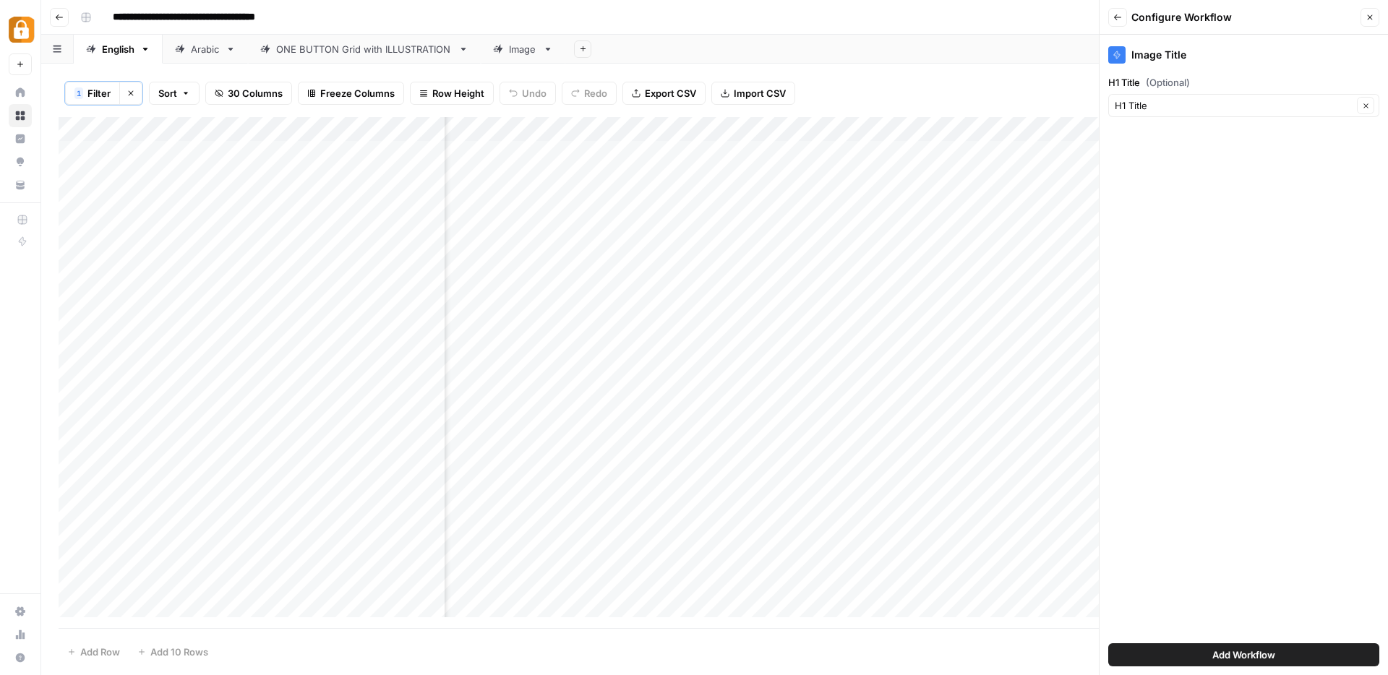
click at [1277, 659] on button "Add Workflow" at bounding box center [1243, 654] width 271 height 23
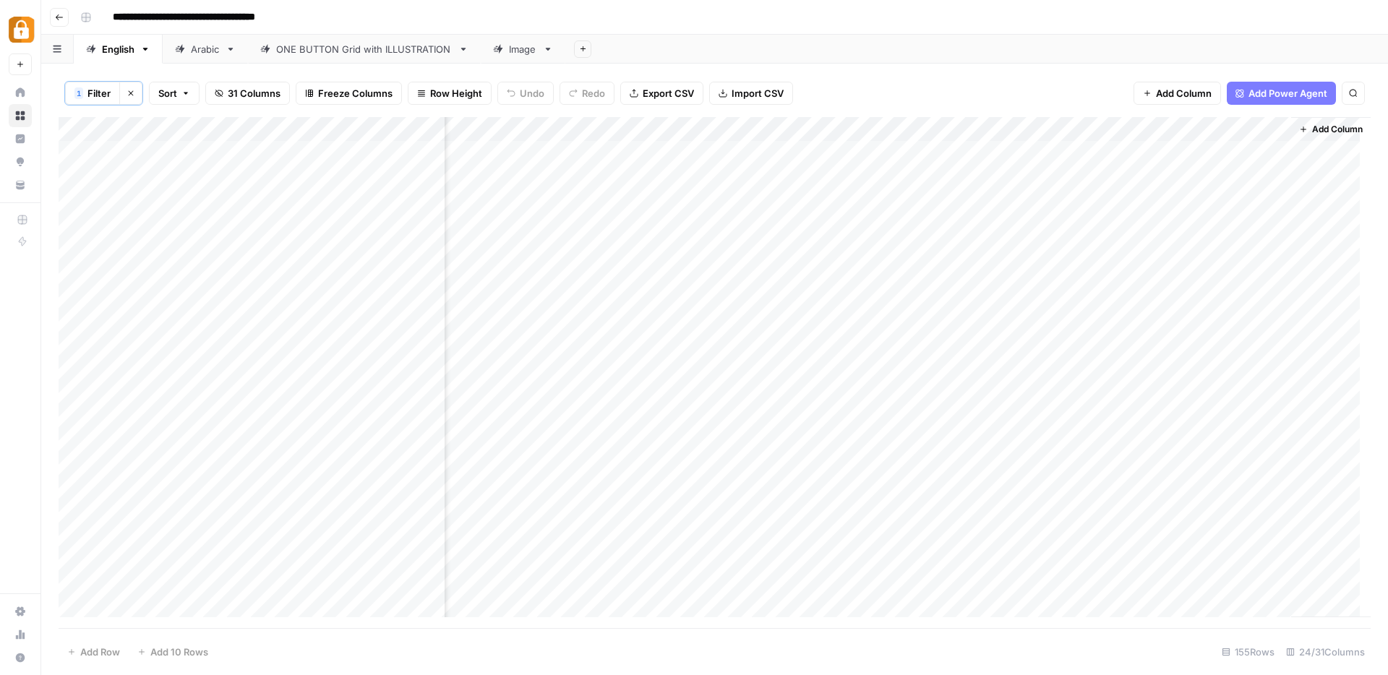
scroll to position [0, 2167]
click at [1092, 124] on div "Add Column" at bounding box center [715, 372] width 1312 height 511
click at [1092, 124] on div at bounding box center [1083, 131] width 131 height 29
drag, startPoint x: 1085, startPoint y: 168, endPoint x: 1021, endPoint y: 166, distance: 63.6
click at [1021, 166] on div "Output (2) Text Filter Hide Column Remove Column" at bounding box center [1104, 217] width 173 height 142
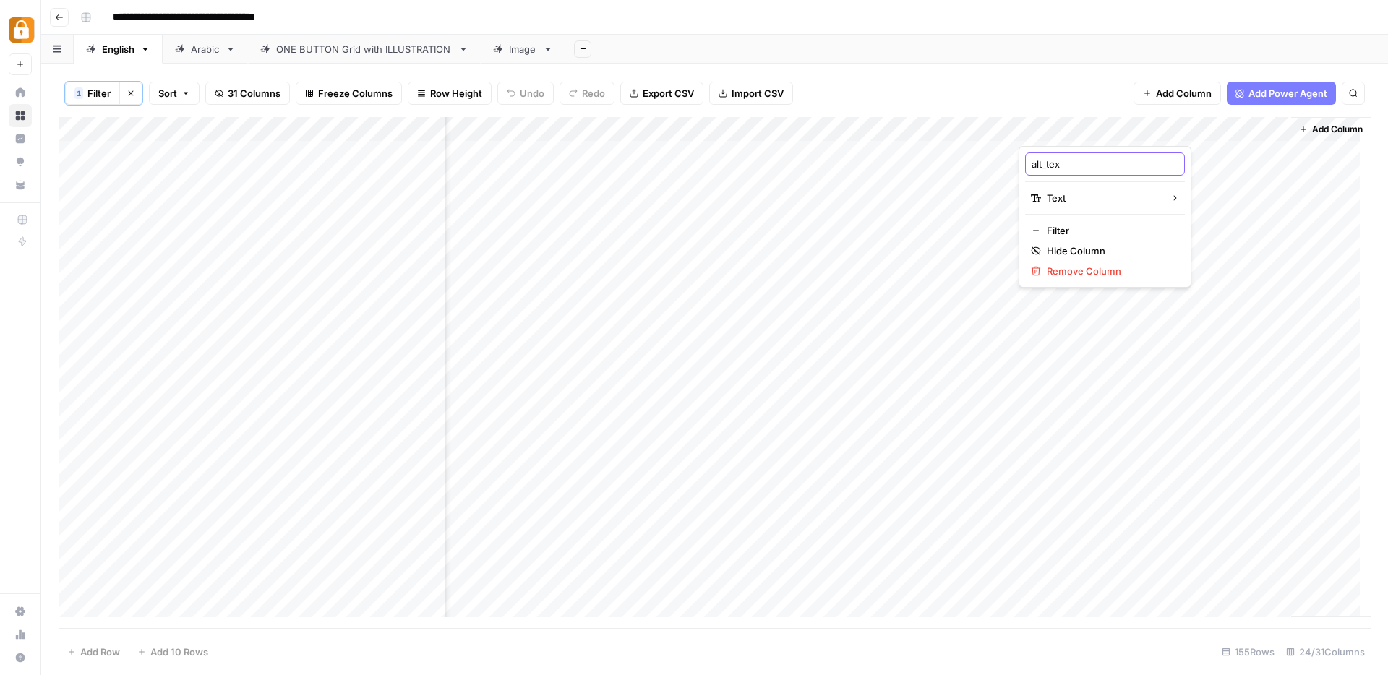
type input "alt_text"
click at [1235, 272] on div "Add Column" at bounding box center [715, 372] width 1312 height 511
click at [1216, 277] on div "Add Column" at bounding box center [715, 372] width 1312 height 511
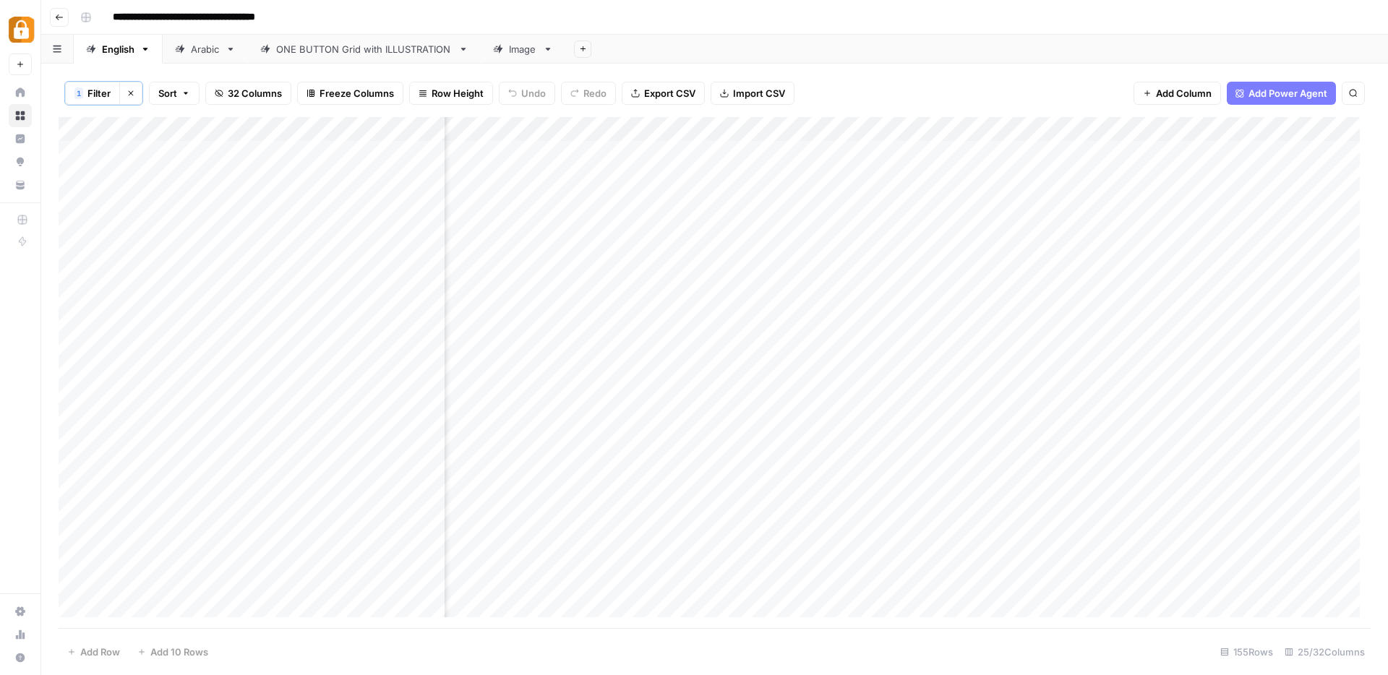
click at [362, 150] on div "Add Column" at bounding box center [715, 372] width 1312 height 511
click at [1272, 129] on div "Add Column" at bounding box center [715, 372] width 1312 height 511
drag, startPoint x: 1259, startPoint y: 165, endPoint x: 1199, endPoint y: 159, distance: 60.3
click at [1199, 159] on div "Output (2)" at bounding box center [1278, 164] width 160 height 23
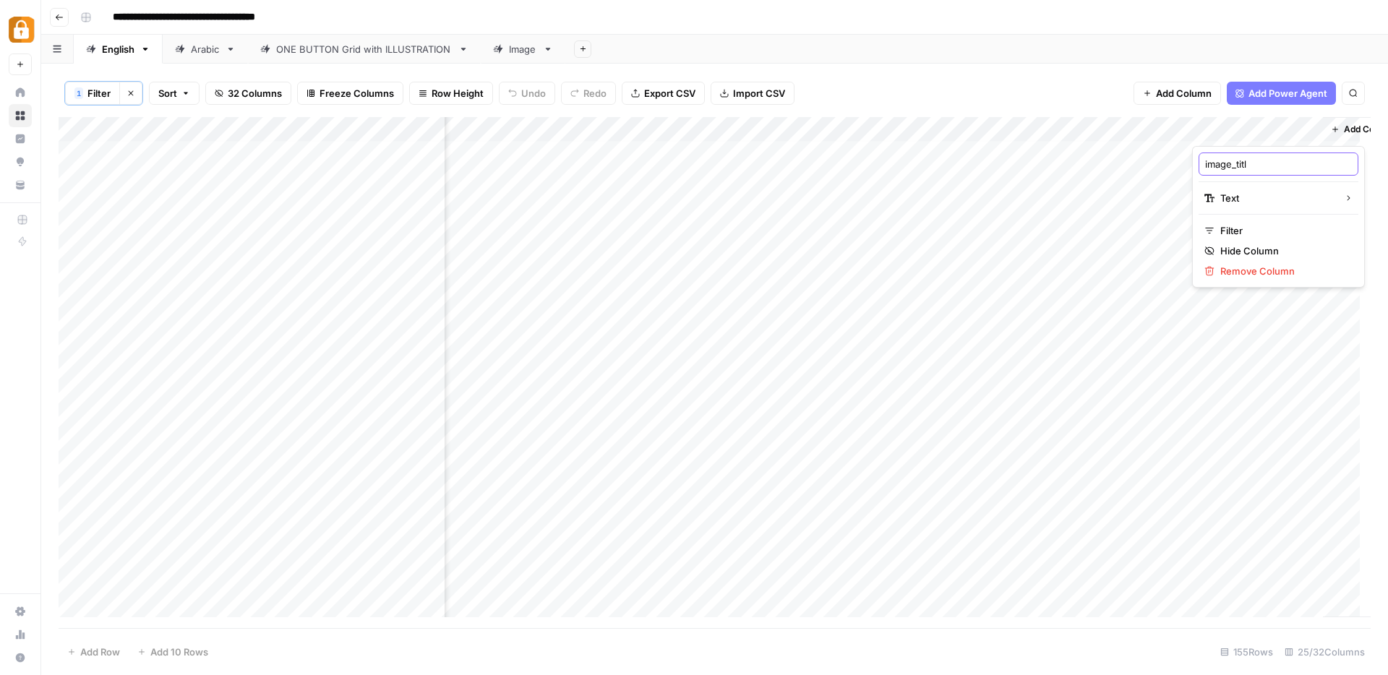
type input "image_title"
click at [1142, 126] on div "Add Column" at bounding box center [715, 372] width 1312 height 511
drag, startPoint x: 1134, startPoint y: 162, endPoint x: 1071, endPoint y: 162, distance: 62.9
click at [1071, 162] on div "Output Image (URL) Filter Hide Column Remove Column" at bounding box center [1157, 217] width 173 height 142
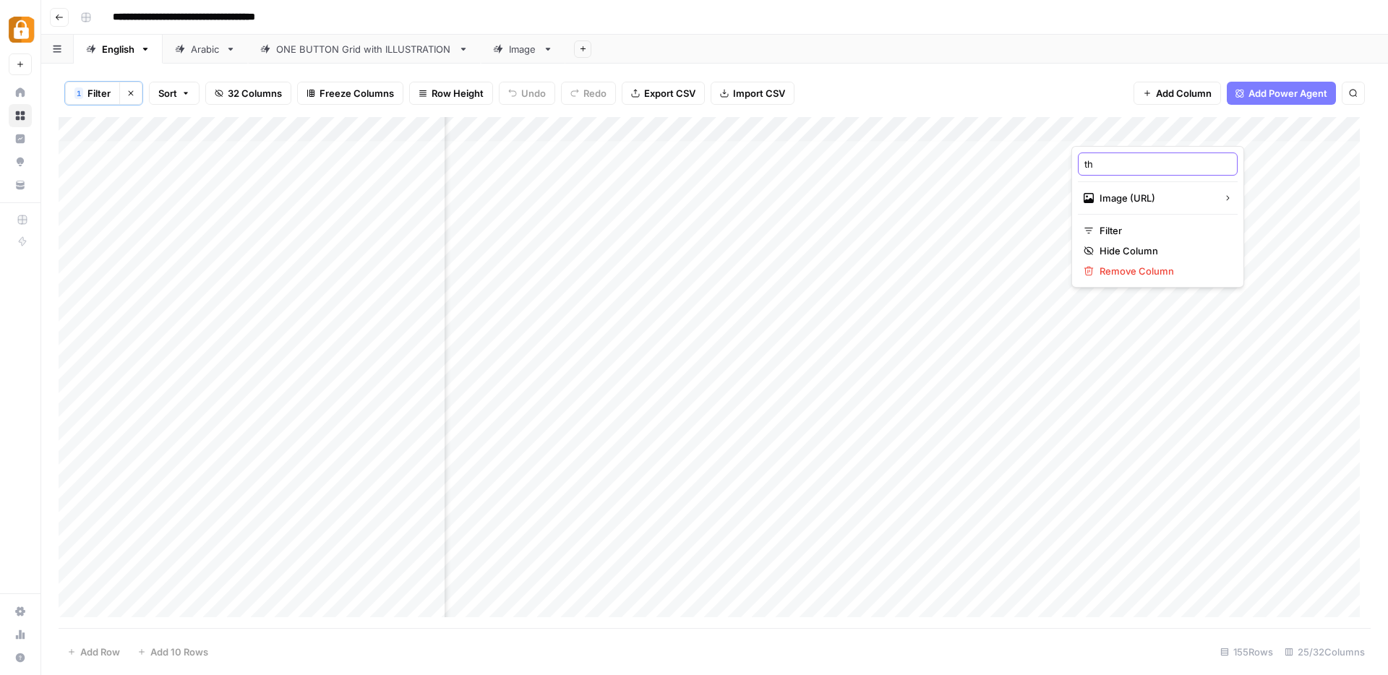
type input "t"
type input "image"
click at [879, 129] on div "Add Column" at bounding box center [715, 372] width 1312 height 511
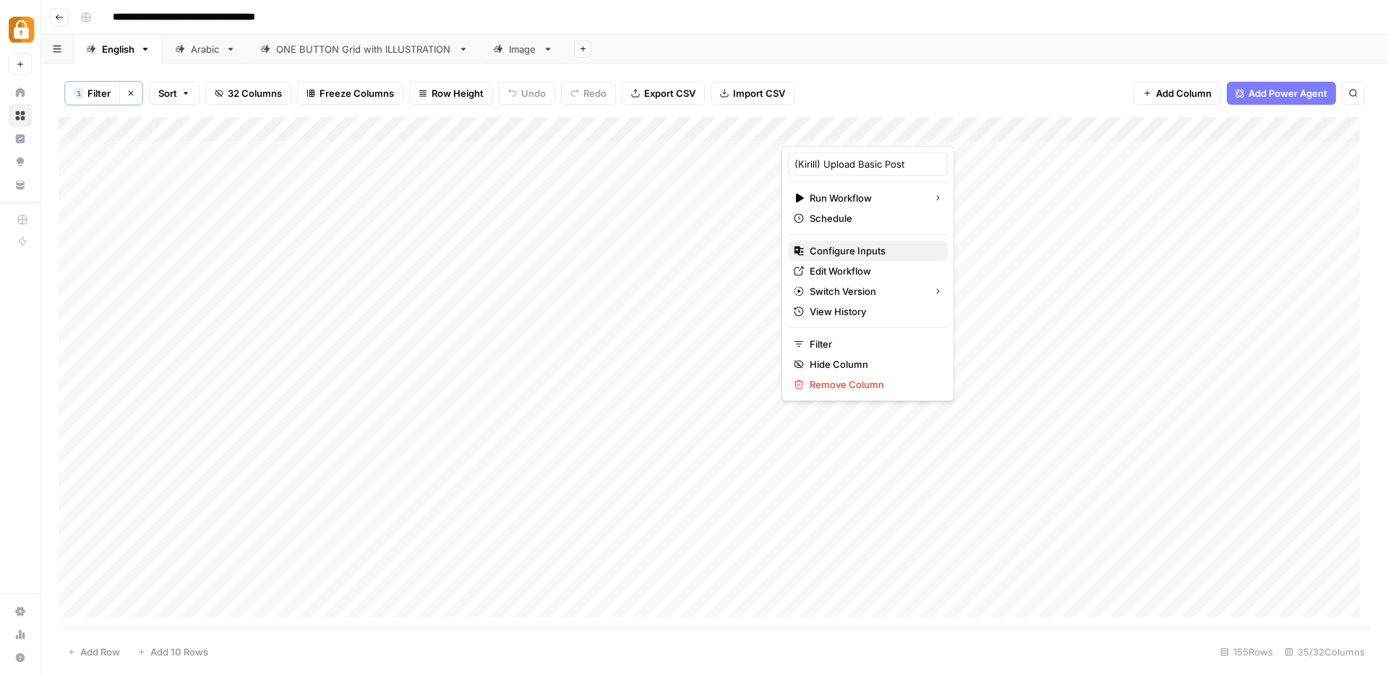
click at [841, 246] on span "Configure Inputs" at bounding box center [873, 251] width 126 height 14
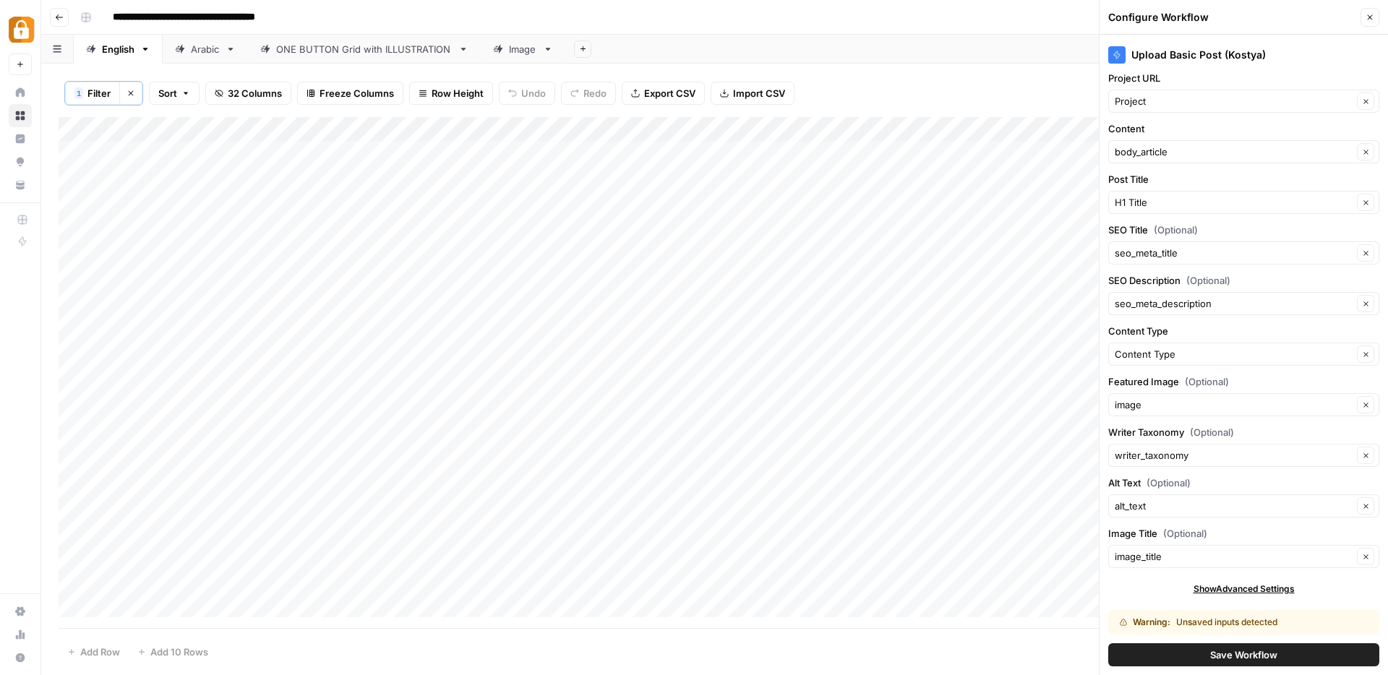
click at [1210, 660] on span "Save Workflow" at bounding box center [1243, 655] width 67 height 14
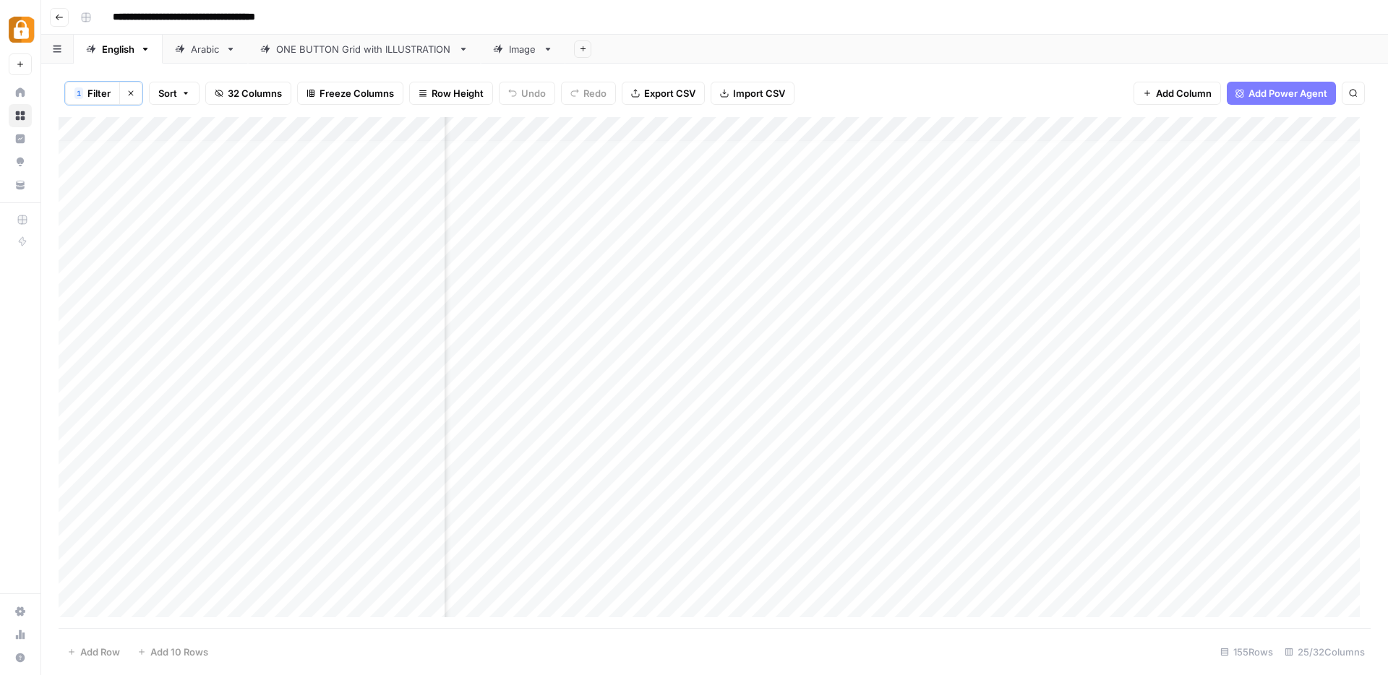
scroll to position [6, 411]
click at [896, 124] on div "Add Column" at bounding box center [715, 372] width 1312 height 511
drag, startPoint x: 888, startPoint y: 161, endPoint x: 830, endPoint y: 161, distance: 58.5
click at [830, 161] on div "Output (1) HTML Filter Hide Column Remove Column" at bounding box center [911, 217] width 173 height 142
type input "full_article"
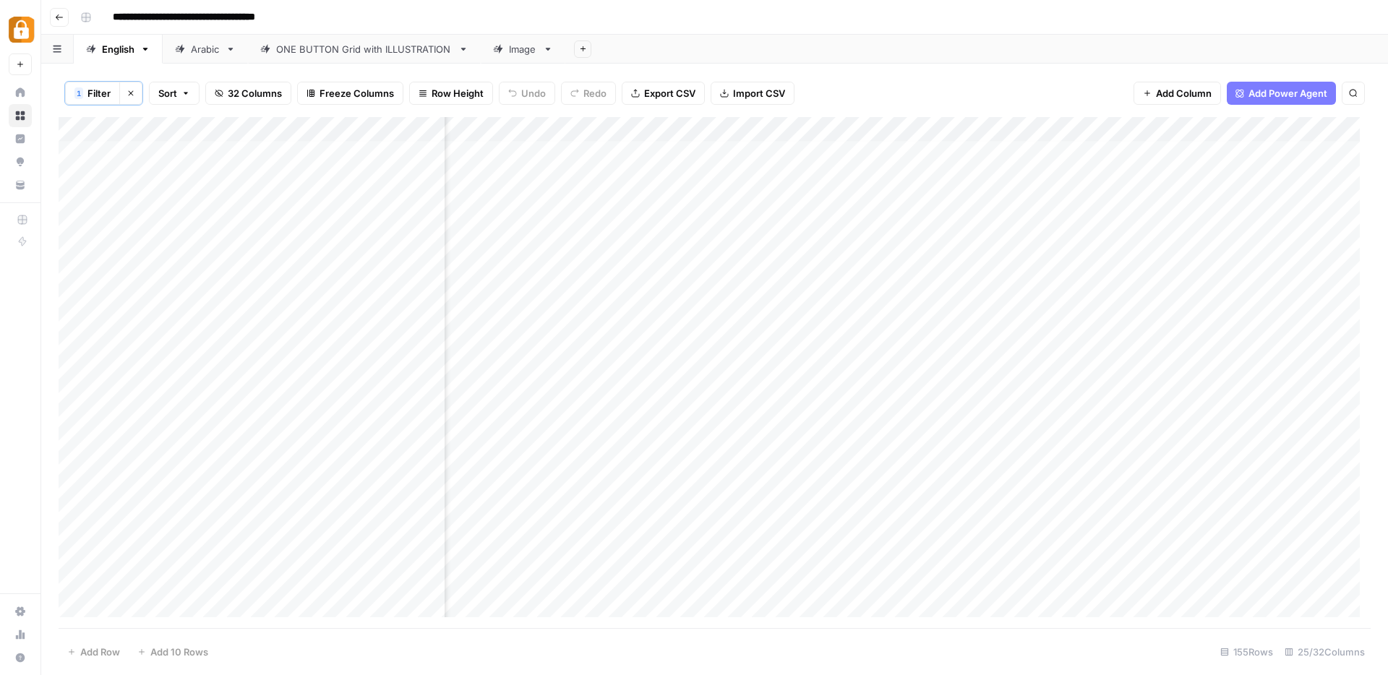
scroll to position [6, 2297]
click at [988, 79] on div "1 Filter Clear filters Sort 32 Columns Freeze Columns Row Height Undo Redo Expo…" at bounding box center [715, 93] width 1312 height 48
